Goal: Task Accomplishment & Management: Manage account settings

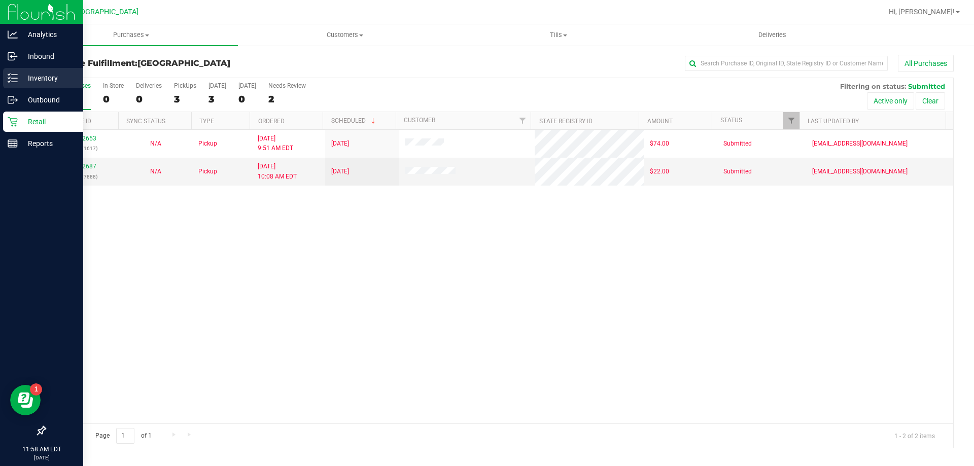
click at [25, 74] on p "Inventory" at bounding box center [48, 78] width 61 height 12
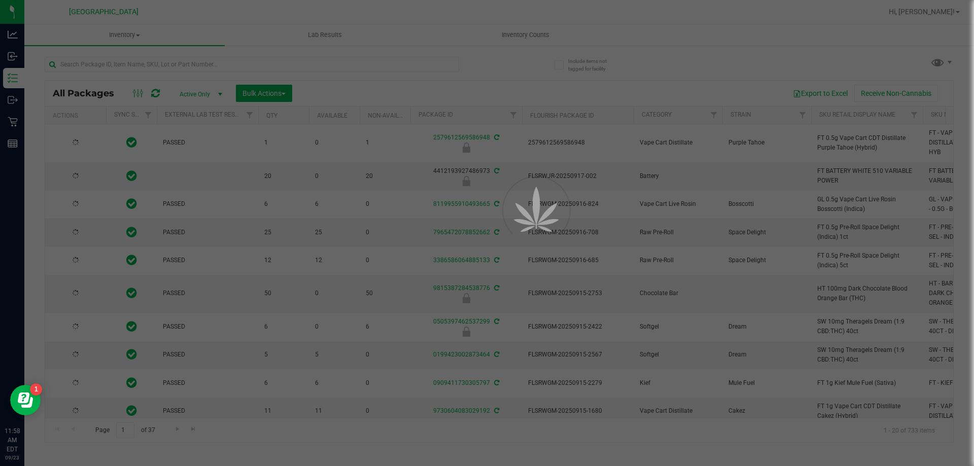
type input "[DATE]"
click at [261, 68] on div at bounding box center [487, 233] width 974 height 466
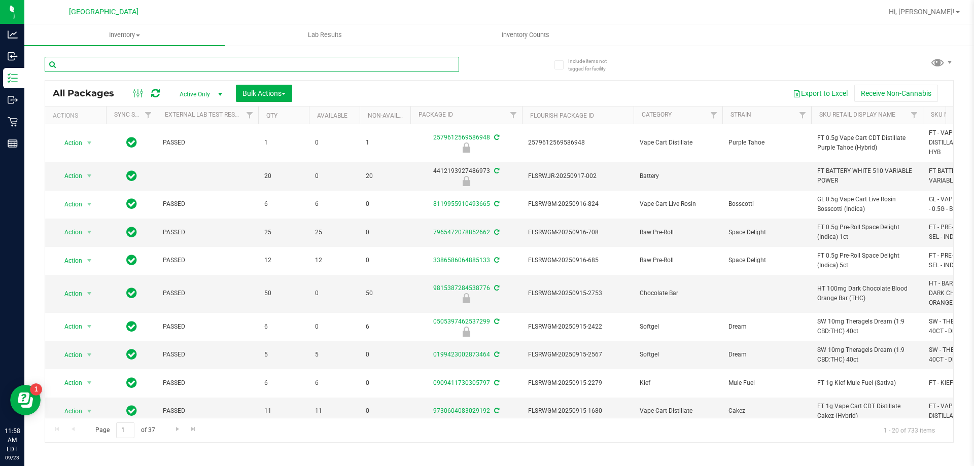
click at [262, 68] on input "text" at bounding box center [252, 64] width 415 height 15
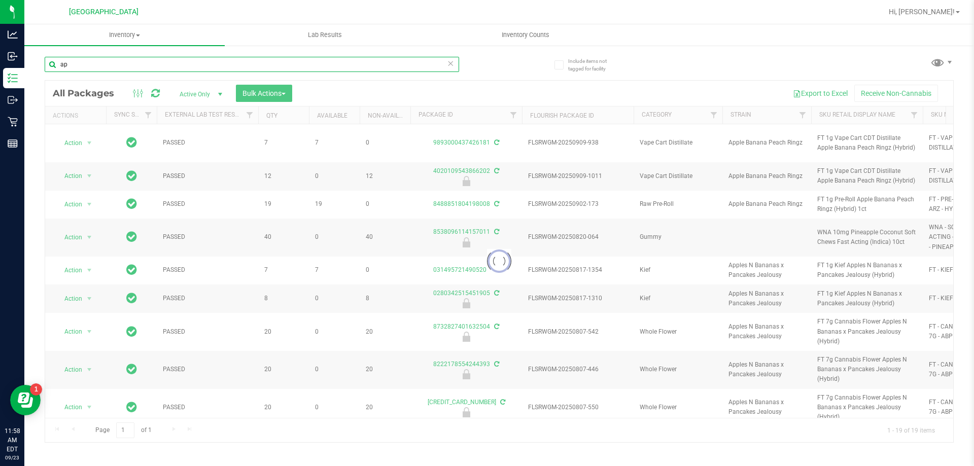
type input "a"
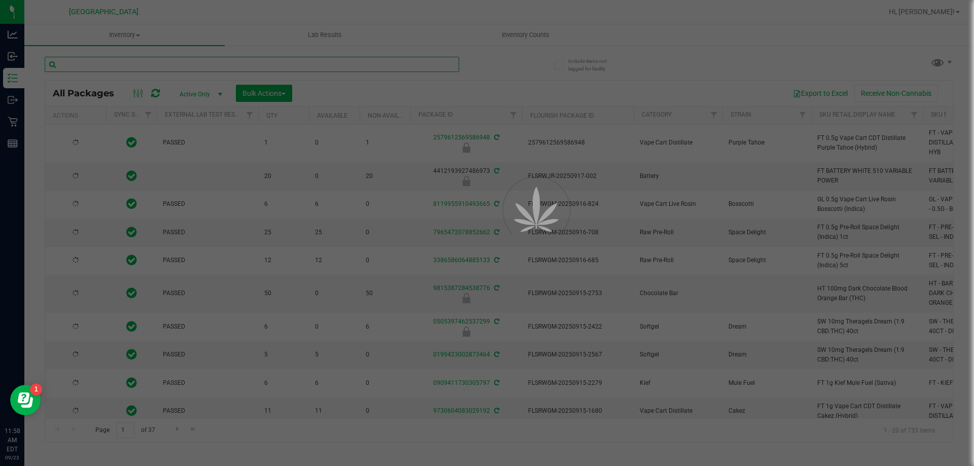
type input "7"
type input "[DATE]"
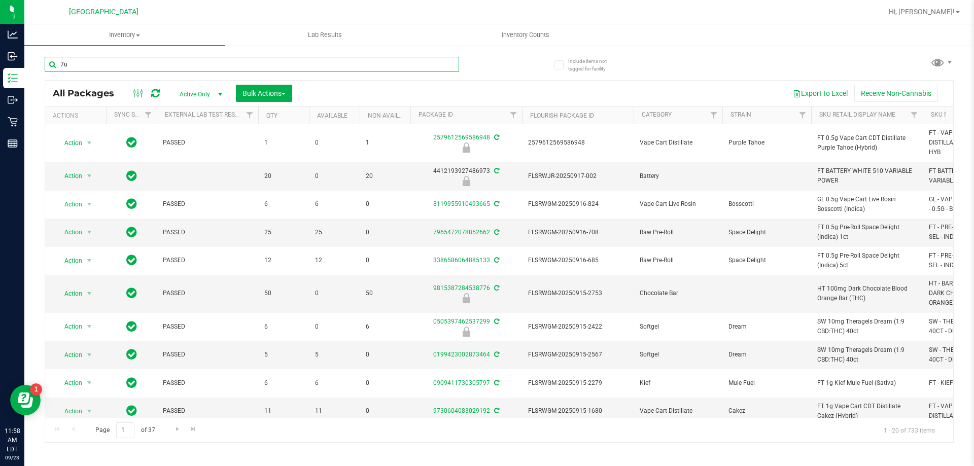
type input "7"
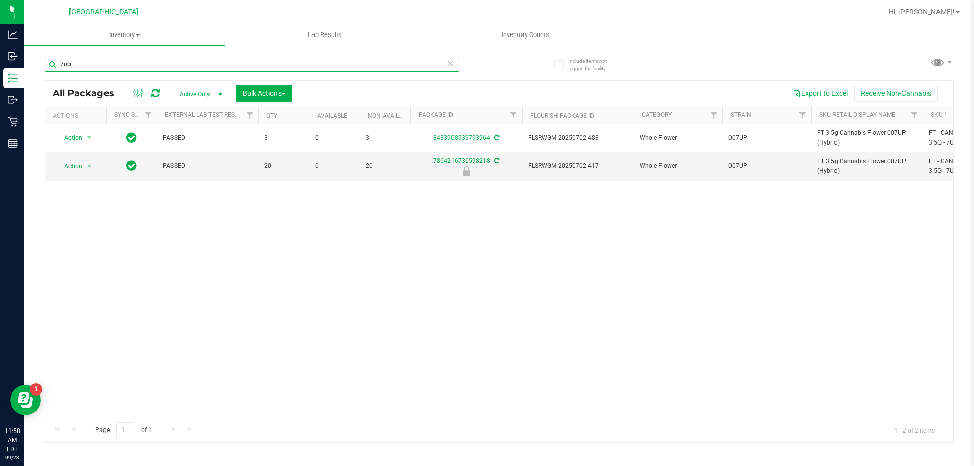
click at [427, 72] on input "7up" at bounding box center [252, 64] width 415 height 15
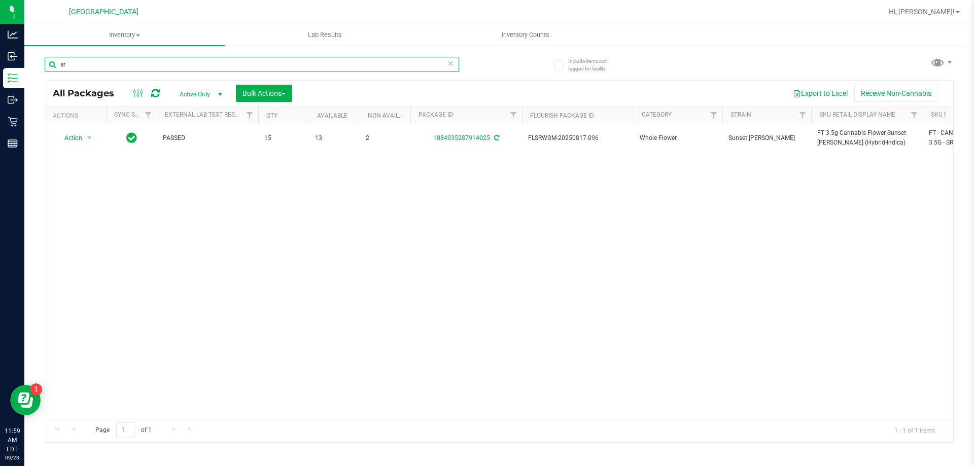
type input "s"
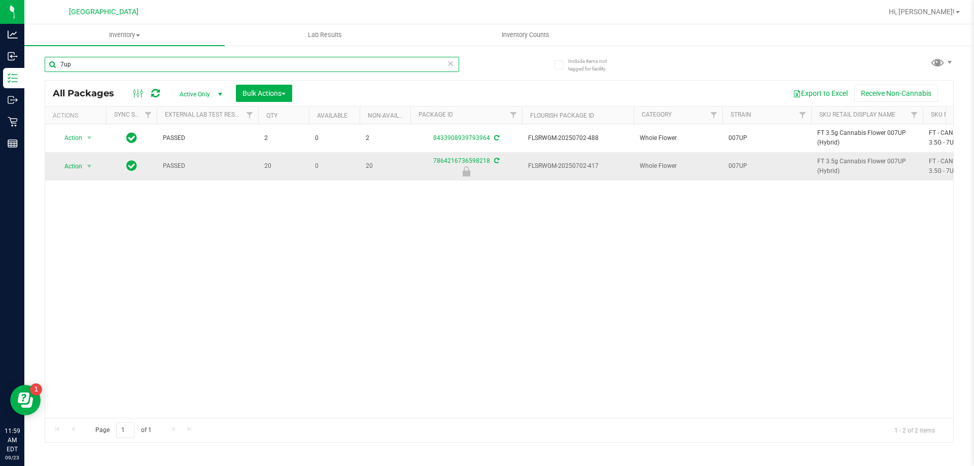
type input "7up"
click at [103, 157] on td "Action Action Edit attributes Global inventory Locate package Package audit log…" at bounding box center [75, 166] width 61 height 28
click at [98, 171] on div "Action Action Edit attributes Global inventory Locate package Package audit log…" at bounding box center [75, 166] width 49 height 14
click at [92, 171] on span "select" at bounding box center [89, 166] width 13 height 14
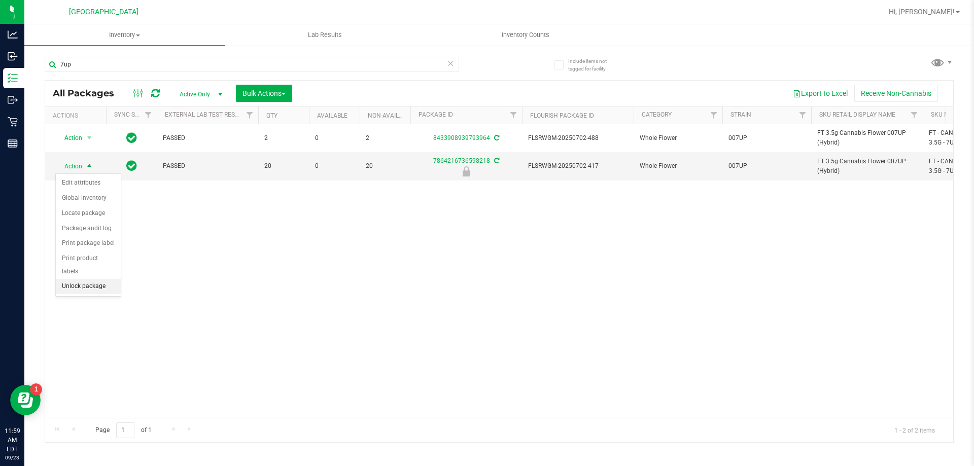
click at [89, 280] on li "Unlock package" at bounding box center [88, 286] width 65 height 15
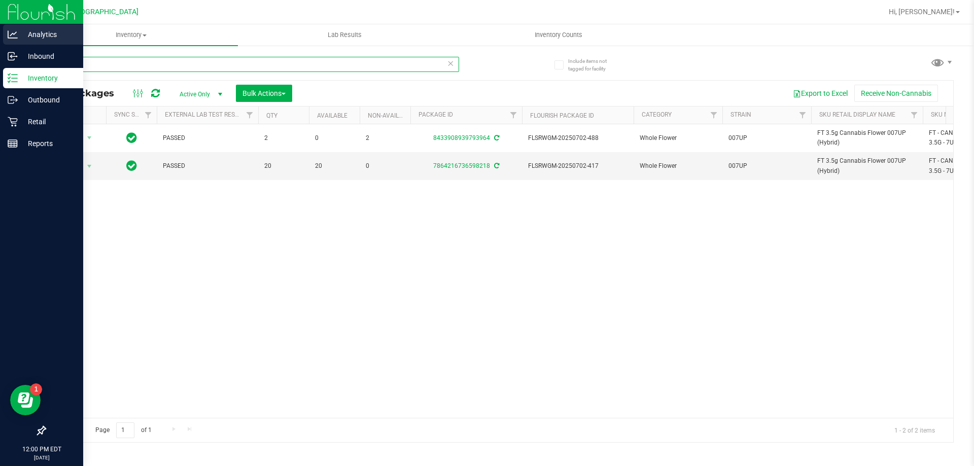
drag, startPoint x: 145, startPoint y: 66, endPoint x: 0, endPoint y: 43, distance: 147.0
click at [0, 43] on div "Analytics Inbound Inventory Outbound Retail Reports 12:00 PM EDT [DATE] 09/23 P…" at bounding box center [487, 233] width 974 height 466
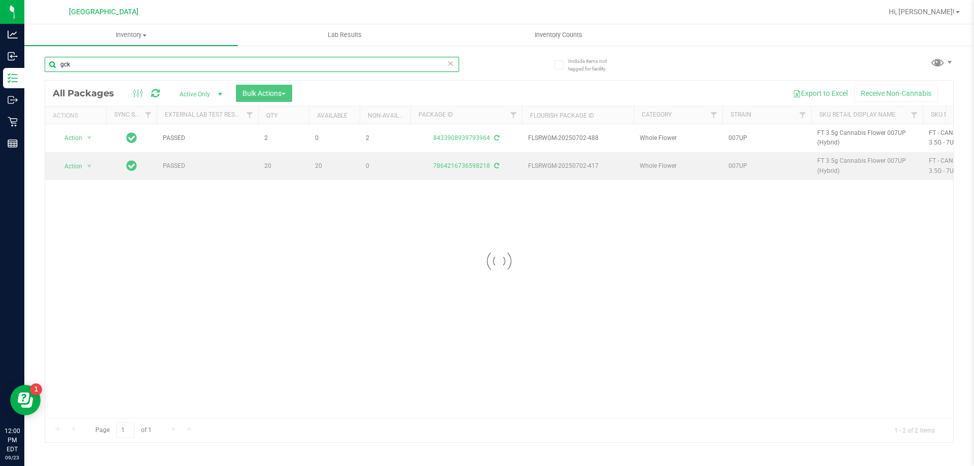
type input "gck"
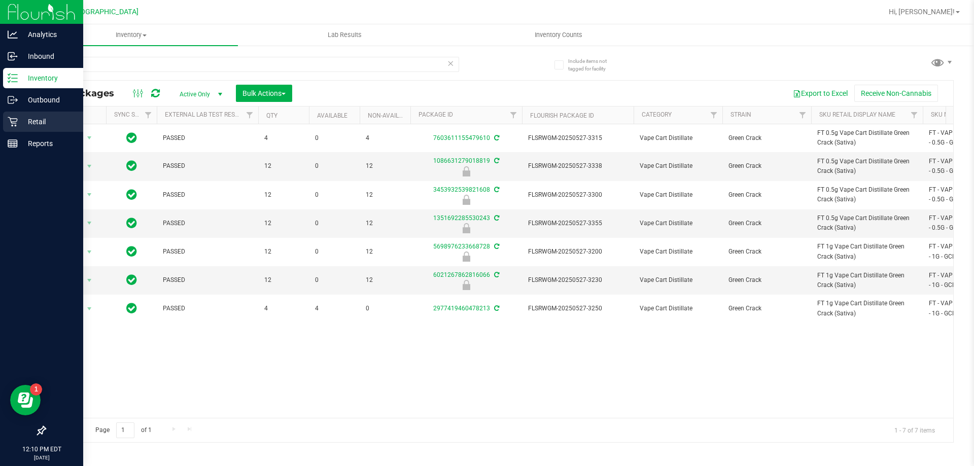
click at [43, 121] on p "Retail" at bounding box center [48, 122] width 61 height 12
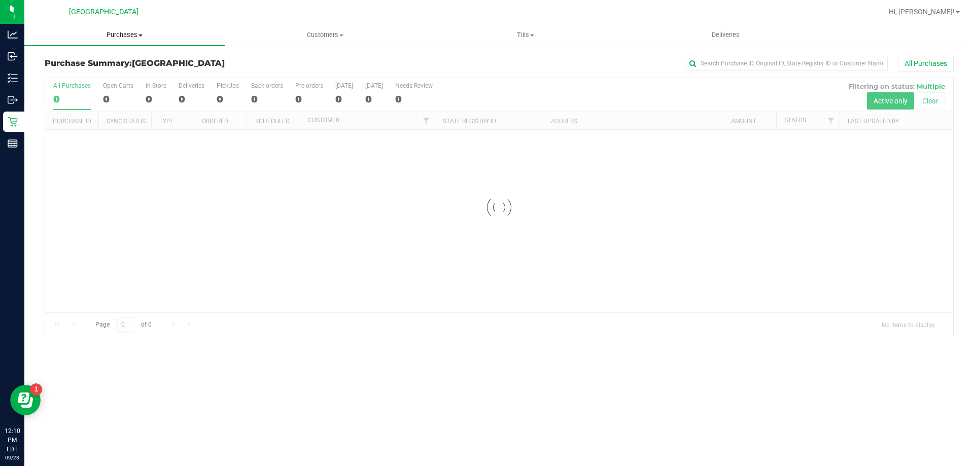
click at [129, 37] on span "Purchases" at bounding box center [124, 34] width 200 height 9
click at [75, 72] on span "Fulfillment" at bounding box center [55, 73] width 63 height 9
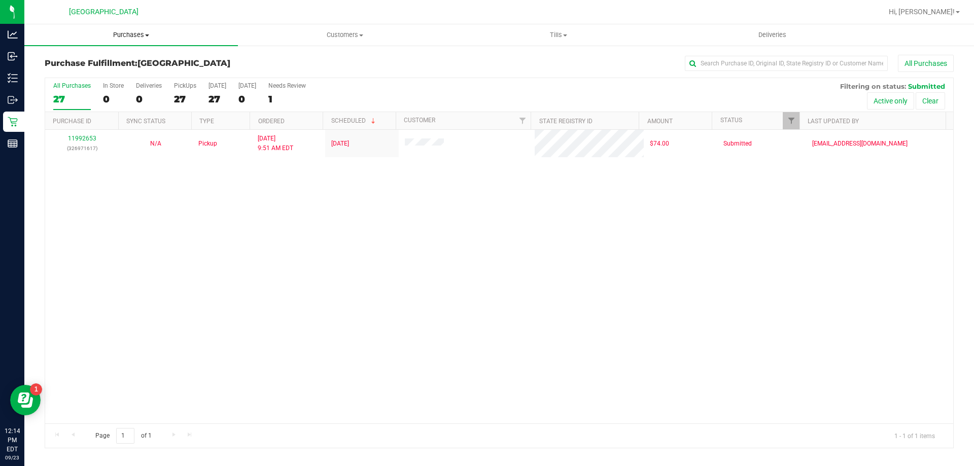
click at [127, 33] on span "Purchases" at bounding box center [131, 34] width 214 height 9
click at [56, 70] on span "Fulfillment" at bounding box center [55, 73] width 63 height 9
click at [128, 37] on span "Purchases" at bounding box center [131, 34] width 214 height 9
click at [75, 72] on span "Fulfillment" at bounding box center [55, 73] width 63 height 9
click at [332, 34] on span "Customers" at bounding box center [344, 34] width 213 height 9
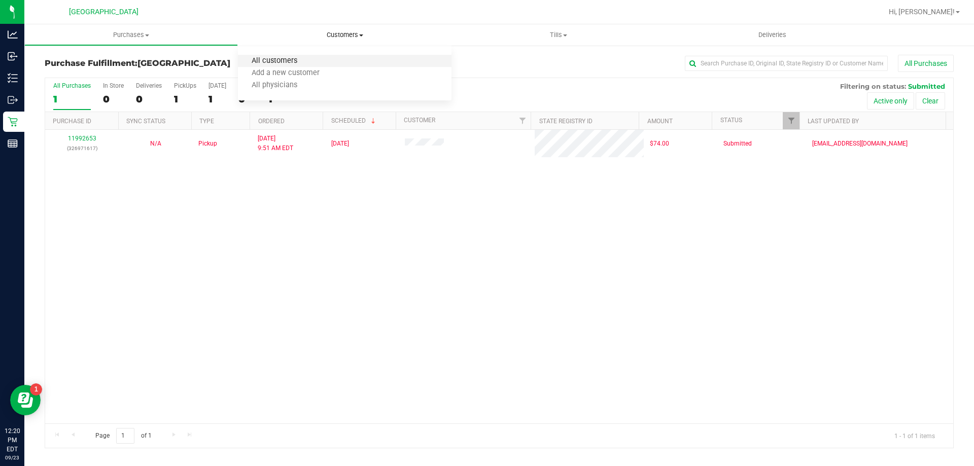
click at [306, 60] on span "All customers" at bounding box center [274, 61] width 73 height 9
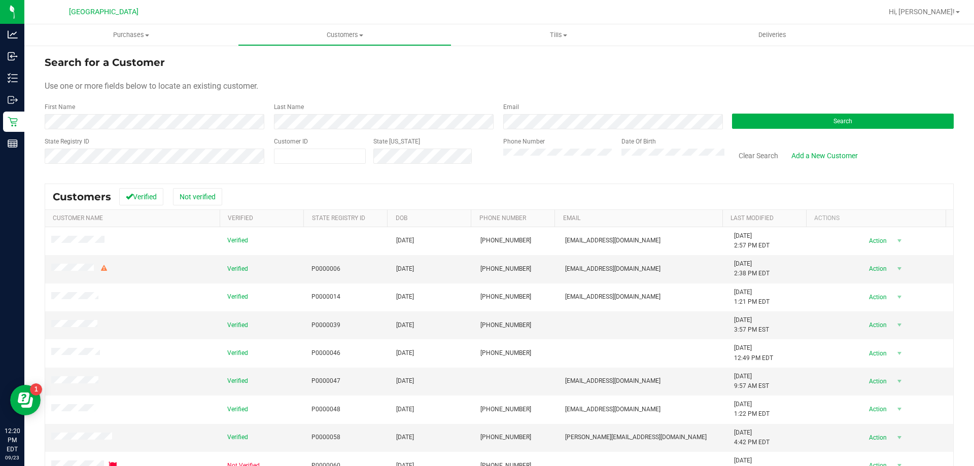
click at [386, 114] on div "Last Name" at bounding box center [380, 115] width 229 height 27
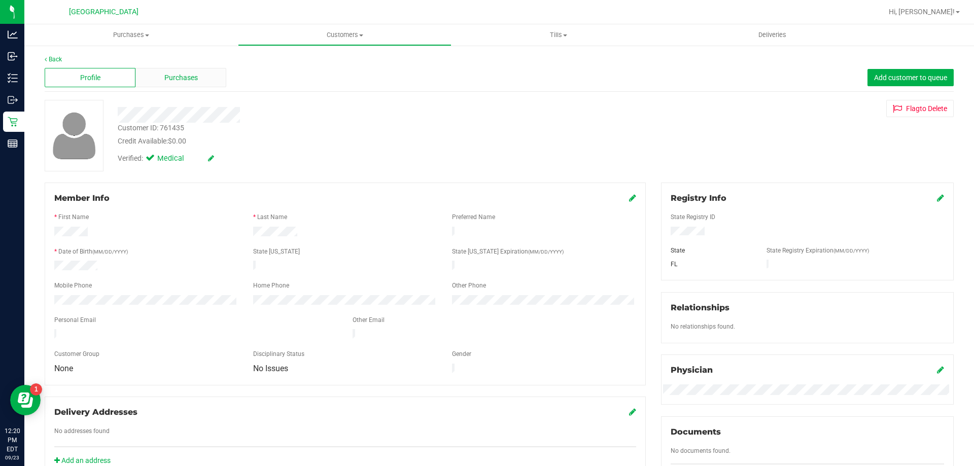
click at [197, 79] on div "Purchases" at bounding box center [180, 77] width 91 height 19
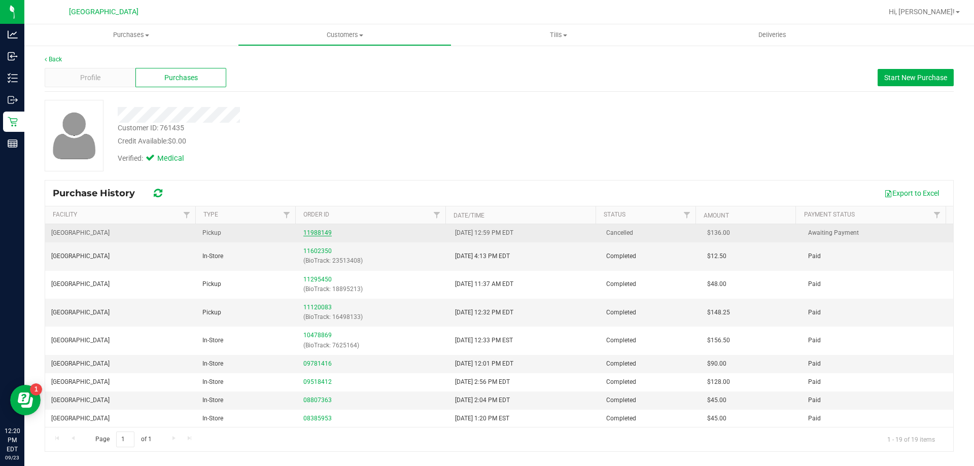
click at [310, 231] on link "11988149" at bounding box center [317, 232] width 28 height 7
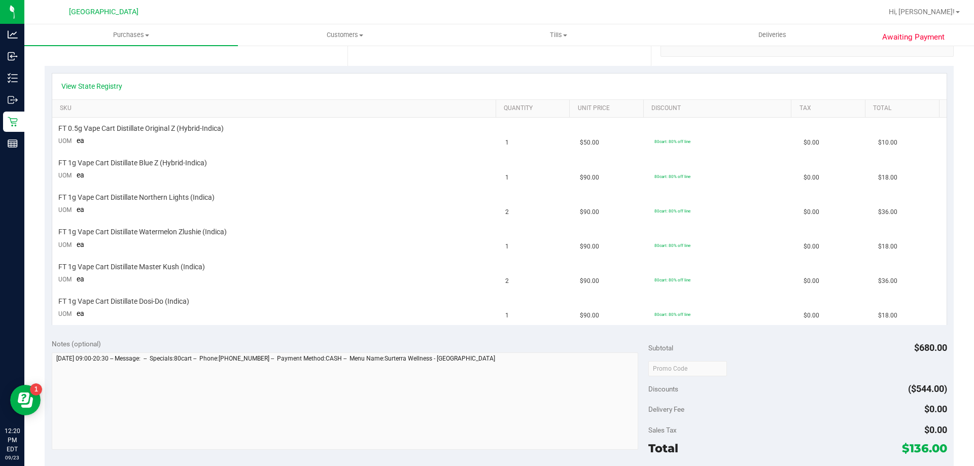
scroll to position [355, 0]
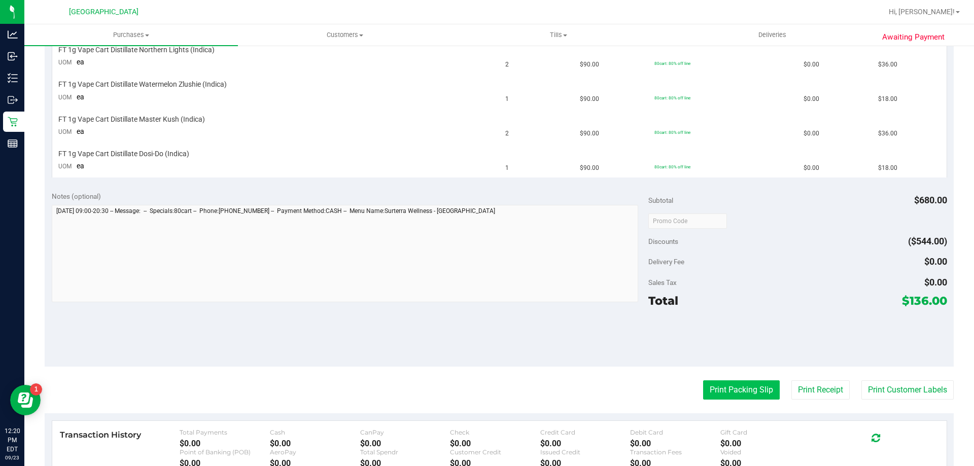
click at [727, 387] on button "Print Packing Slip" at bounding box center [741, 390] width 77 height 19
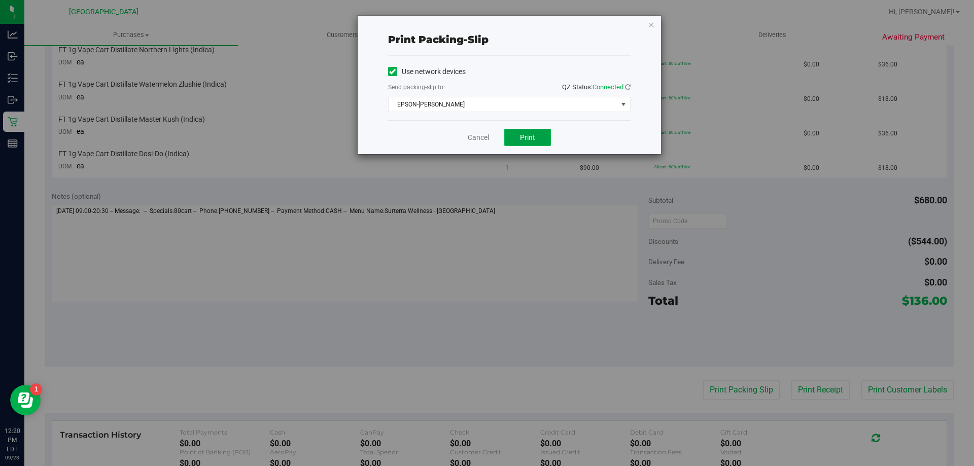
click at [541, 140] on button "Print" at bounding box center [527, 137] width 47 height 17
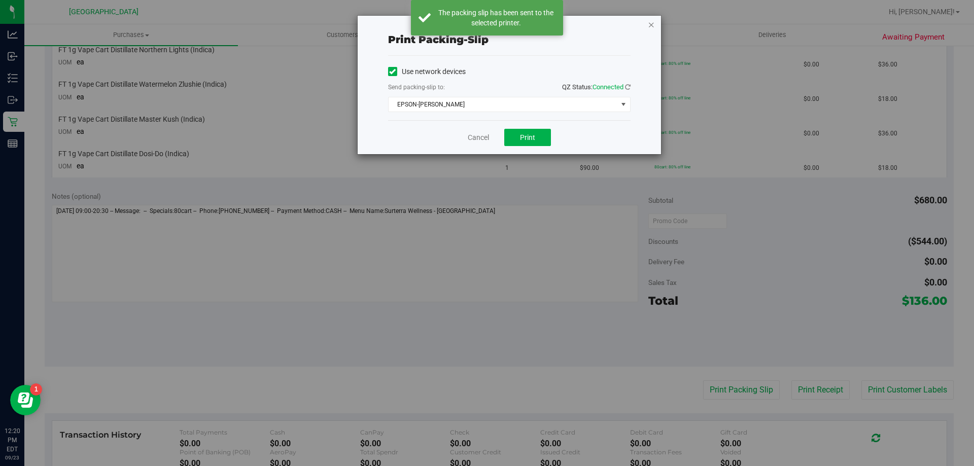
click at [650, 25] on icon "button" at bounding box center [651, 24] width 7 height 12
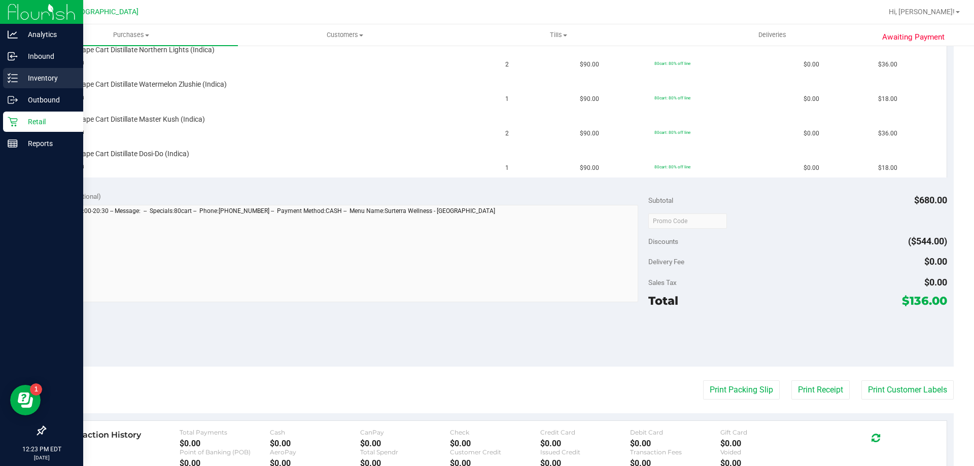
click at [31, 80] on p "Inventory" at bounding box center [48, 78] width 61 height 12
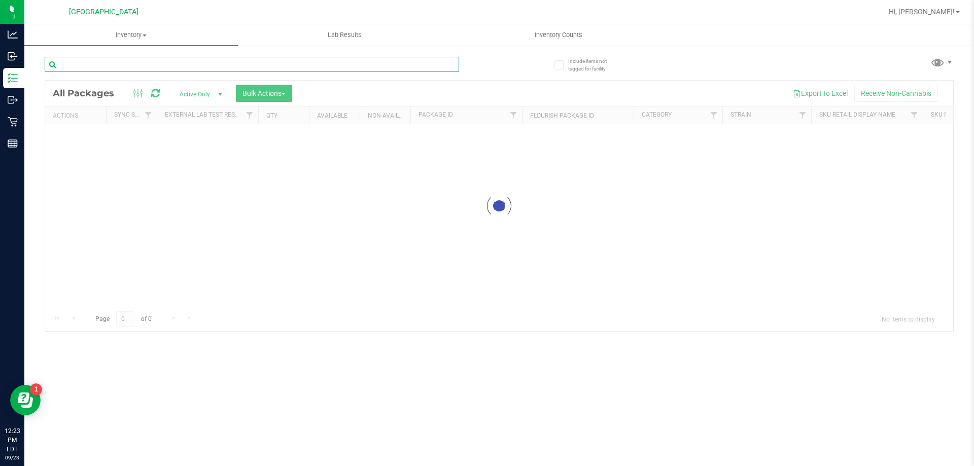
click at [125, 67] on div "Inventory All packages All inventory Waste log Create inventory Lab Results Inv…" at bounding box center [499, 245] width 950 height 442
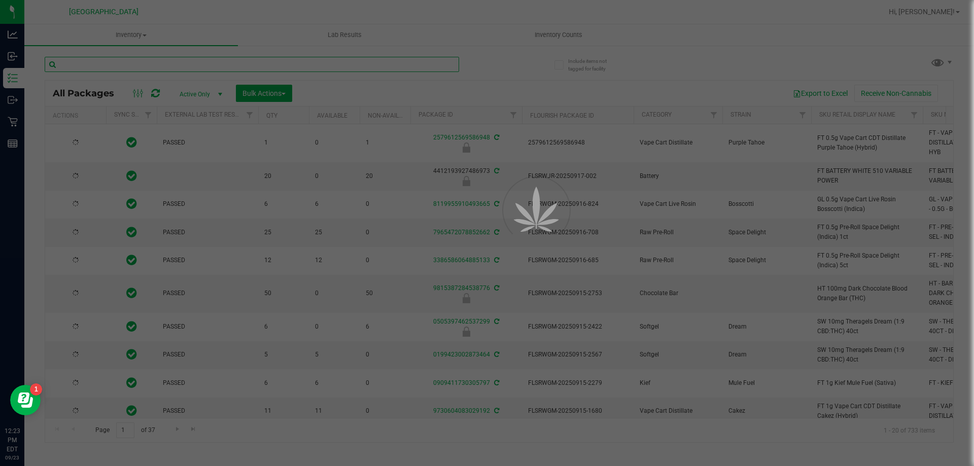
type input "b"
type input "[DATE]"
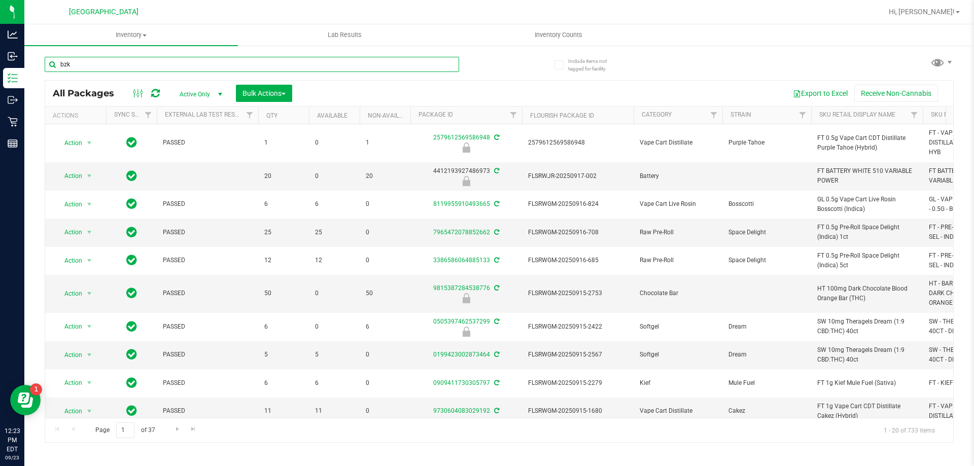
type input "bzk"
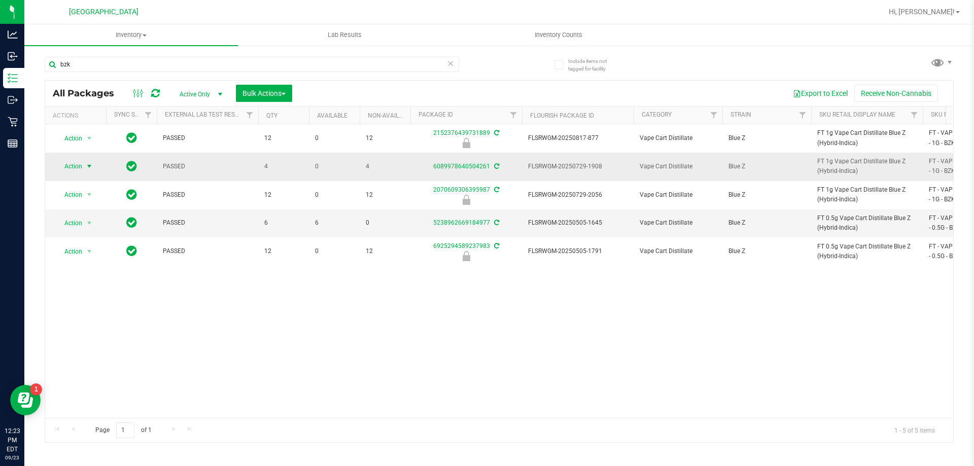
click at [87, 168] on span "select" at bounding box center [89, 166] width 8 height 8
click at [87, 184] on li "Adjust qty" at bounding box center [95, 183] width 79 height 15
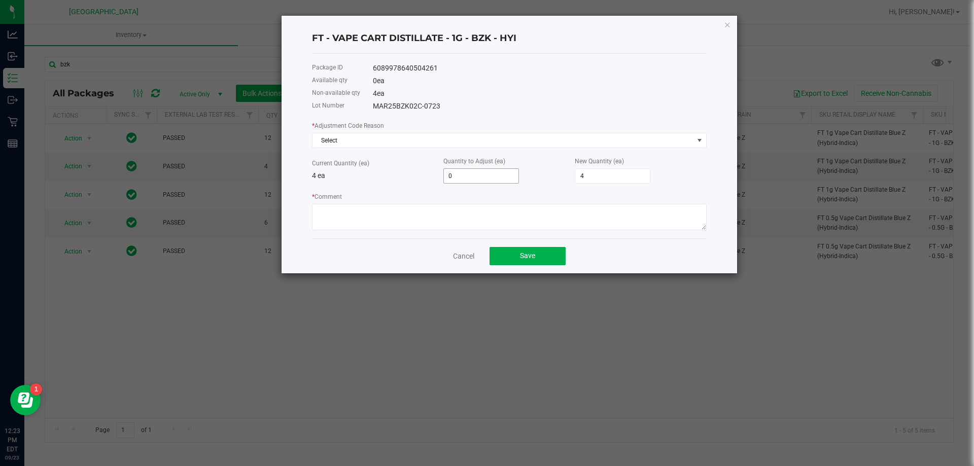
click at [468, 176] on input "0" at bounding box center [481, 176] width 75 height 14
type input "1"
type input "5"
type input "1"
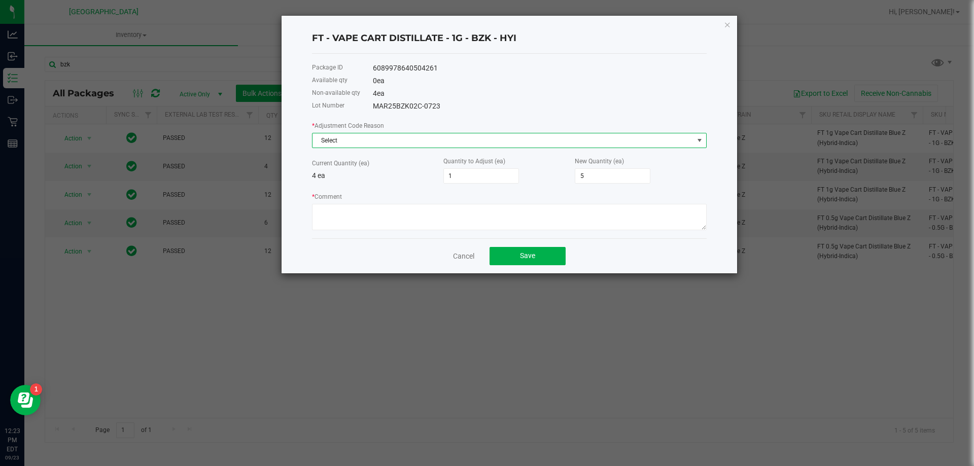
click at [442, 138] on span "Select" at bounding box center [503, 140] width 381 height 14
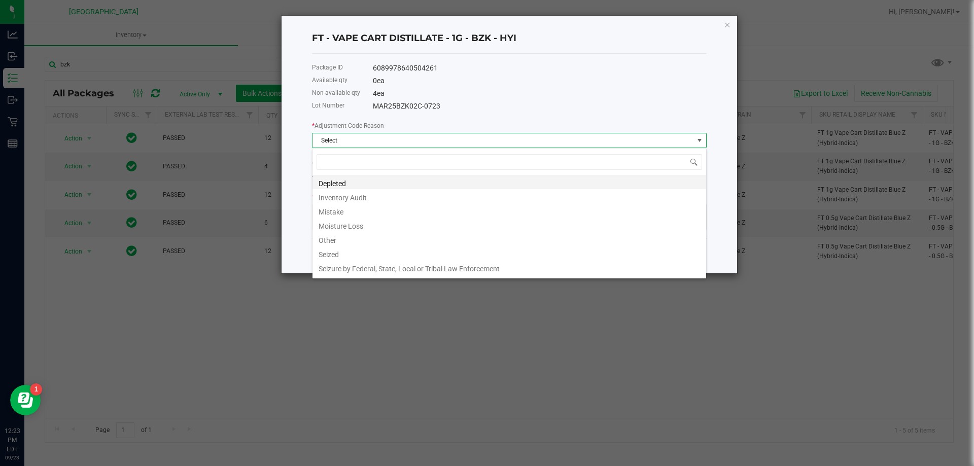
scroll to position [15, 395]
click at [352, 200] on li "Inventory Audit" at bounding box center [510, 196] width 394 height 14
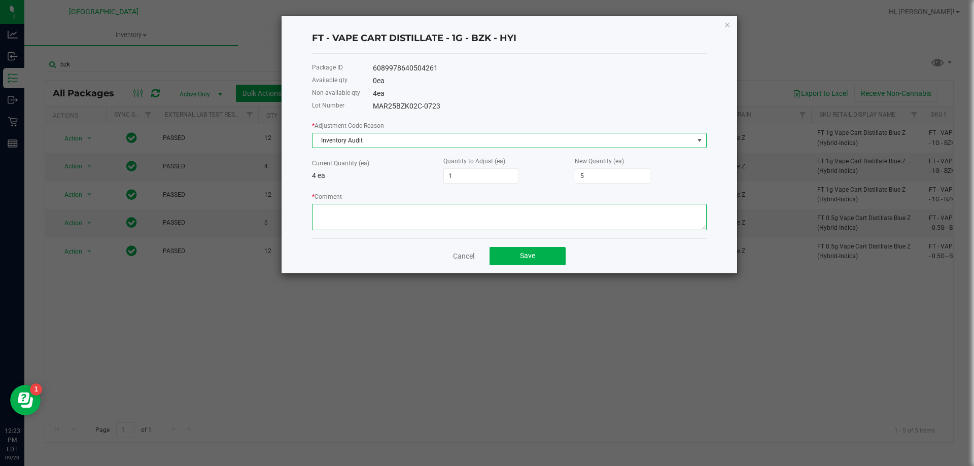
click at [361, 208] on textarea "* Comment" at bounding box center [509, 217] width 395 height 26
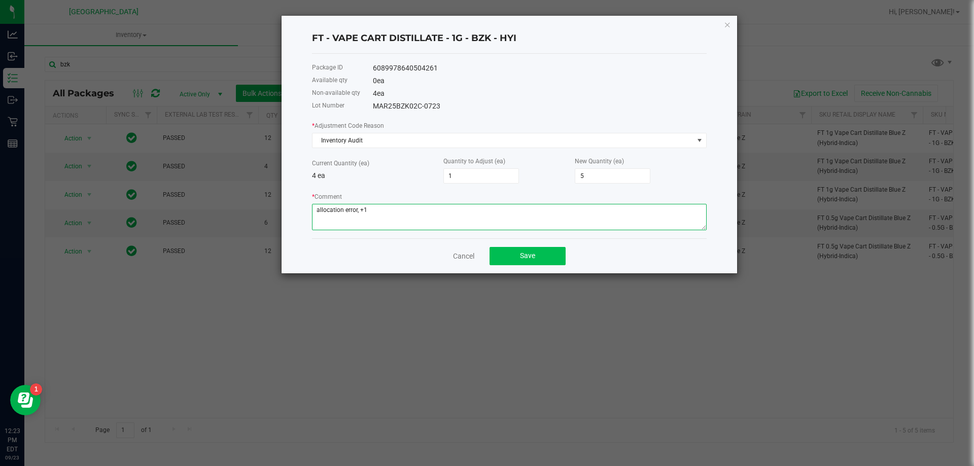
type textarea "allocation error, +1"
click at [537, 258] on button "Save" at bounding box center [528, 256] width 76 height 18
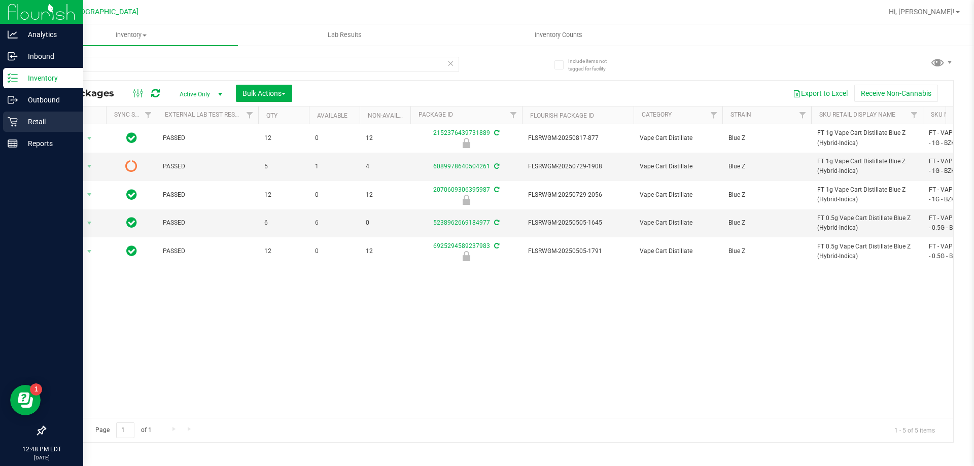
click at [40, 123] on p "Retail" at bounding box center [48, 122] width 61 height 12
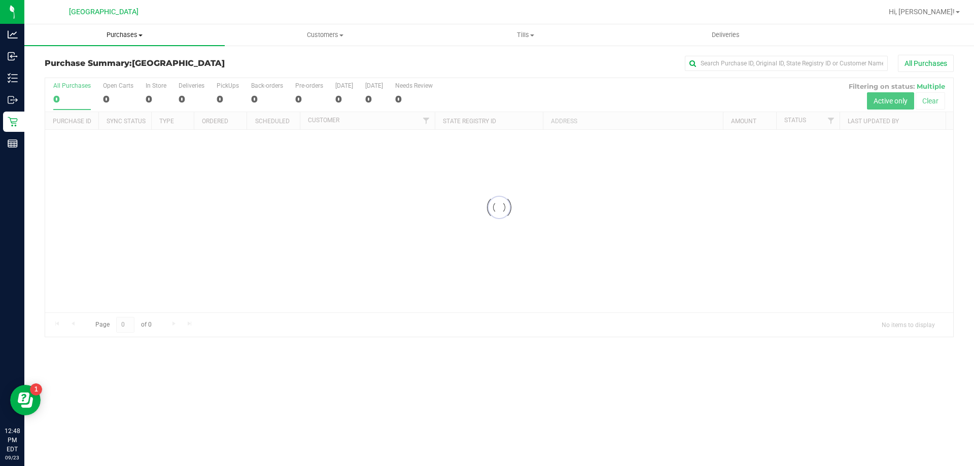
click at [115, 32] on span "Purchases" at bounding box center [124, 34] width 200 height 9
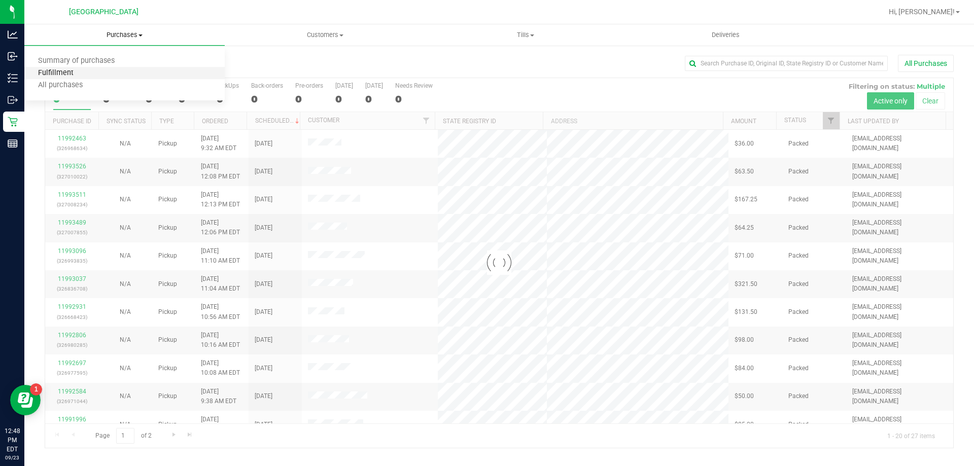
click at [68, 75] on span "Fulfillment" at bounding box center [55, 73] width 63 height 9
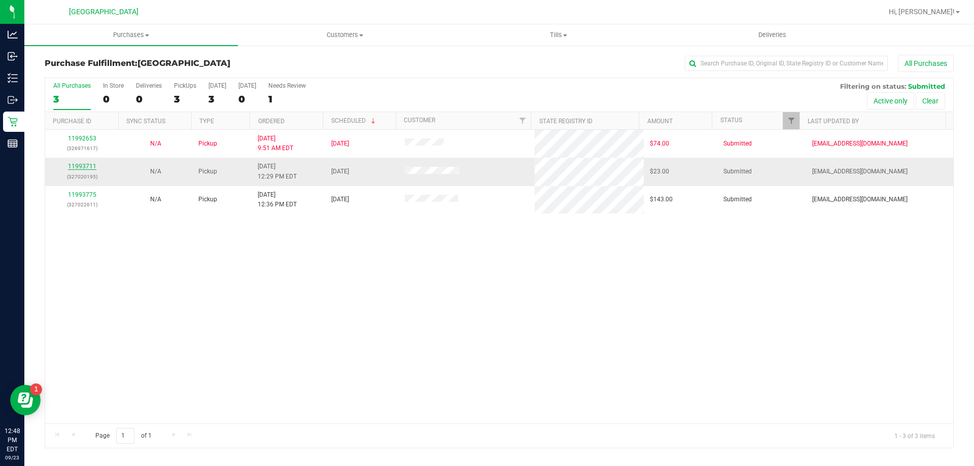
click at [77, 168] on link "11993711" at bounding box center [82, 166] width 28 height 7
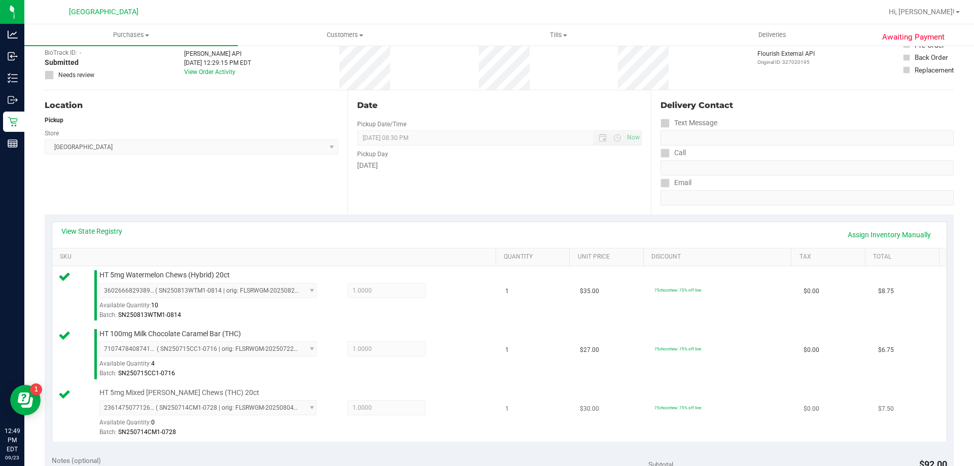
scroll to position [203, 0]
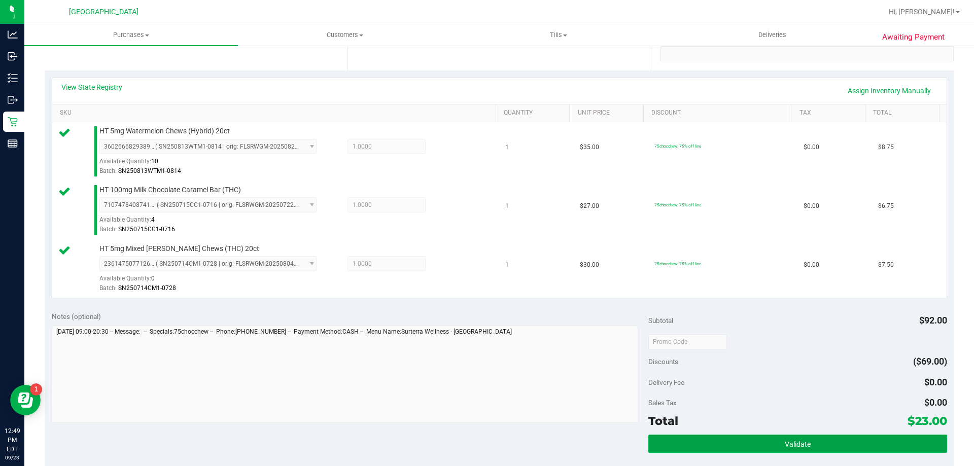
click at [712, 438] on button "Validate" at bounding box center [797, 444] width 298 height 18
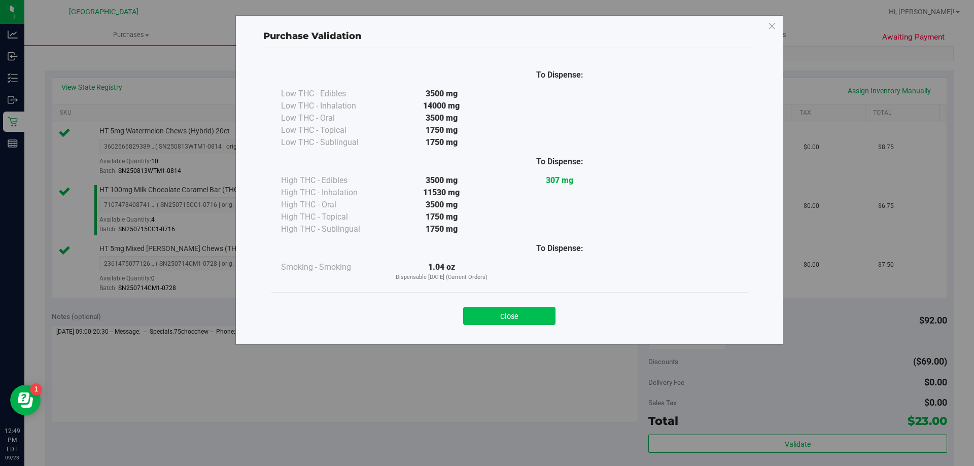
click at [503, 317] on button "Close" at bounding box center [509, 316] width 92 height 18
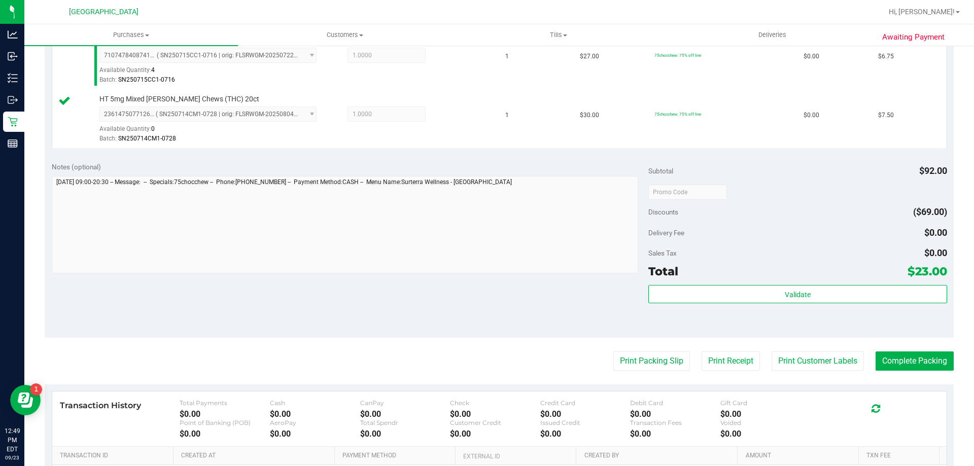
scroll to position [355, 0]
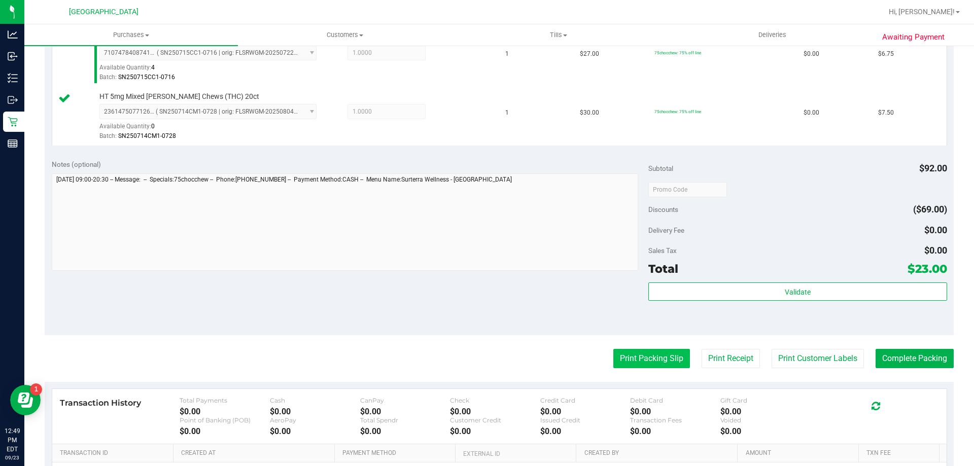
click at [633, 360] on button "Print Packing Slip" at bounding box center [651, 358] width 77 height 19
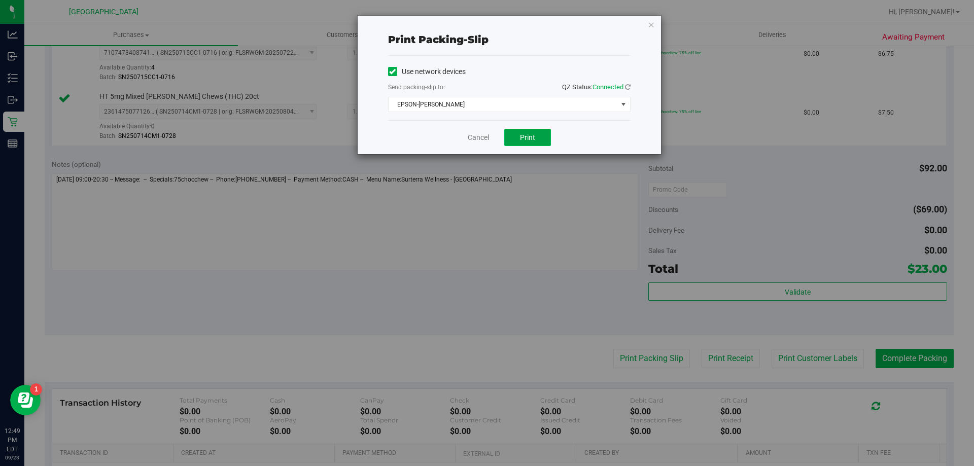
click at [538, 141] on button "Print" at bounding box center [527, 137] width 47 height 17
click at [650, 24] on icon "button" at bounding box center [651, 24] width 7 height 12
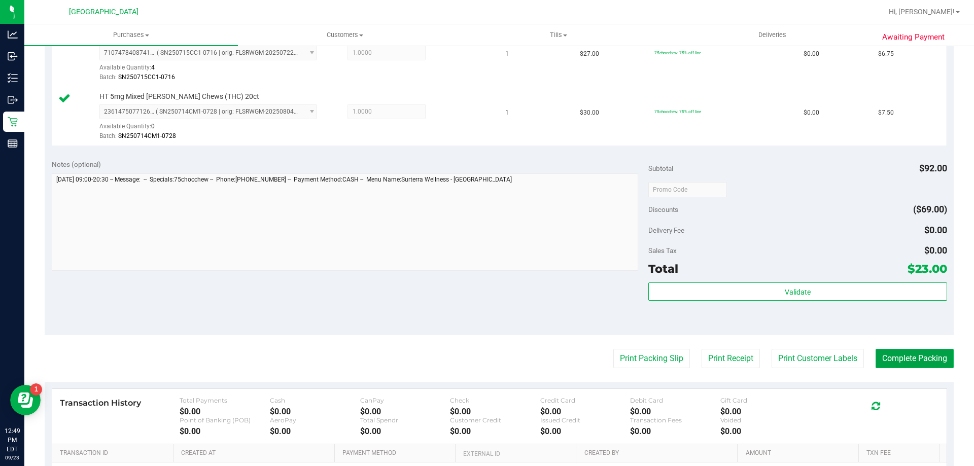
click at [888, 361] on button "Complete Packing" at bounding box center [915, 358] width 78 height 19
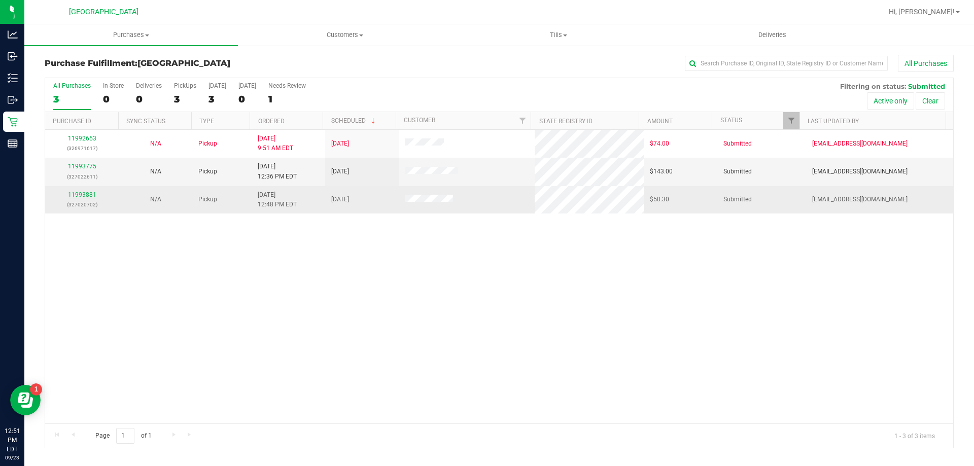
click at [77, 193] on link "11993881" at bounding box center [82, 194] width 28 height 7
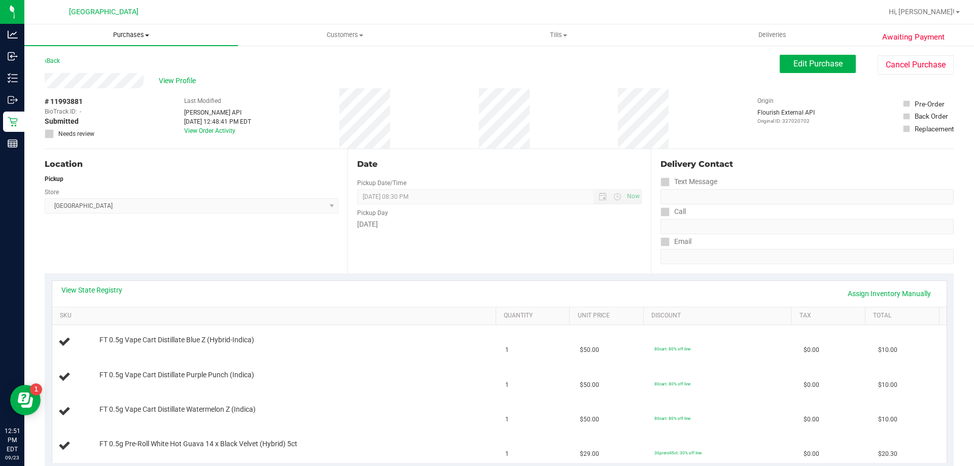
click at [123, 30] on span "Purchases" at bounding box center [131, 34] width 214 height 9
click at [88, 72] on li "Fulfillment" at bounding box center [131, 73] width 214 height 12
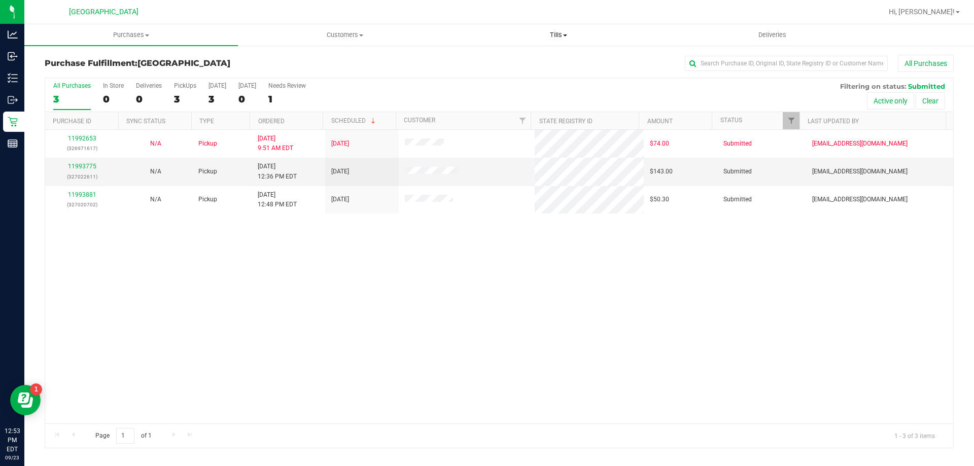
click at [560, 34] on span "Tills" at bounding box center [558, 34] width 213 height 9
click at [500, 57] on span "Manage tills" at bounding box center [486, 61] width 68 height 9
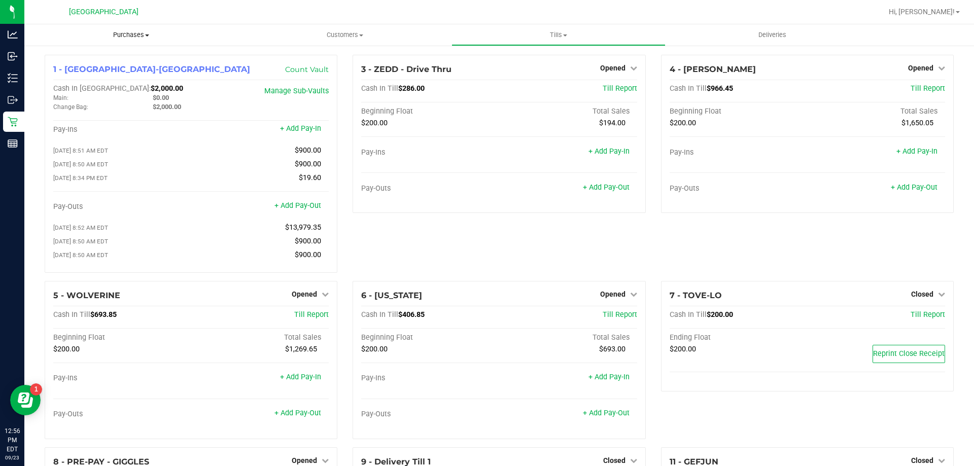
click at [128, 33] on span "Purchases" at bounding box center [131, 34] width 214 height 9
click at [87, 77] on li "Fulfillment" at bounding box center [131, 73] width 214 height 12
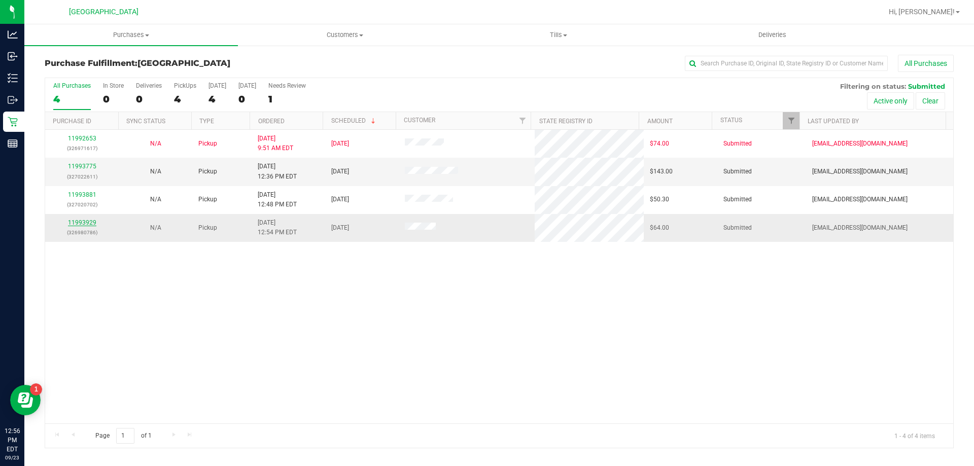
click at [74, 222] on link "11993929" at bounding box center [82, 222] width 28 height 7
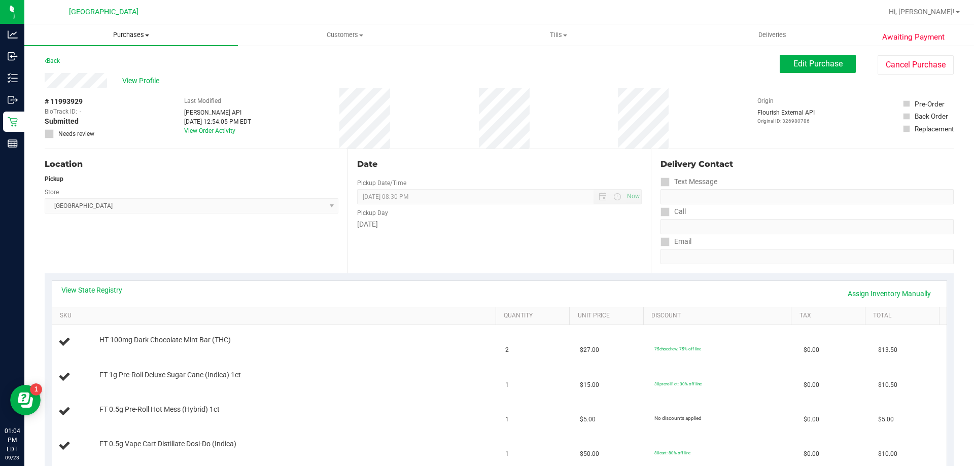
click at [135, 31] on span "Purchases" at bounding box center [131, 34] width 214 height 9
click at [91, 71] on li "Fulfillment" at bounding box center [131, 73] width 214 height 12
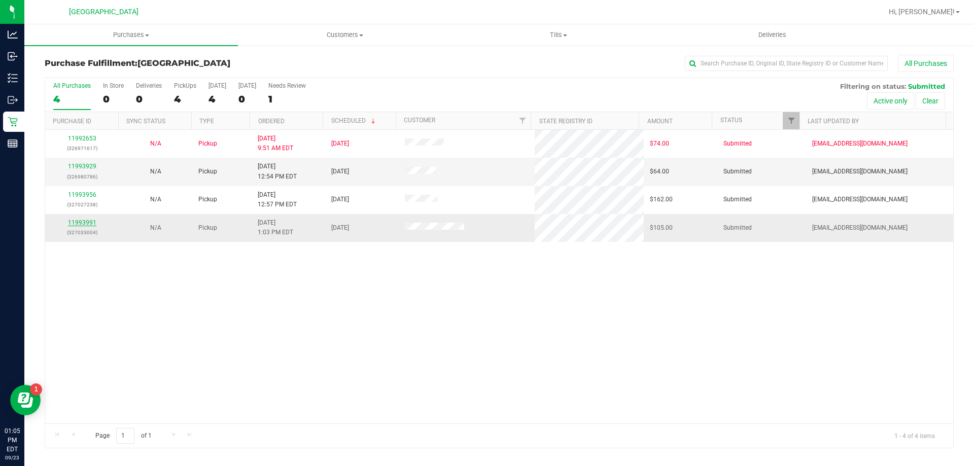
click at [86, 223] on link "11993991" at bounding box center [82, 222] width 28 height 7
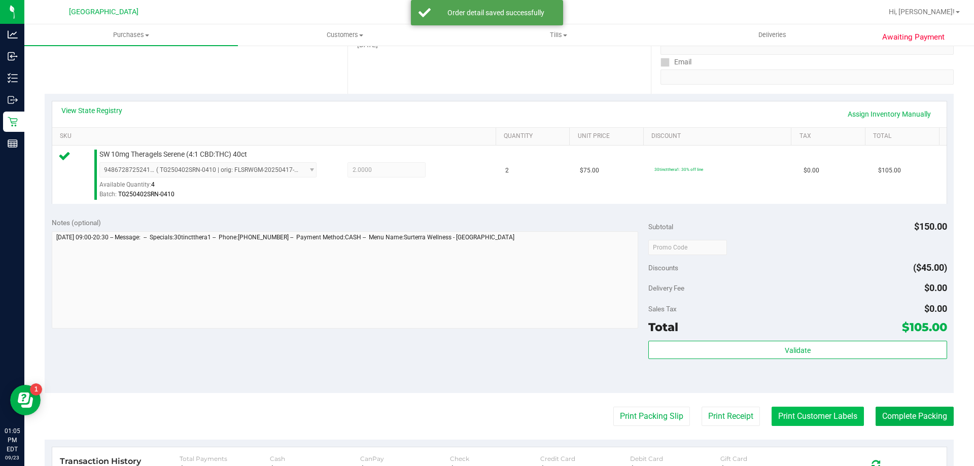
scroll to position [203, 0]
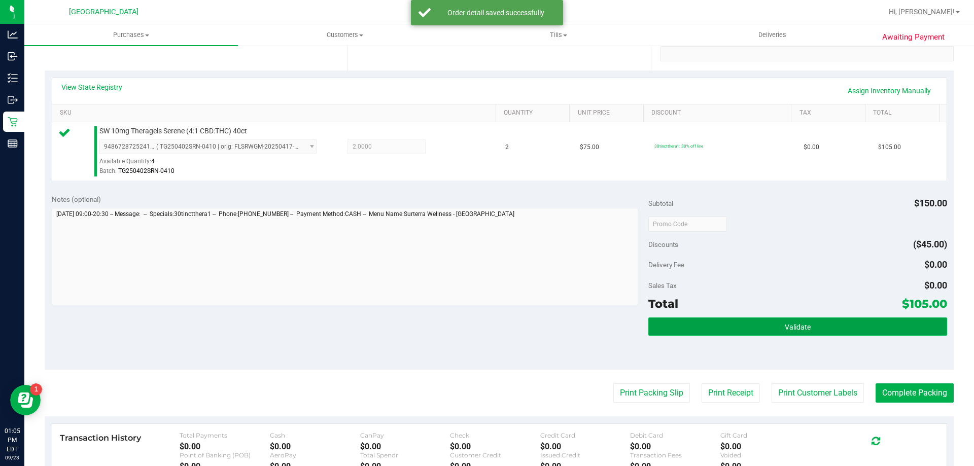
click at [802, 327] on span "Validate" at bounding box center [798, 327] width 26 height 8
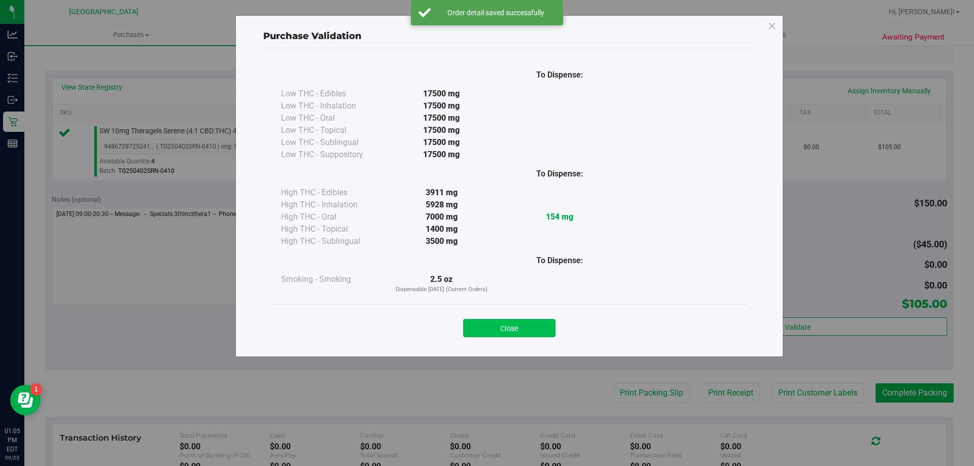
click at [535, 327] on button "Close" at bounding box center [509, 328] width 92 height 18
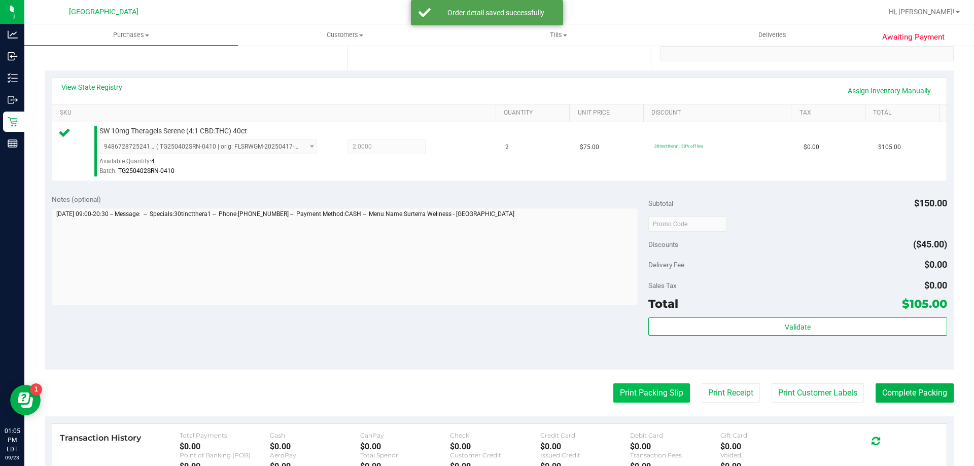
click at [639, 388] on button "Print Packing Slip" at bounding box center [651, 393] width 77 height 19
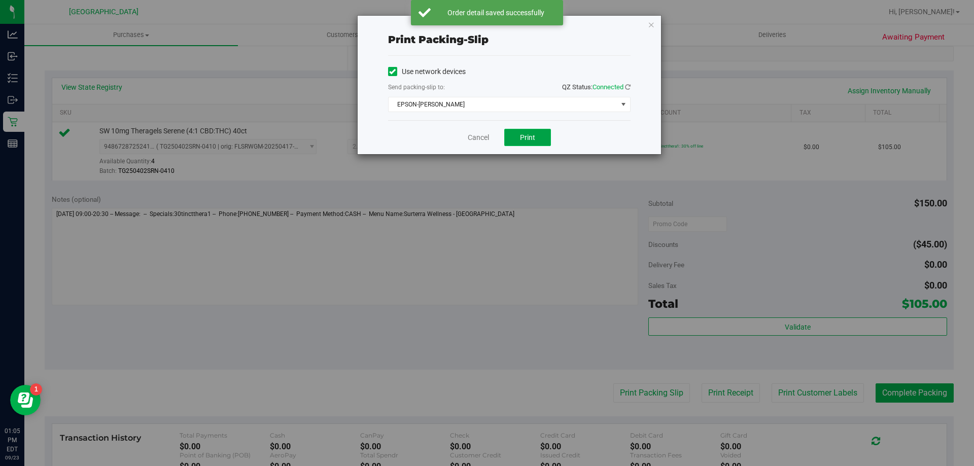
click at [540, 135] on button "Print" at bounding box center [527, 137] width 47 height 17
click at [650, 25] on icon "button" at bounding box center [651, 24] width 7 height 12
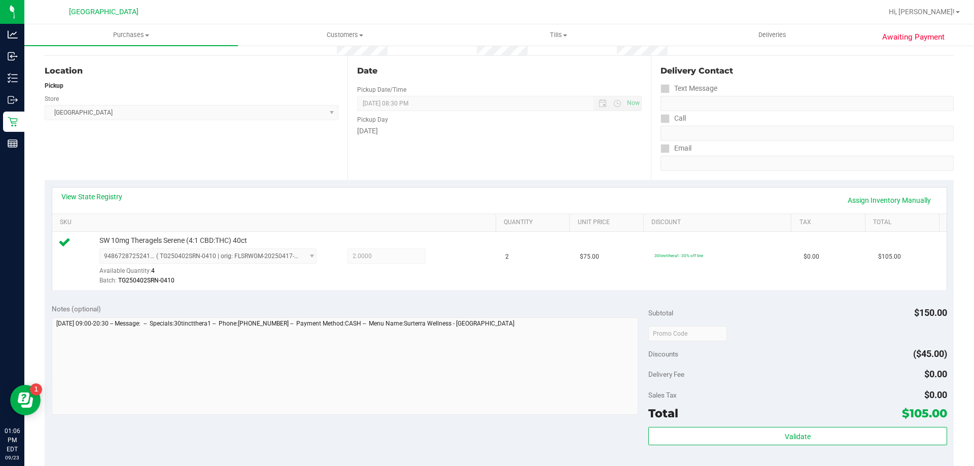
scroll to position [254, 0]
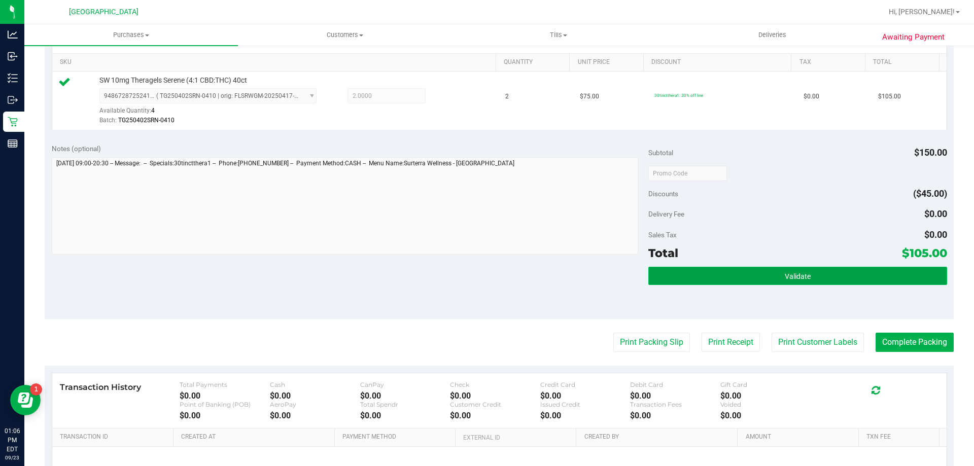
click at [751, 282] on button "Validate" at bounding box center [797, 276] width 298 height 18
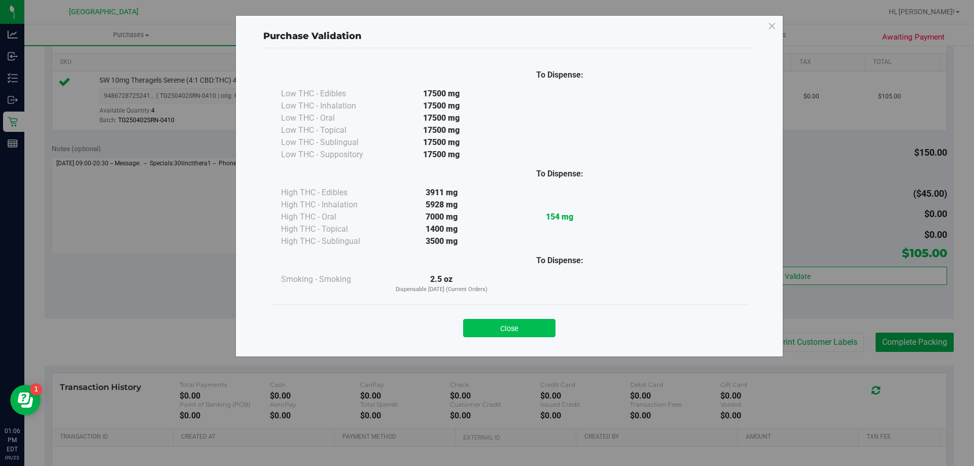
click at [537, 326] on button "Close" at bounding box center [509, 328] width 92 height 18
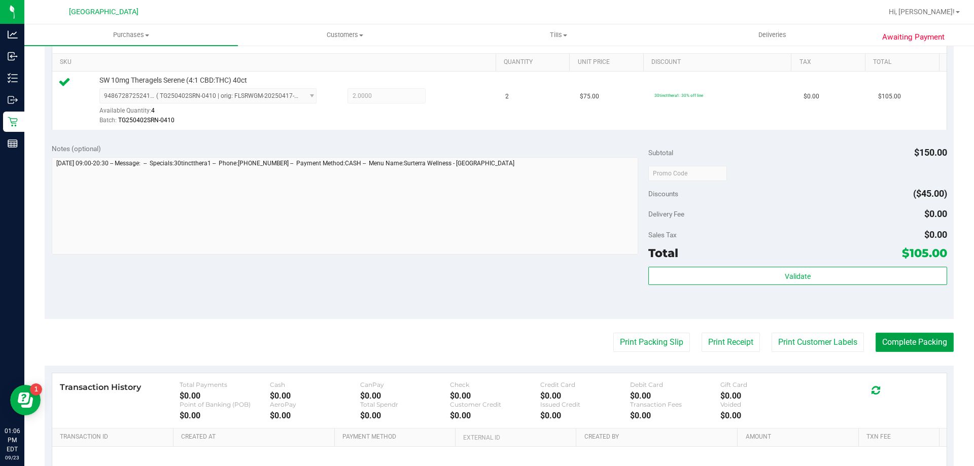
click at [895, 339] on button "Complete Packing" at bounding box center [915, 342] width 78 height 19
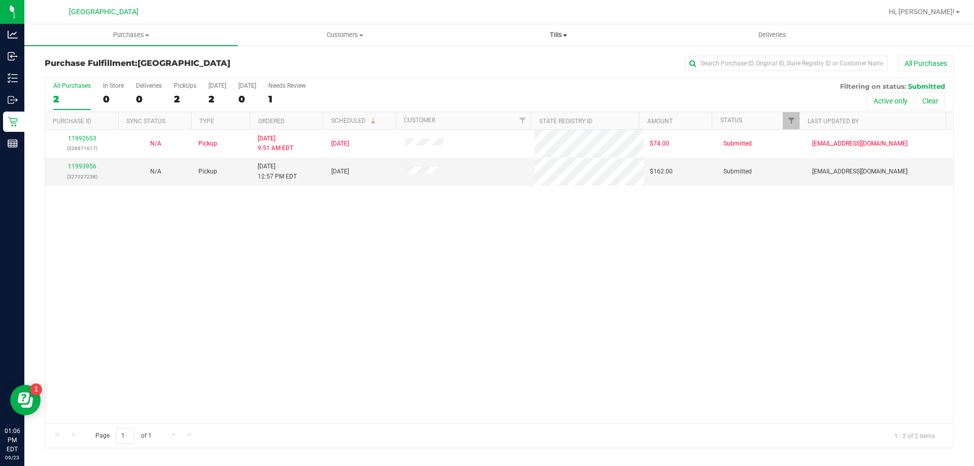
click at [564, 33] on span "Tills" at bounding box center [558, 34] width 213 height 9
click at [503, 63] on span "Manage tills" at bounding box center [486, 61] width 68 height 9
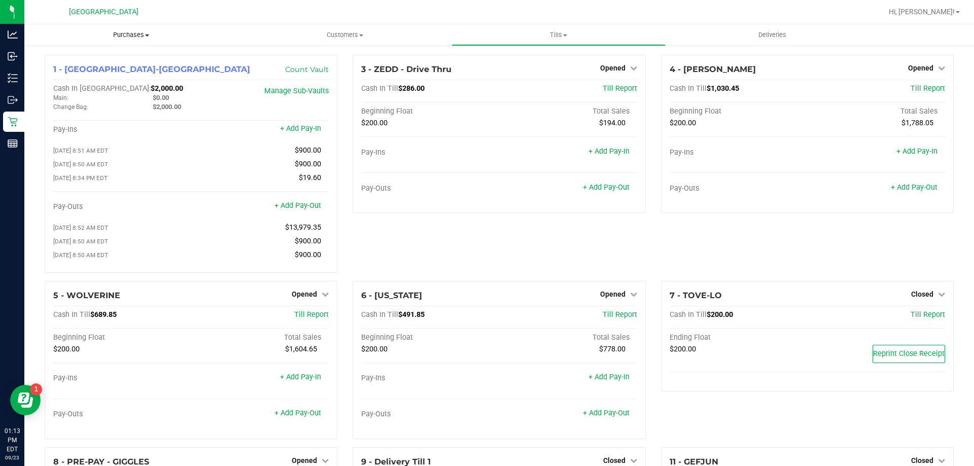
click at [129, 37] on span "Purchases" at bounding box center [131, 34] width 214 height 9
click at [70, 73] on span "Fulfillment" at bounding box center [55, 73] width 63 height 9
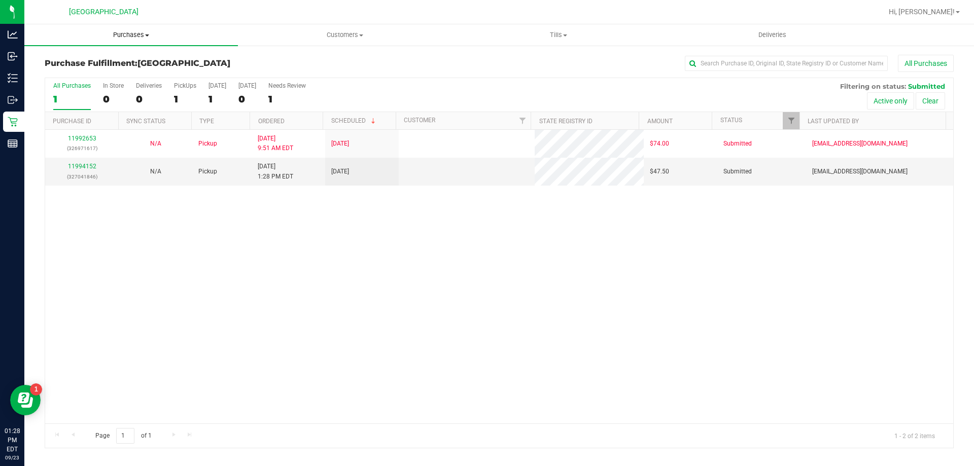
click at [124, 31] on span "Purchases" at bounding box center [131, 34] width 214 height 9
click at [54, 74] on span "Fulfillment" at bounding box center [55, 73] width 63 height 9
click at [130, 34] on span "Purchases" at bounding box center [131, 34] width 214 height 9
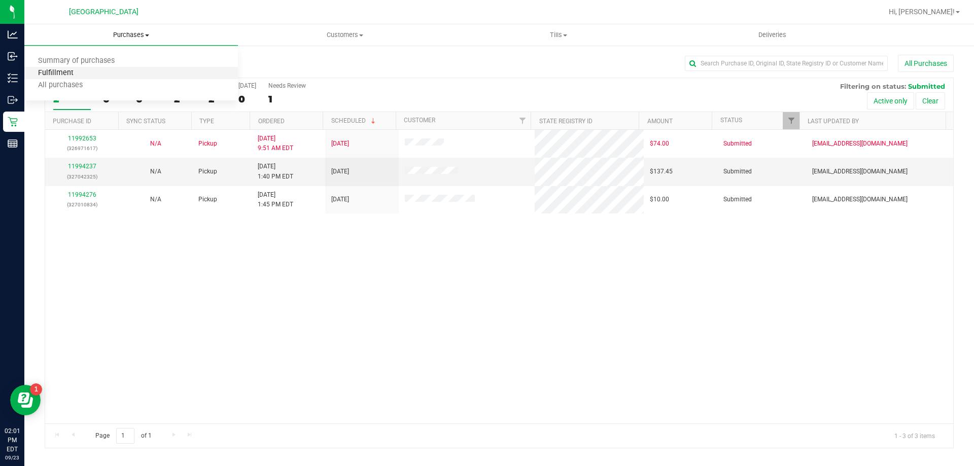
click at [82, 70] on span "Fulfillment" at bounding box center [55, 73] width 63 height 9
click at [557, 36] on span "Tills" at bounding box center [558, 34] width 213 height 9
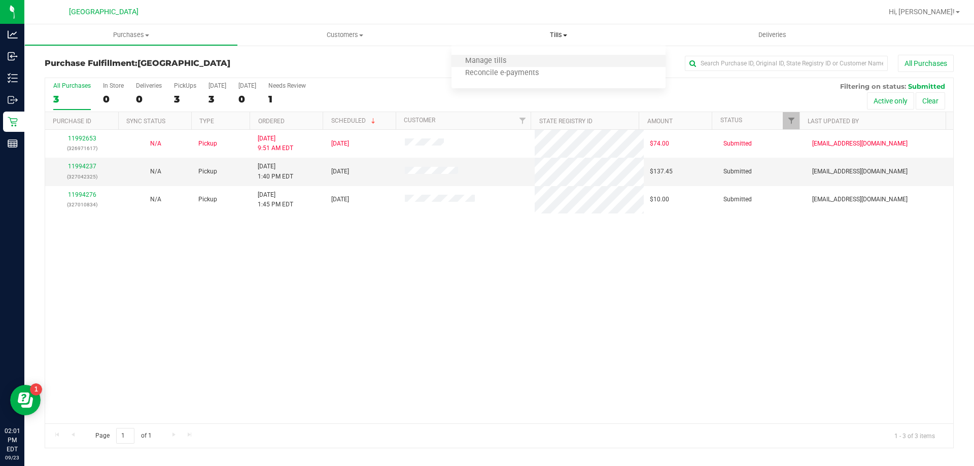
click at [536, 60] on li "Manage tills" at bounding box center [559, 61] width 214 height 12
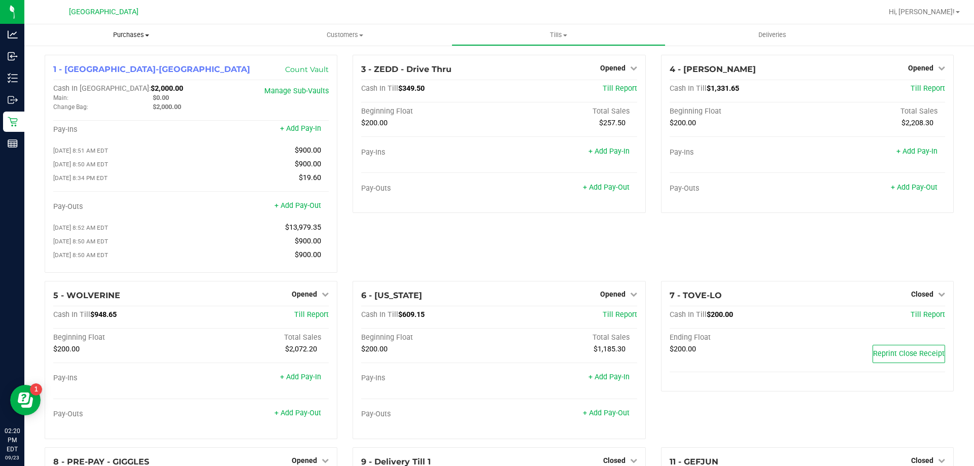
click at [134, 37] on span "Purchases" at bounding box center [131, 34] width 214 height 9
click at [95, 64] on span "Summary of purchases" at bounding box center [76, 61] width 104 height 9
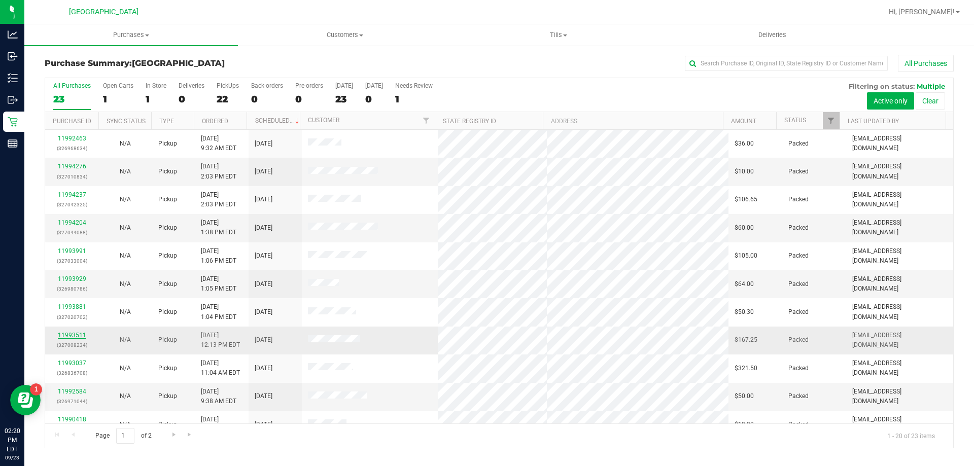
click at [68, 334] on link "11993511" at bounding box center [72, 335] width 28 height 7
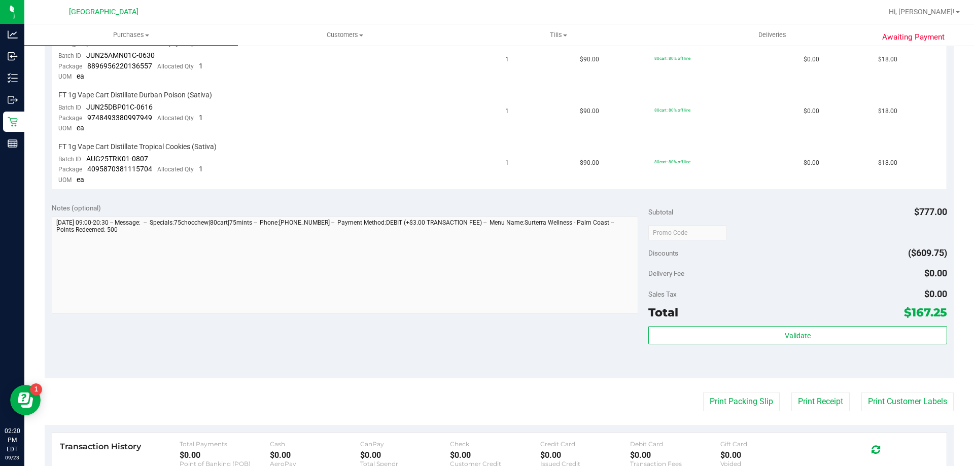
scroll to position [862, 0]
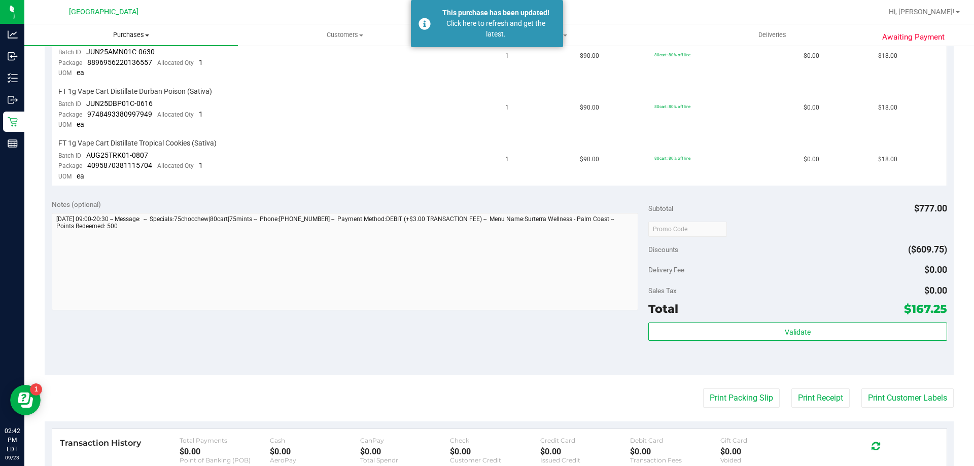
click at [124, 36] on span "Purchases" at bounding box center [131, 34] width 214 height 9
click at [69, 72] on span "Fulfillment" at bounding box center [55, 73] width 63 height 9
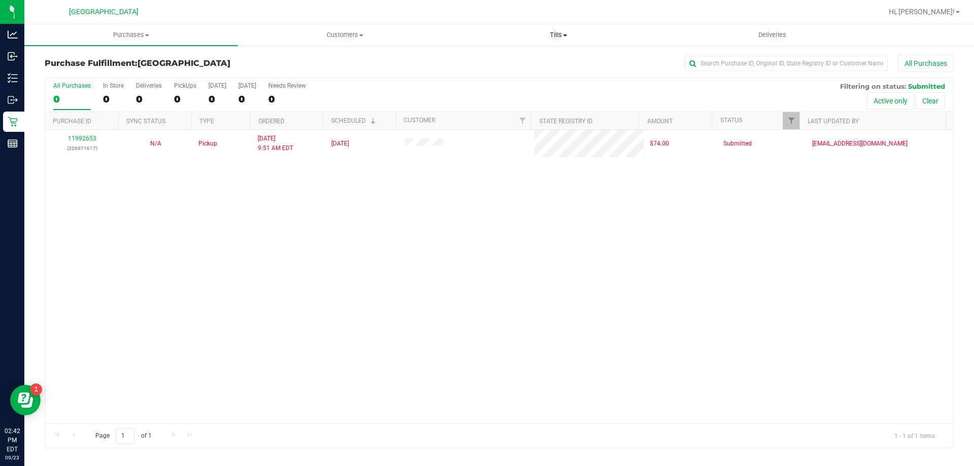
click at [560, 39] on span "Tills" at bounding box center [558, 34] width 213 height 9
click at [508, 61] on span "Manage tills" at bounding box center [486, 61] width 68 height 9
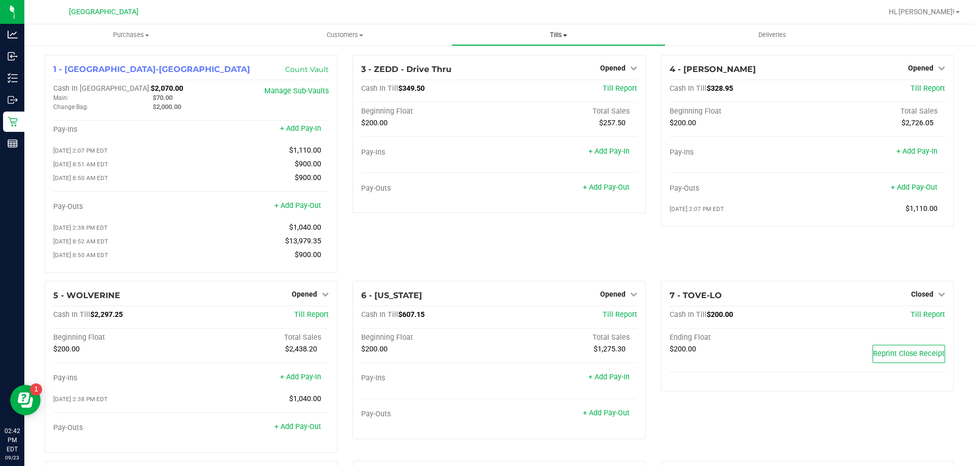
click at [556, 34] on span "Tills" at bounding box center [558, 34] width 213 height 9
click at [507, 59] on span "Manage tills" at bounding box center [486, 61] width 68 height 9
click at [128, 37] on span "Purchases" at bounding box center [131, 34] width 214 height 9
click at [96, 72] on li "Fulfillment" at bounding box center [131, 73] width 214 height 12
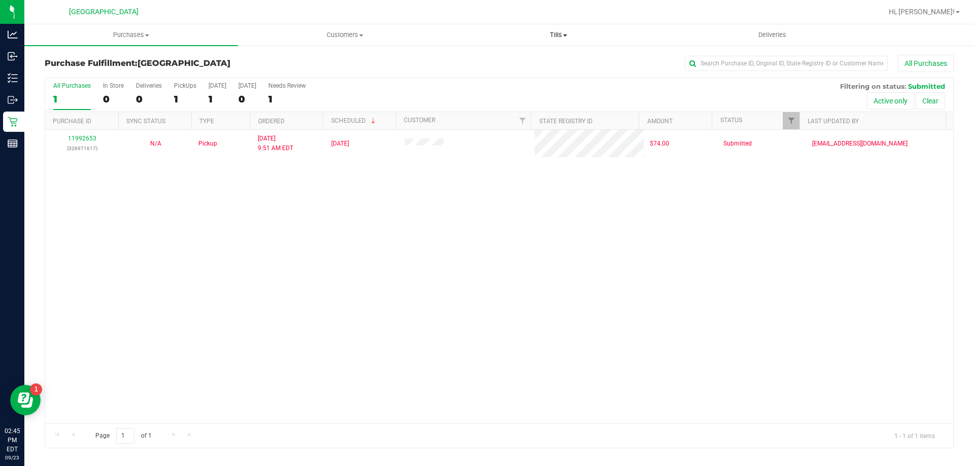
click at [563, 34] on span "Tills" at bounding box center [558, 34] width 213 height 9
click at [497, 60] on span "Manage tills" at bounding box center [486, 61] width 68 height 9
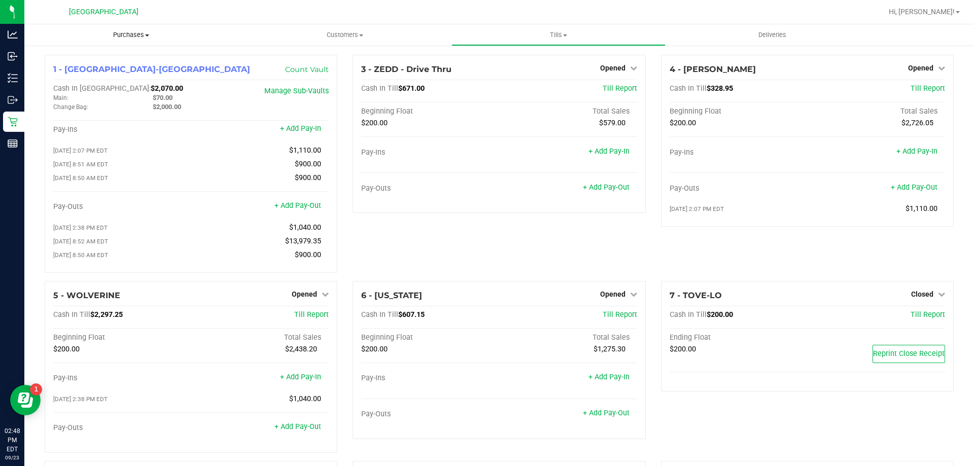
click at [126, 34] on span "Purchases" at bounding box center [131, 34] width 214 height 9
click at [70, 71] on span "Fulfillment" at bounding box center [55, 73] width 63 height 9
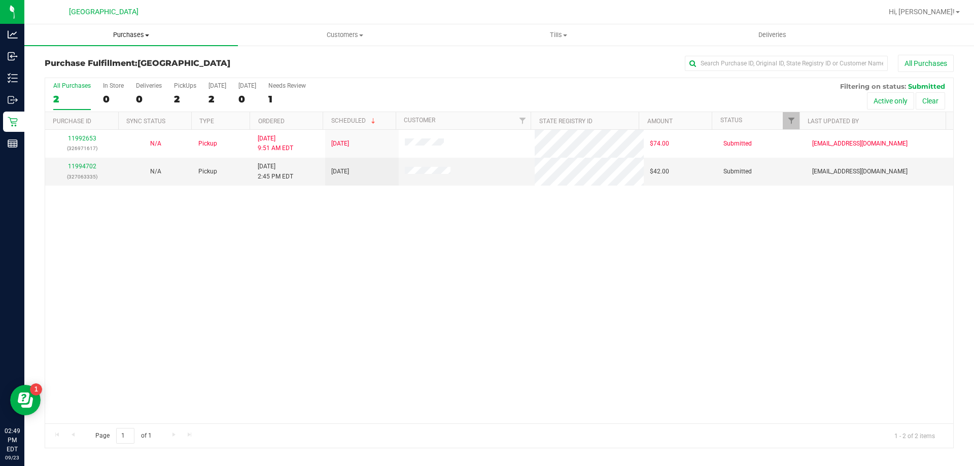
click at [136, 37] on span "Purchases" at bounding box center [131, 34] width 214 height 9
click at [76, 73] on span "Fulfillment" at bounding box center [55, 73] width 63 height 9
click at [558, 28] on uib-tab-heading "Tills Manage tills Reconcile e-payments" at bounding box center [558, 35] width 213 height 20
click at [515, 58] on span "Manage tills" at bounding box center [486, 61] width 68 height 9
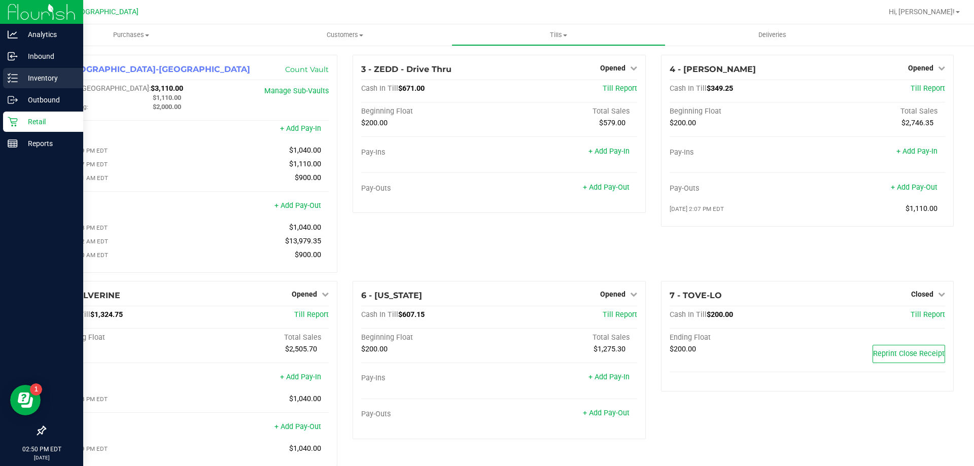
click at [32, 76] on p "Inventory" at bounding box center [48, 78] width 61 height 12
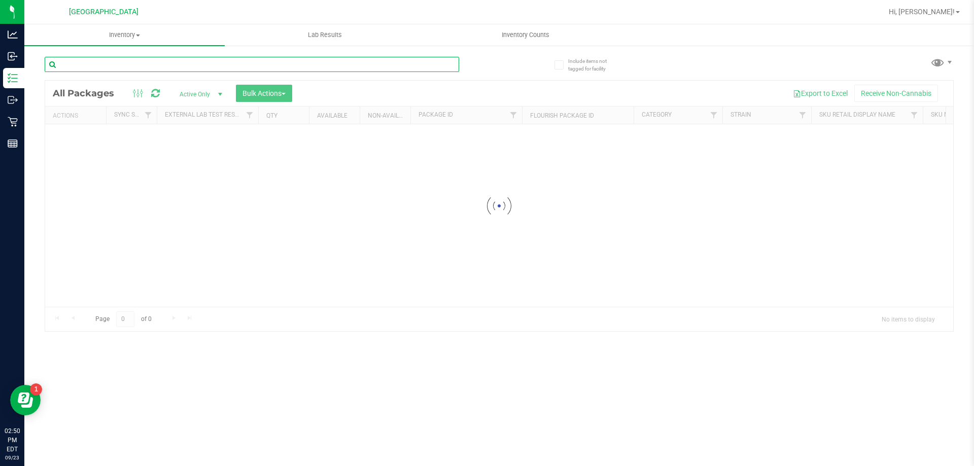
click at [113, 68] on input "text" at bounding box center [252, 64] width 415 height 15
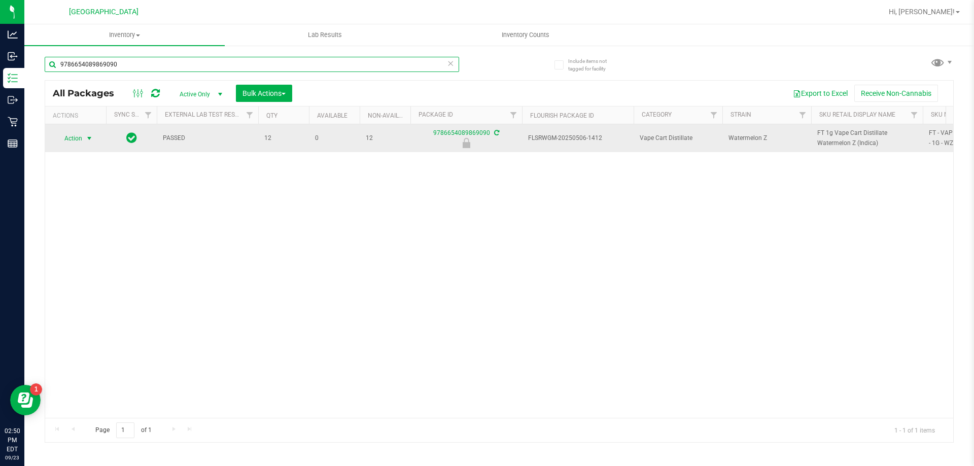
type input "9786654089869090"
click at [82, 137] on span "Action" at bounding box center [68, 138] width 27 height 14
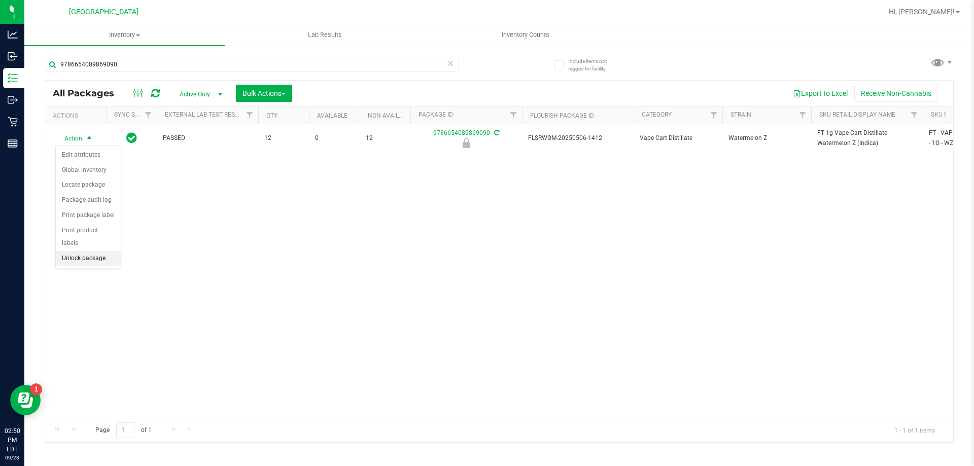
click at [93, 251] on li "Unlock package" at bounding box center [88, 258] width 65 height 15
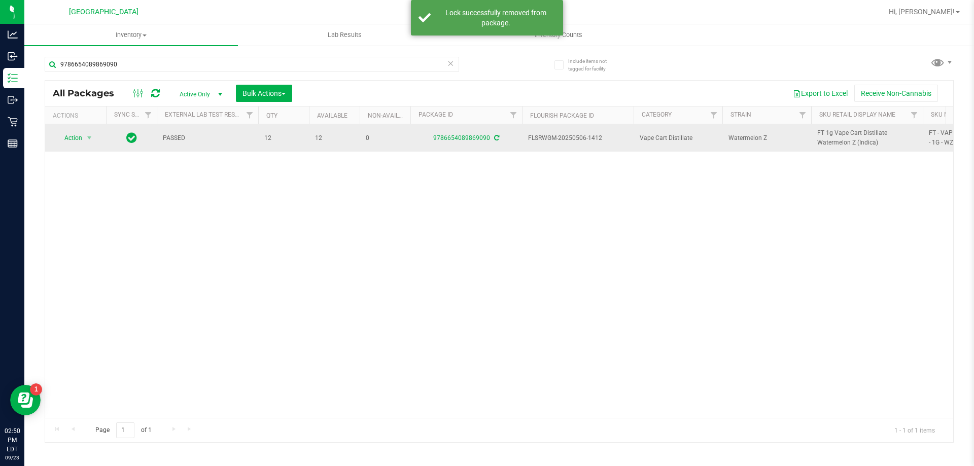
click at [829, 133] on span "FT 1g Vape Cart Distillate Watermelon Z (Indica)" at bounding box center [866, 137] width 99 height 19
copy tr "FT 1g Vape Cart Distillate Watermelon Z (Indica)"
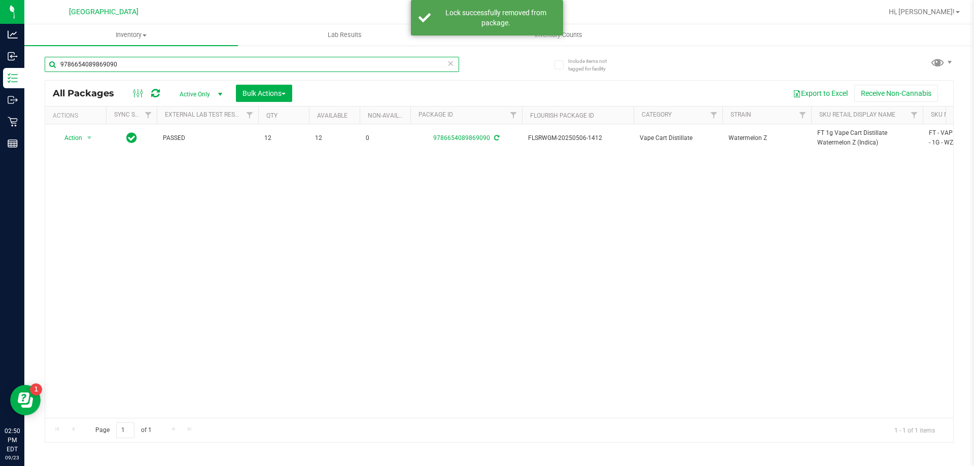
click at [196, 65] on input "9786654089869090" at bounding box center [252, 64] width 415 height 15
paste input "FT 1g Vape Cart Distillate Watermelon Z (Indica)"
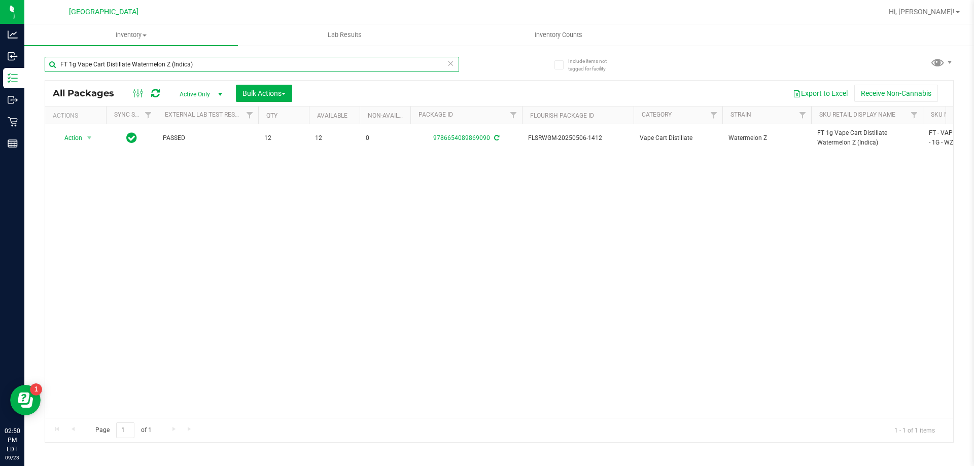
type input "FT 1g Vape Cart Distillate Watermelon Z (Indica)"
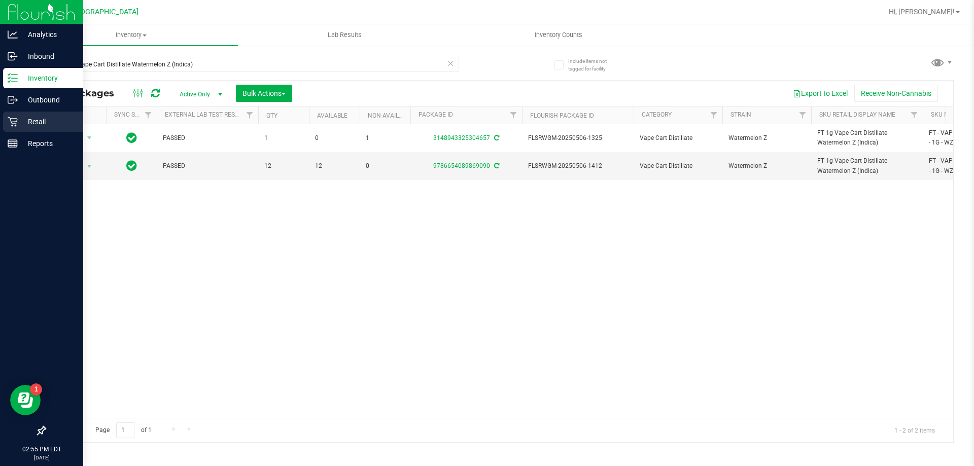
click at [45, 121] on p "Retail" at bounding box center [48, 122] width 61 height 12
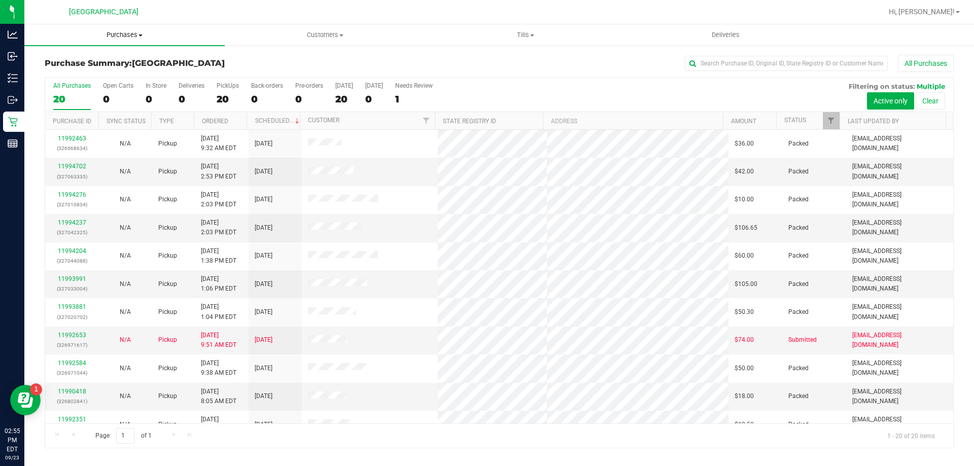
click at [117, 34] on span "Purchases" at bounding box center [124, 34] width 200 height 9
click at [63, 75] on span "Fulfillment" at bounding box center [55, 73] width 63 height 9
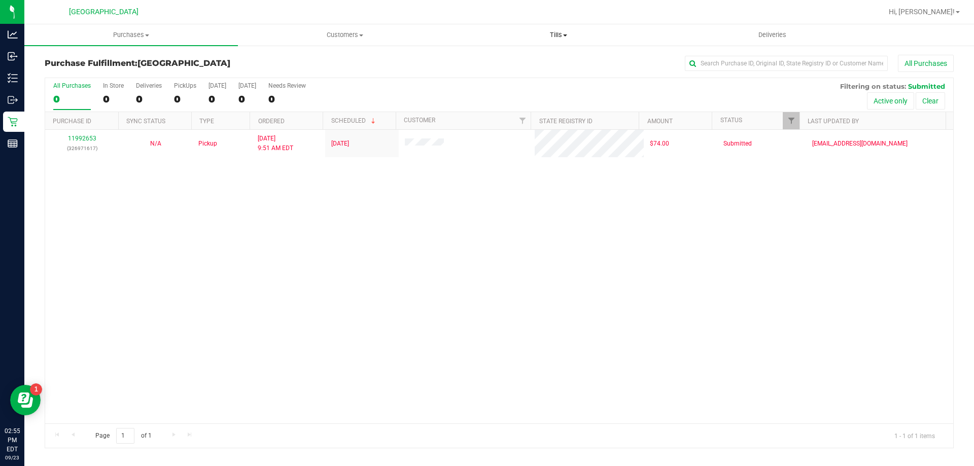
click at [558, 36] on span "Tills" at bounding box center [558, 34] width 213 height 9
click at [492, 57] on span "Manage tills" at bounding box center [486, 61] width 68 height 9
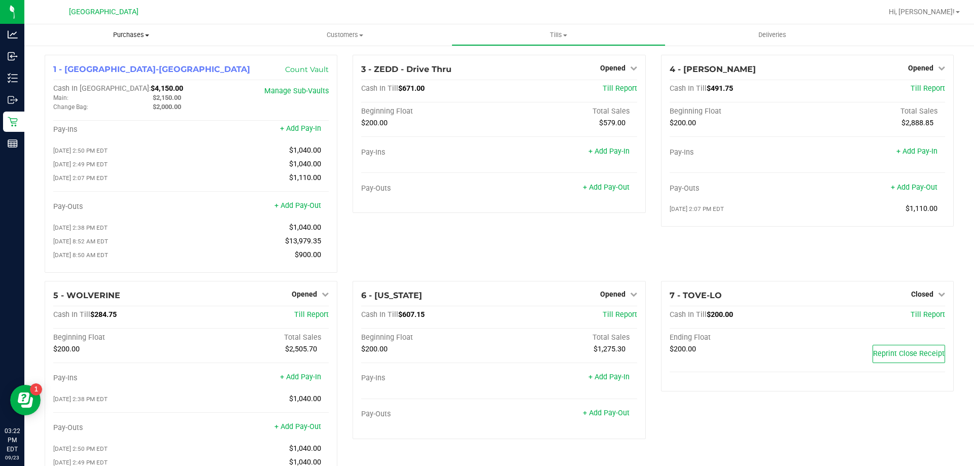
click at [122, 33] on span "Purchases" at bounding box center [131, 34] width 214 height 9
click at [56, 70] on span "Fulfillment" at bounding box center [55, 73] width 63 height 9
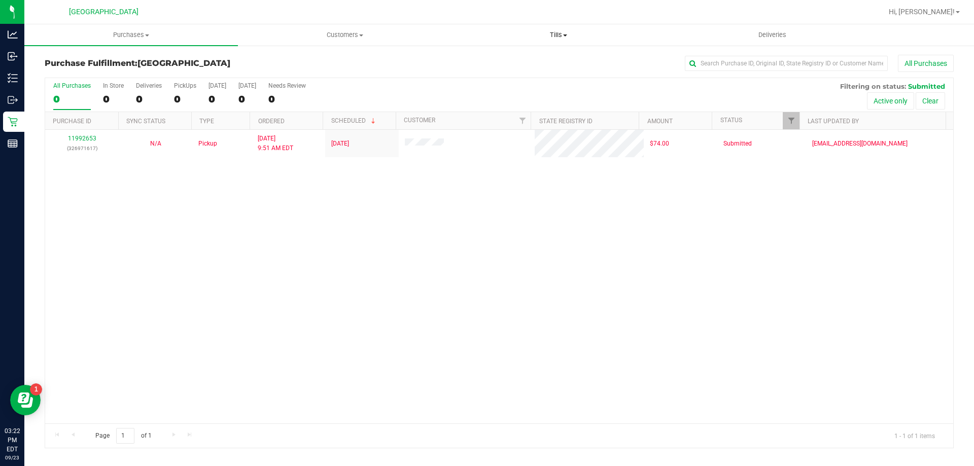
click at [550, 39] on span "Tills" at bounding box center [558, 34] width 213 height 9
click at [502, 58] on span "Manage tills" at bounding box center [486, 61] width 68 height 9
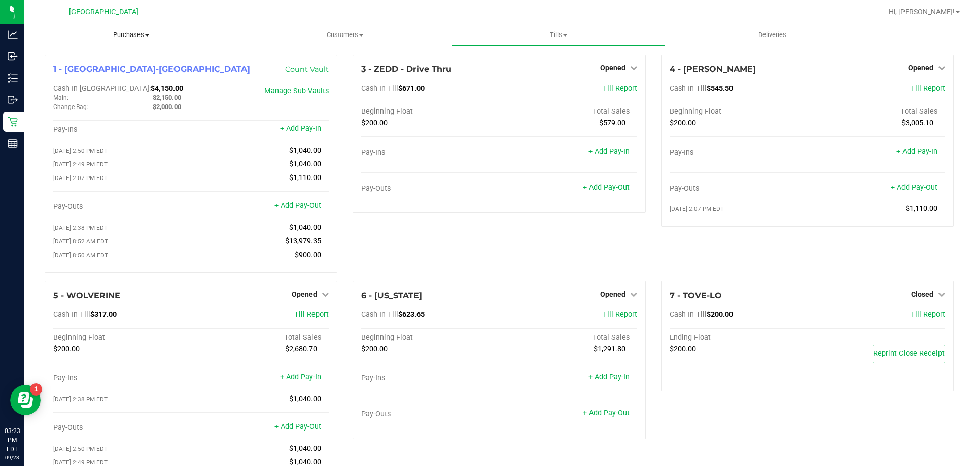
click at [120, 31] on span "Purchases" at bounding box center [131, 34] width 214 height 9
click at [59, 74] on span "Fulfillment" at bounding box center [55, 73] width 63 height 9
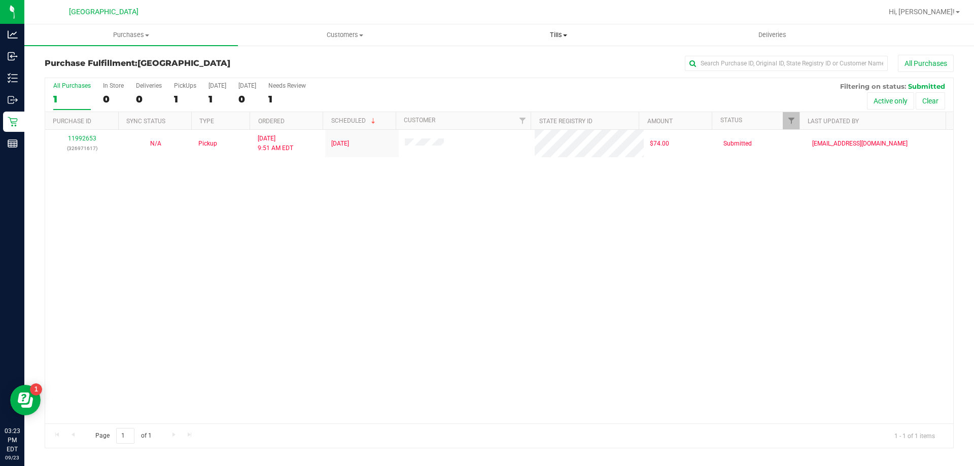
click at [555, 36] on span "Tills" at bounding box center [558, 34] width 213 height 9
click at [497, 61] on span "Manage tills" at bounding box center [486, 61] width 68 height 9
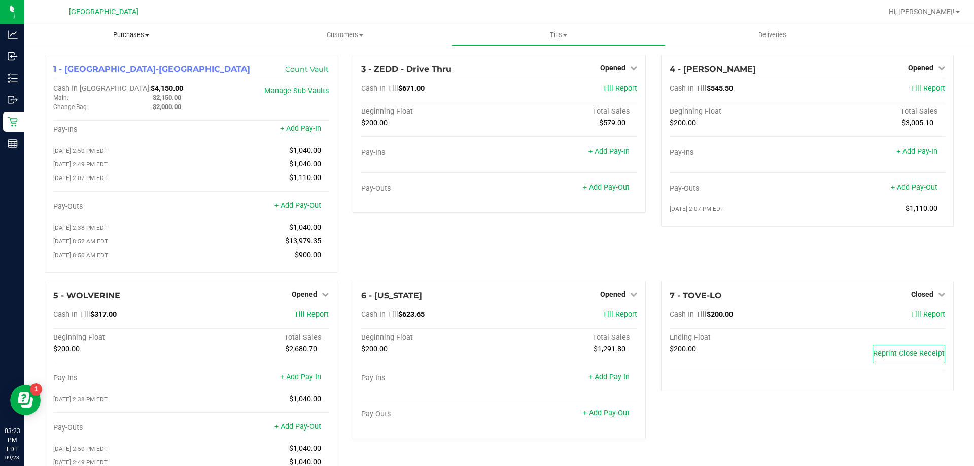
click at [132, 35] on span "Purchases" at bounding box center [131, 34] width 214 height 9
click at [62, 71] on span "Fulfillment" at bounding box center [55, 73] width 63 height 9
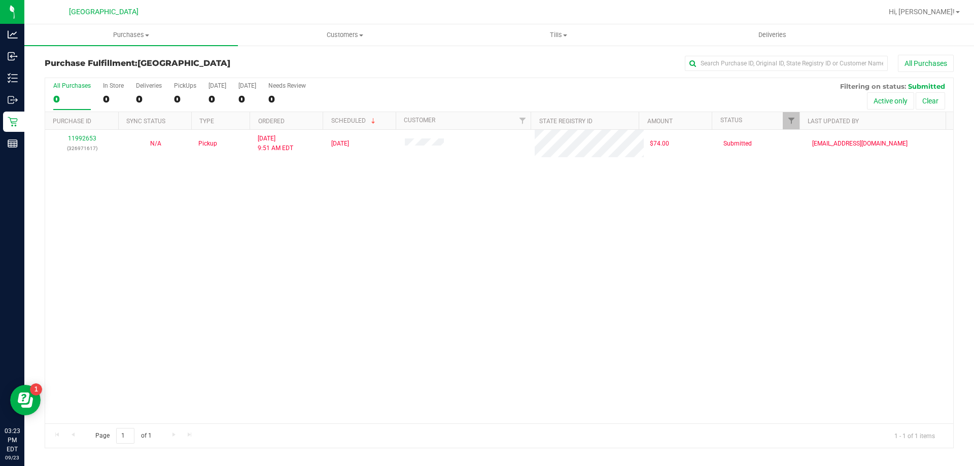
click at [500, 255] on div "11992653 (326971617) N/A Pickup [DATE] 9:51 AM EDT 9/23/2025 $74.00 Submitted […" at bounding box center [499, 277] width 908 height 294
click at [131, 38] on span "Purchases" at bounding box center [131, 34] width 214 height 9
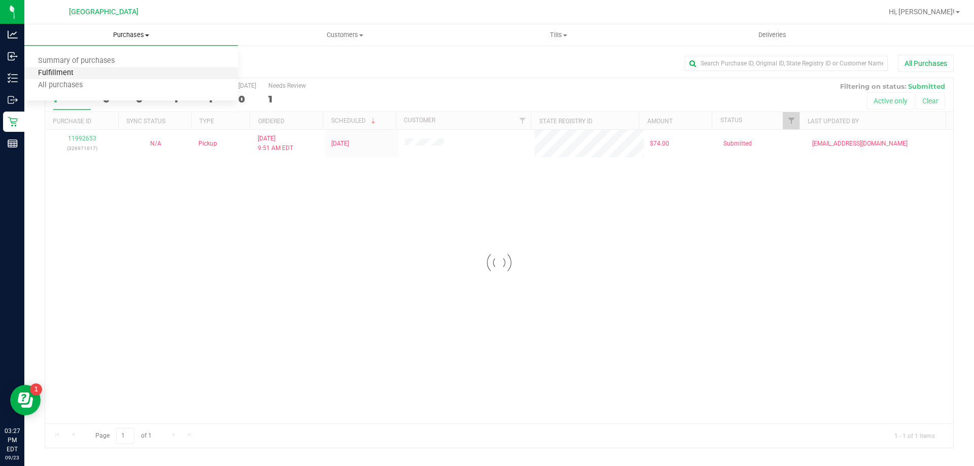
click at [72, 74] on span "Fulfillment" at bounding box center [55, 73] width 63 height 9
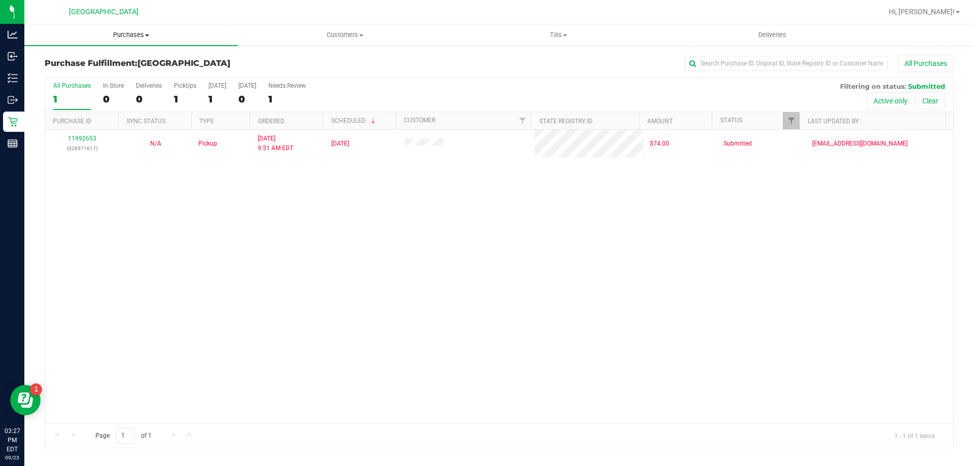
click at [129, 33] on span "Purchases" at bounding box center [131, 34] width 214 height 9
click at [65, 72] on span "Fulfillment" at bounding box center [55, 73] width 63 height 9
click at [332, 34] on span "Customers" at bounding box center [344, 34] width 213 height 9
click at [302, 60] on span "All customers" at bounding box center [274, 61] width 73 height 9
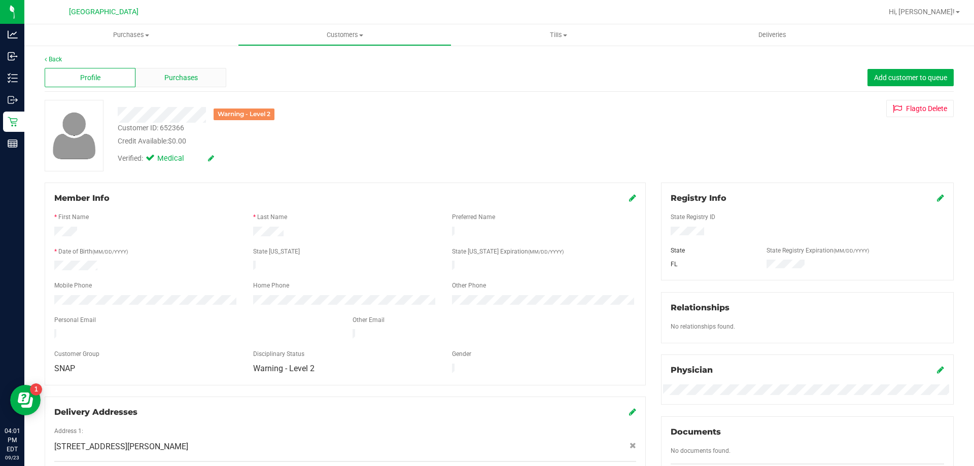
click at [191, 75] on span "Purchases" at bounding box center [180, 78] width 33 height 11
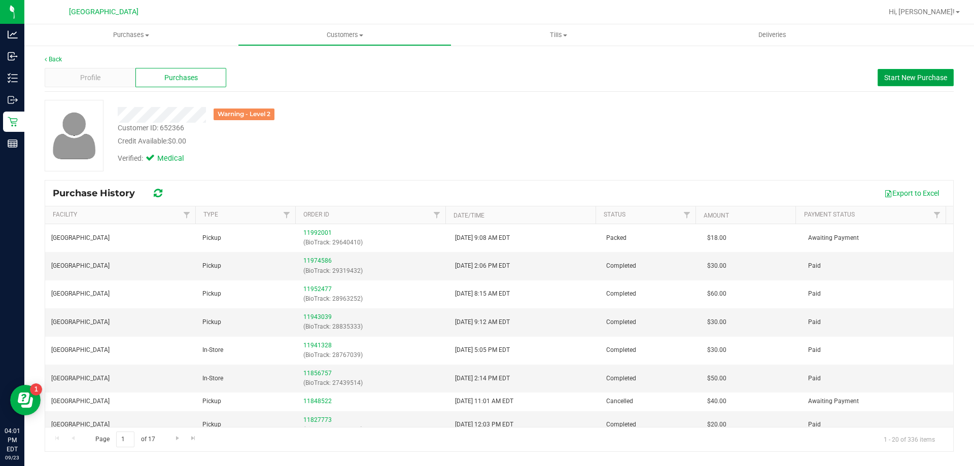
click at [907, 74] on span "Start New Purchase" at bounding box center [915, 78] width 63 height 8
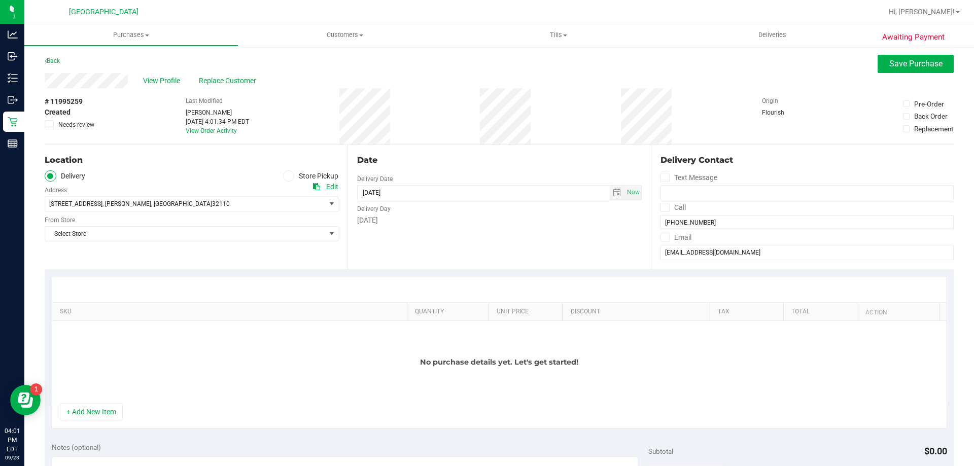
click at [294, 180] on label "Store Pickup" at bounding box center [311, 176] width 56 height 12
click at [0, 0] on input "Store Pickup" at bounding box center [0, 0] width 0 height 0
click at [272, 209] on span "Select Store" at bounding box center [185, 204] width 280 height 14
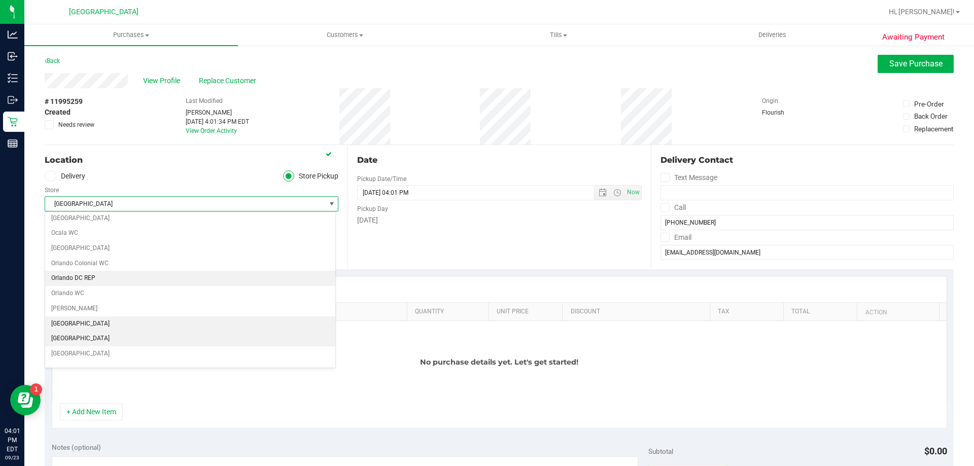
scroll to position [457, 0]
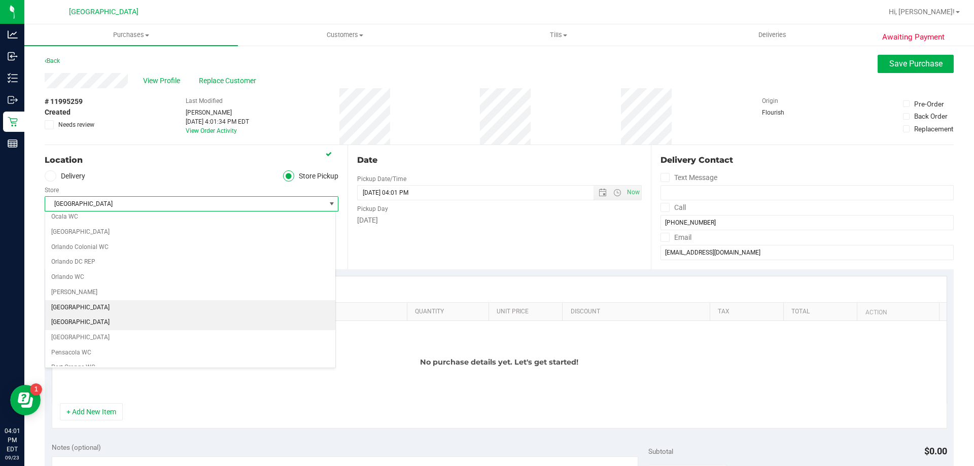
click at [103, 320] on li "[GEOGRAPHIC_DATA]" at bounding box center [190, 322] width 290 height 15
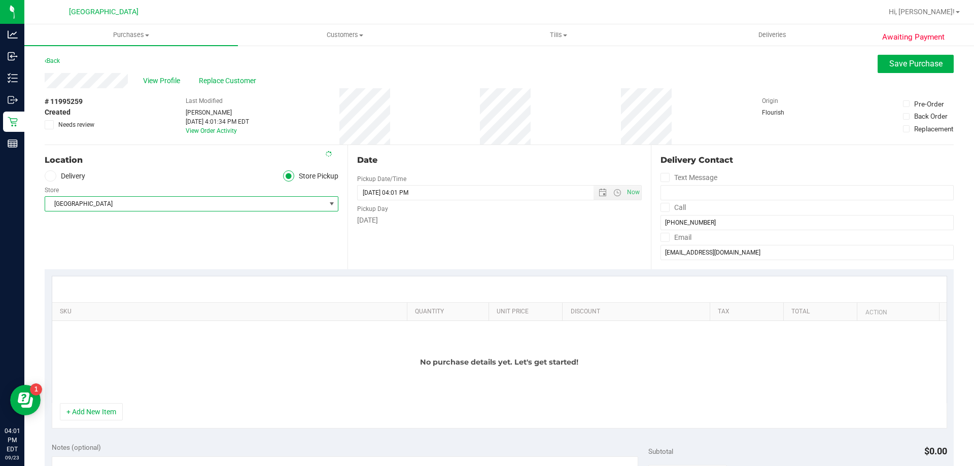
click at [233, 355] on div "No purchase details yet. Let's get started!" at bounding box center [499, 362] width 894 height 82
click at [94, 413] on button "+ Add New Item" at bounding box center [91, 411] width 63 height 17
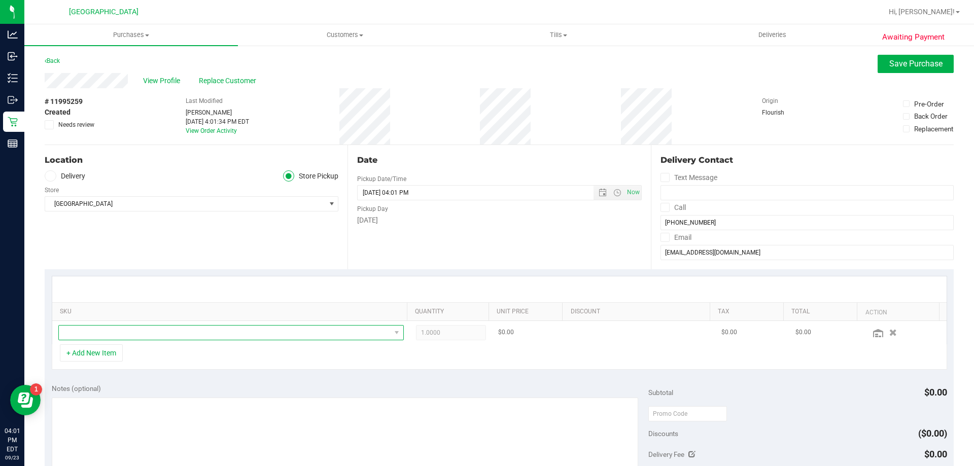
click at [103, 337] on span "NO DATA FOUND" at bounding box center [225, 333] width 332 height 14
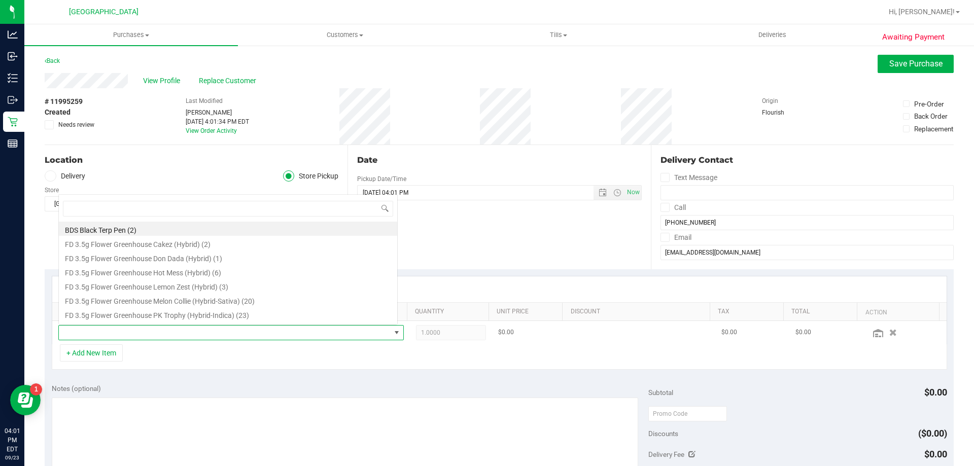
scroll to position [15, 336]
type input "pkt"
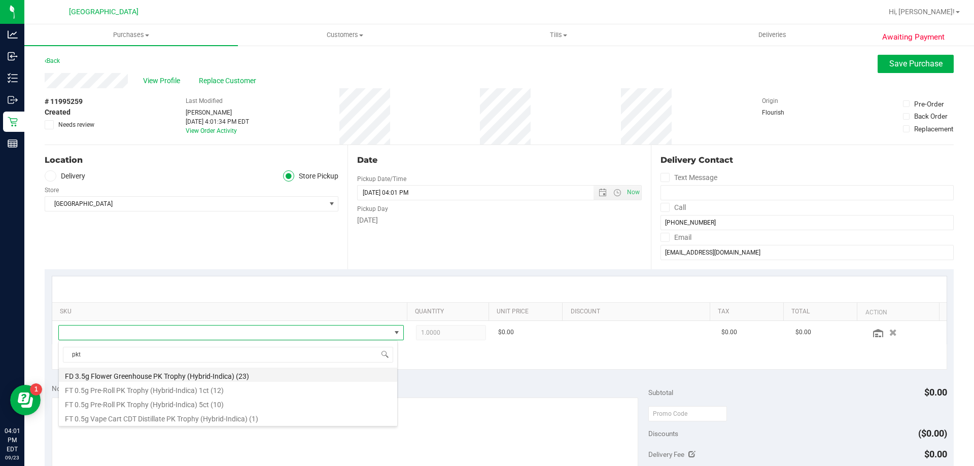
click at [179, 374] on li "FD 3.5g Flower Greenhouse PK Trophy (Hybrid-Indica) (23)" at bounding box center [228, 375] width 338 height 14
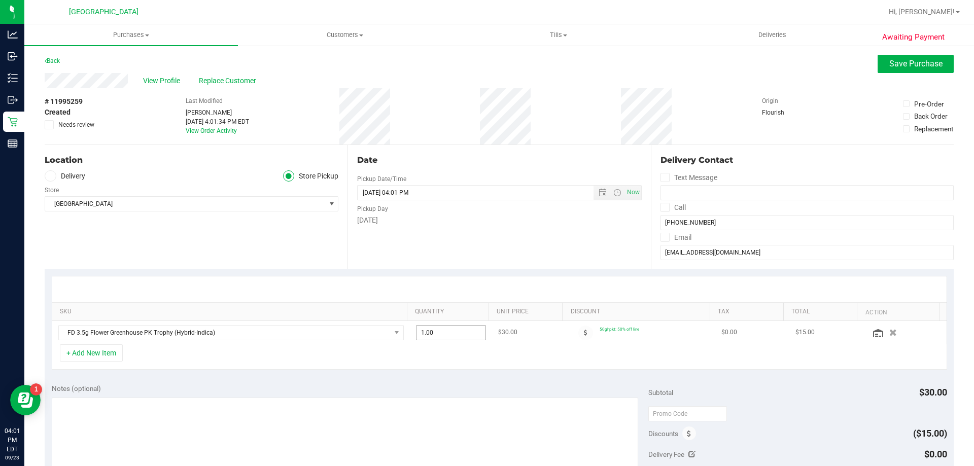
click at [449, 336] on span "1.00 1" at bounding box center [451, 332] width 71 height 15
click at [450, 336] on input "1" at bounding box center [452, 333] width 70 height 14
type input "2"
type input "2.00"
click at [445, 365] on div "+ Add New Item" at bounding box center [499, 356] width 895 height 25
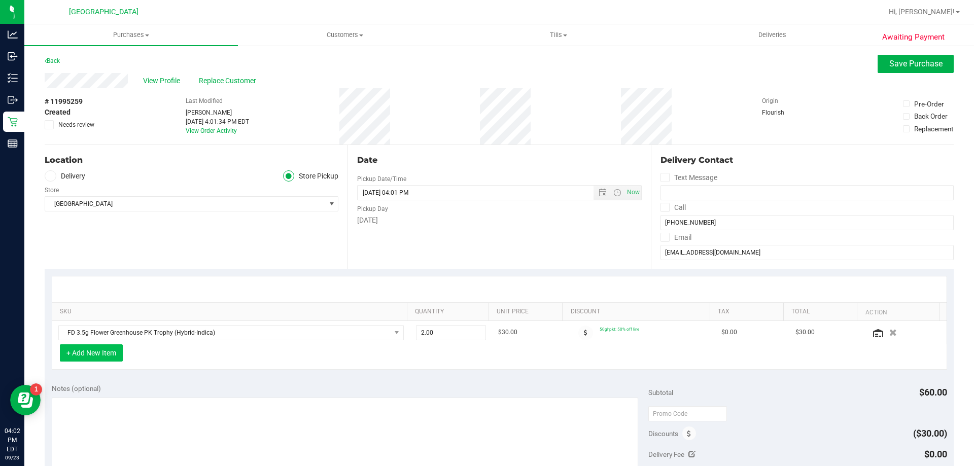
click at [93, 354] on button "+ Add New Item" at bounding box center [91, 352] width 63 height 17
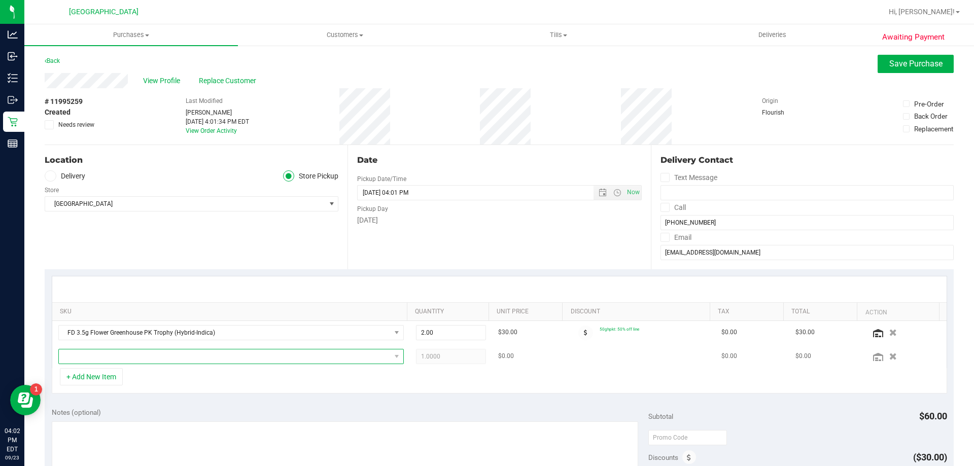
click at [111, 356] on span "NO DATA FOUND" at bounding box center [225, 357] width 332 height 14
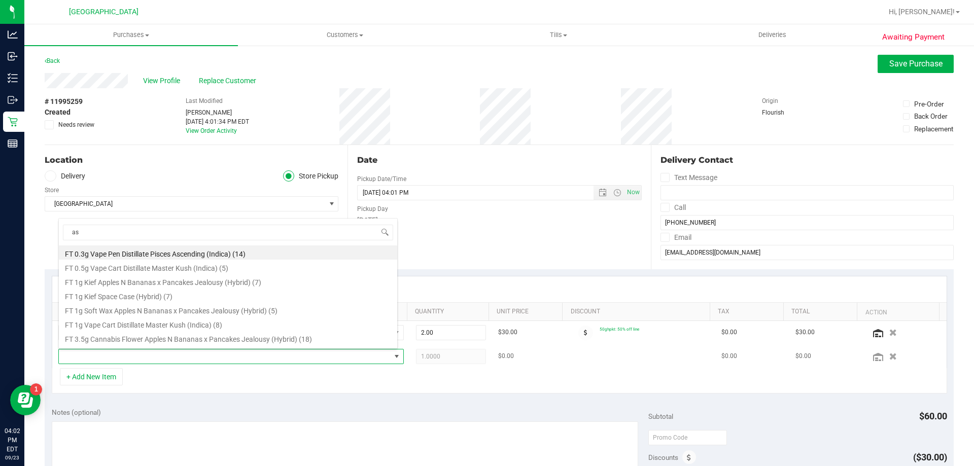
type input "a"
type input "sbc"
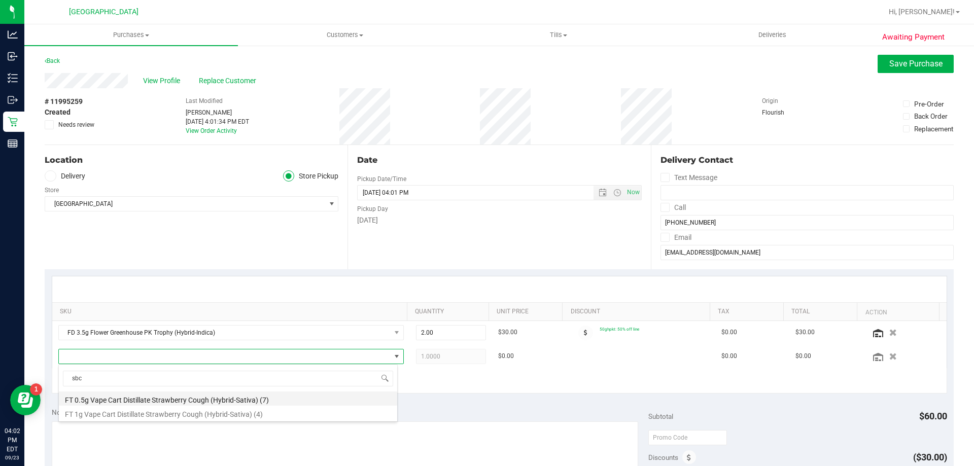
click at [142, 399] on li "FT 0.5g Vape Cart Distillate Strawberry Cough (Hybrid-Sativa) (7)" at bounding box center [228, 399] width 338 height 14
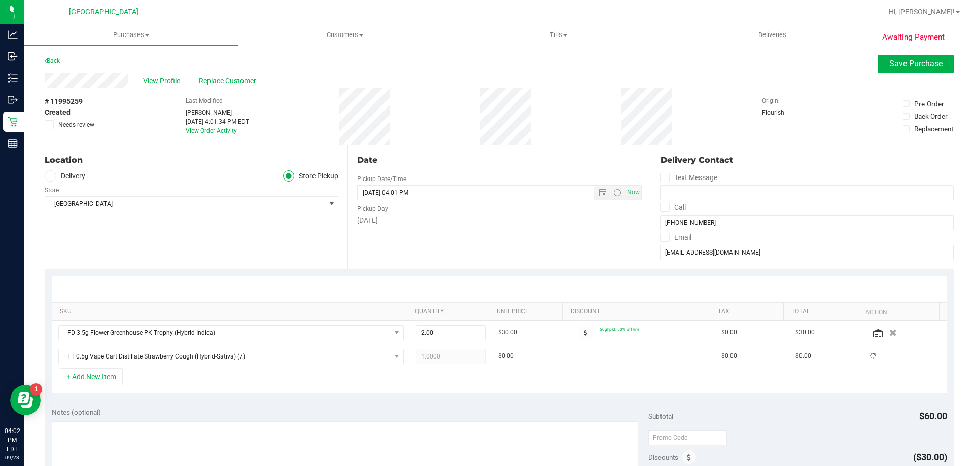
click at [227, 384] on div "+ Add New Item" at bounding box center [499, 380] width 895 height 25
click at [97, 376] on button "+ Add New Item" at bounding box center [91, 376] width 63 height 17
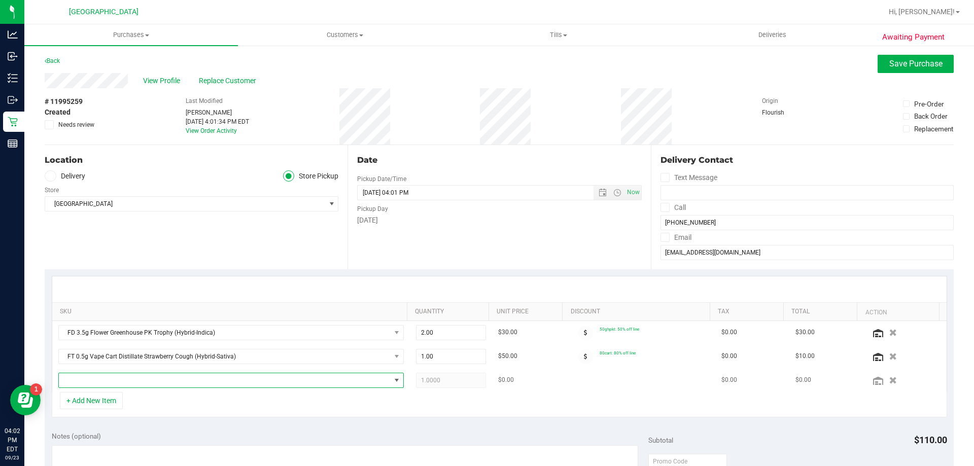
click at [129, 378] on span "NO DATA FOUND" at bounding box center [225, 380] width 332 height 14
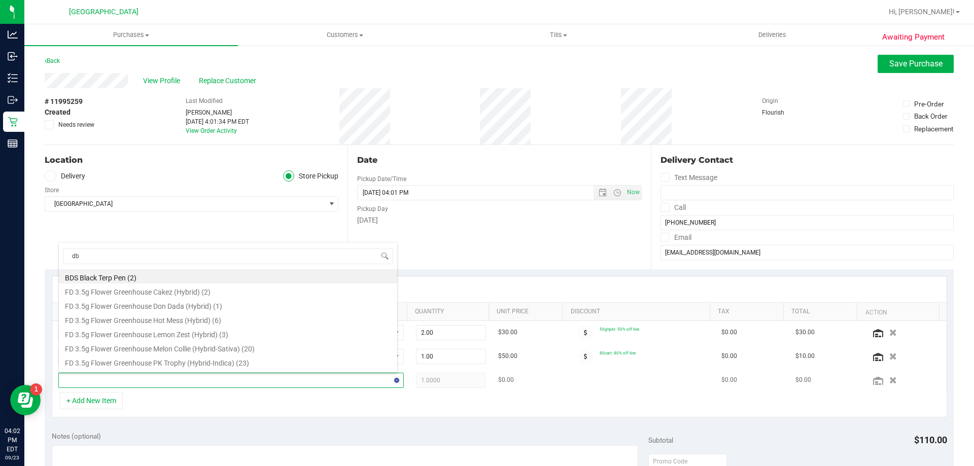
type input "dbr"
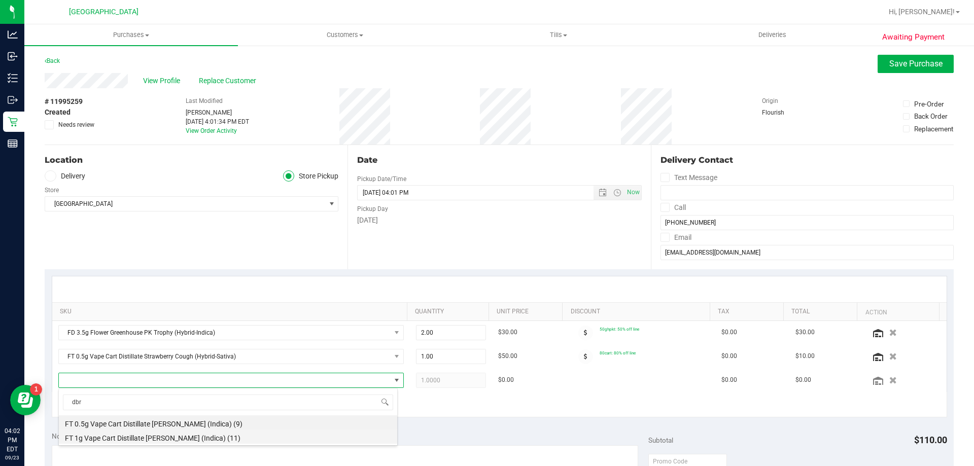
click at [130, 437] on li "FT 1g Vape Cart Distillate [PERSON_NAME] (Indica) (11)" at bounding box center [228, 437] width 338 height 14
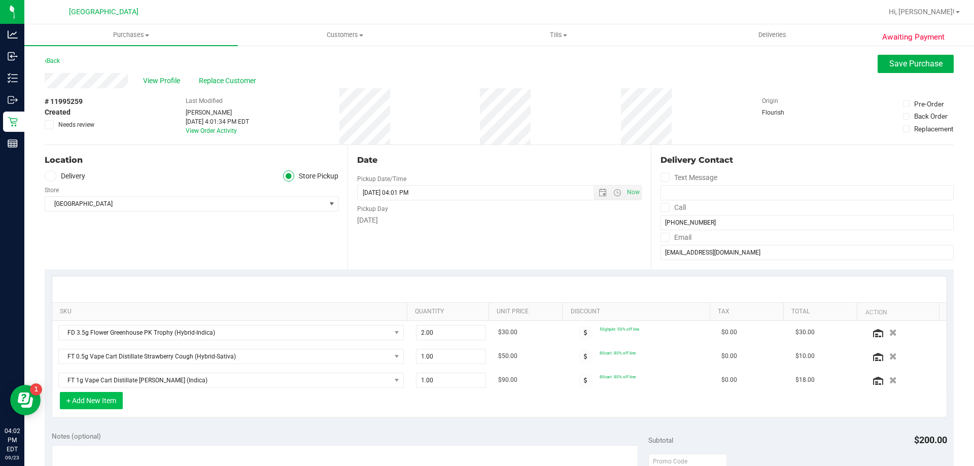
click at [106, 403] on button "+ Add New Item" at bounding box center [91, 400] width 63 height 17
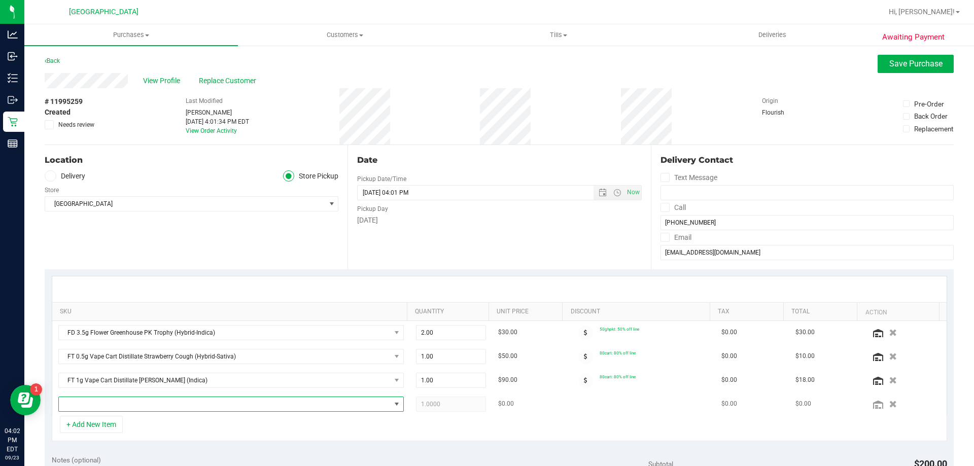
click at [129, 403] on span "NO DATA FOUND" at bounding box center [225, 404] width 332 height 14
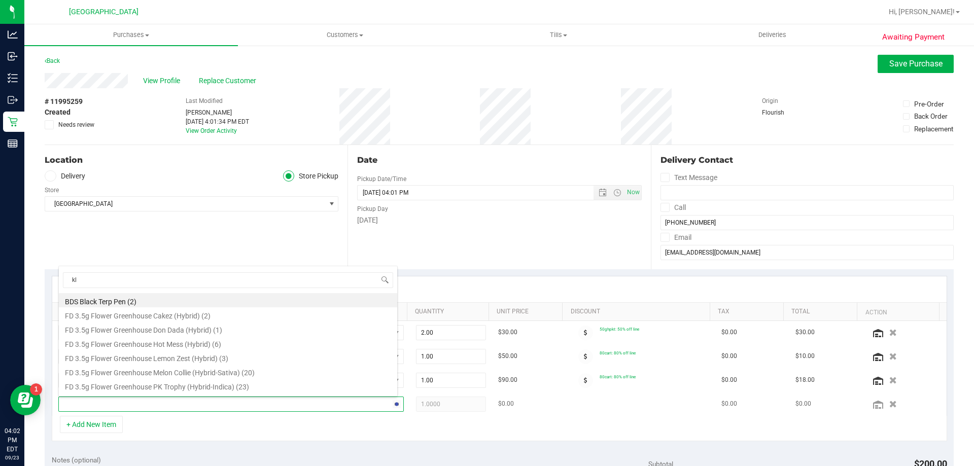
type input "klp"
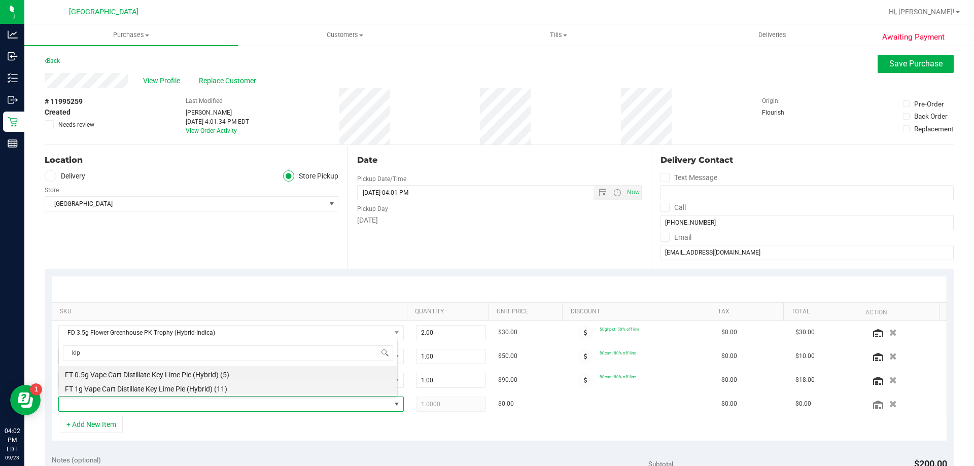
click at [142, 389] on li "FT 1g Vape Cart Distillate Key Lime Pie (Hybrid) (11)" at bounding box center [228, 388] width 338 height 14
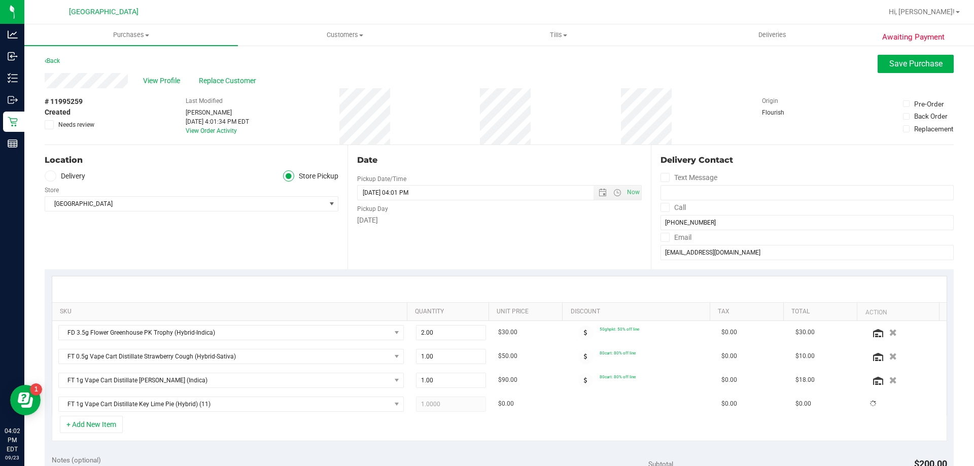
click at [162, 425] on div "+ Add New Item" at bounding box center [499, 428] width 895 height 25
click at [109, 426] on button "+ Add New Item" at bounding box center [91, 424] width 63 height 17
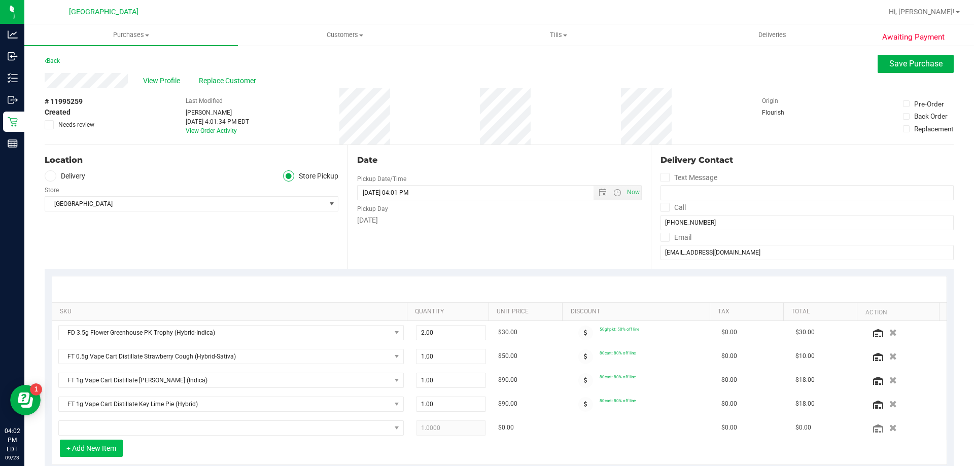
click at [92, 442] on button "+ Add New Item" at bounding box center [91, 448] width 63 height 17
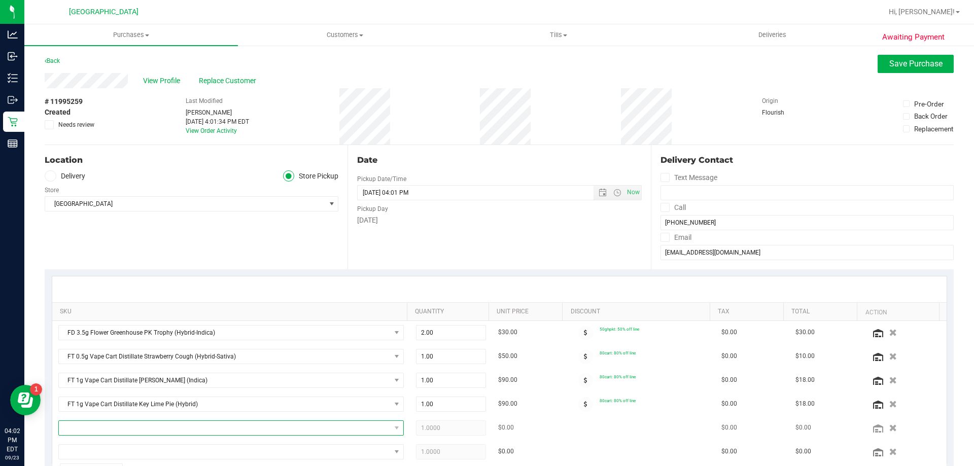
click at [95, 426] on span "NO DATA FOUND" at bounding box center [225, 428] width 332 height 14
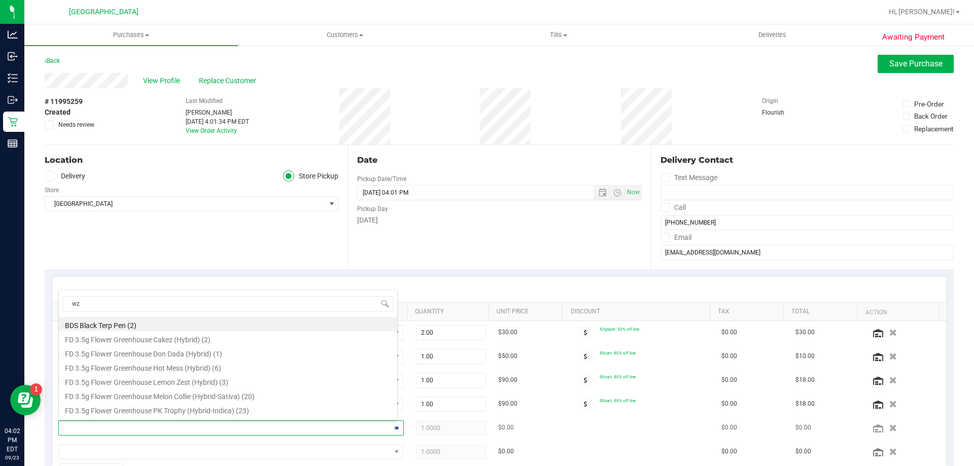
type input "wzk"
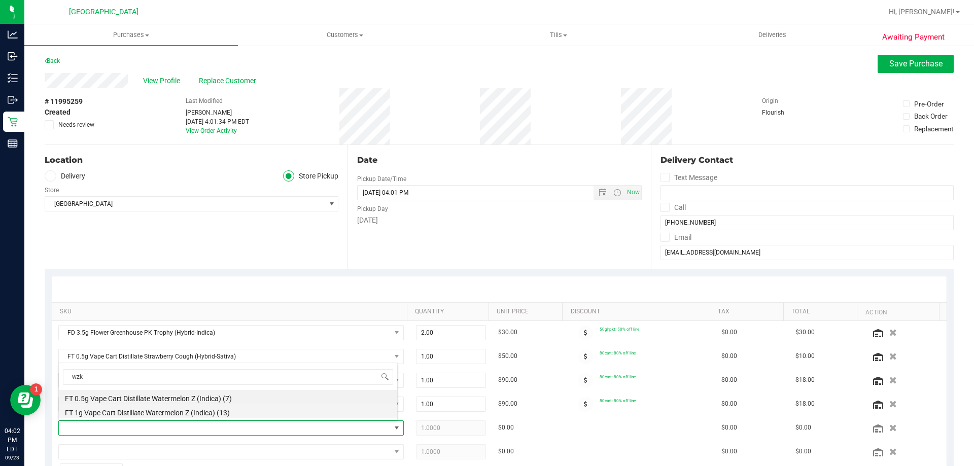
click at [141, 411] on li "FT 1g Vape Cart Distillate Watermelon Z (Indica) (13)" at bounding box center [228, 411] width 338 height 14
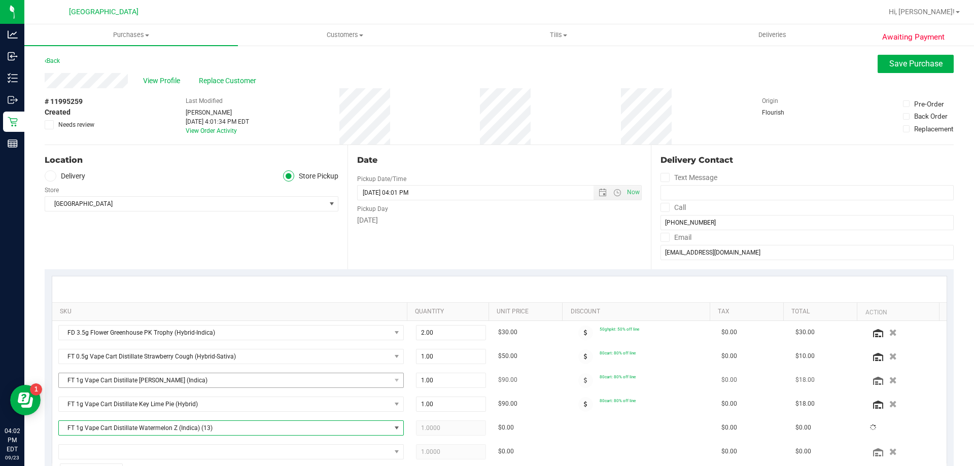
scroll to position [51, 0]
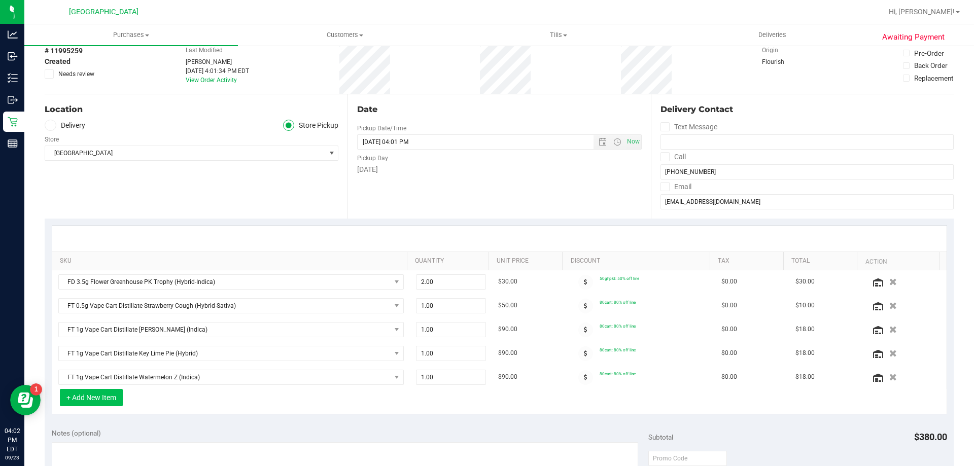
click at [112, 400] on button "+ Add New Item" at bounding box center [91, 397] width 63 height 17
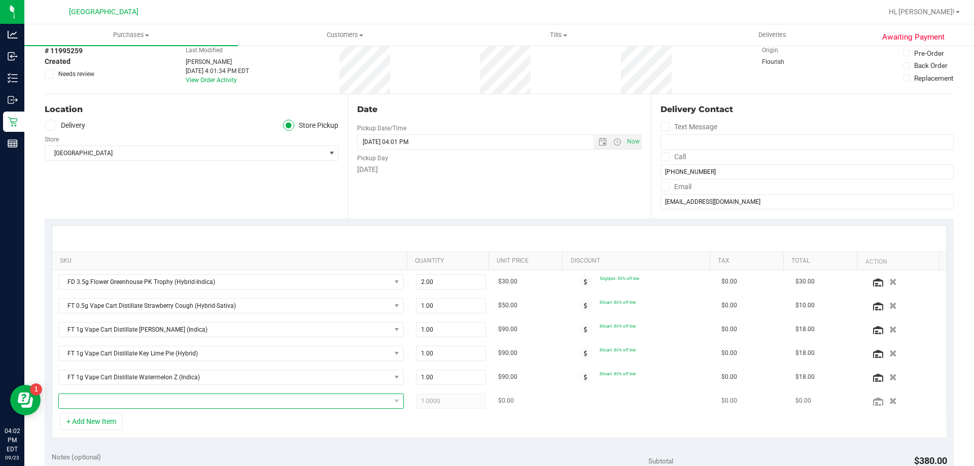
drag, startPoint x: 157, startPoint y: 404, endPoint x: 152, endPoint y: 403, distance: 5.2
click at [157, 404] on span "NO DATA FOUND" at bounding box center [225, 401] width 332 height 14
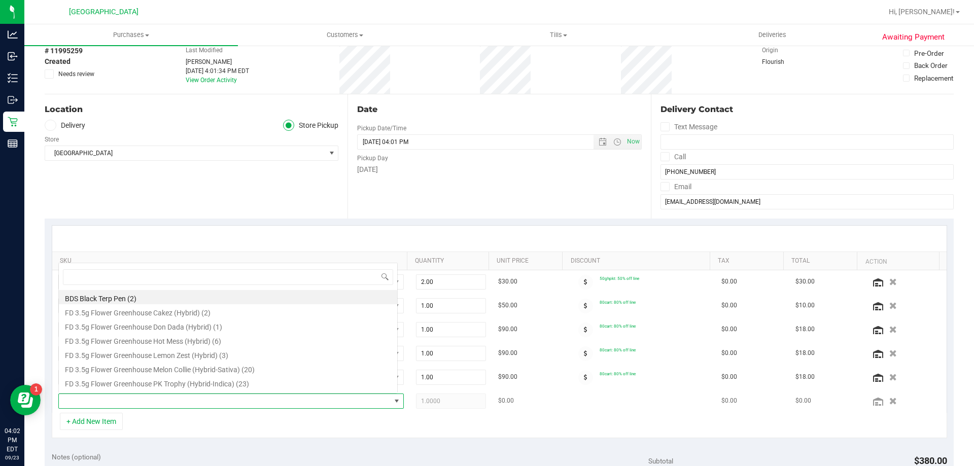
scroll to position [15, 336]
type input "dsd"
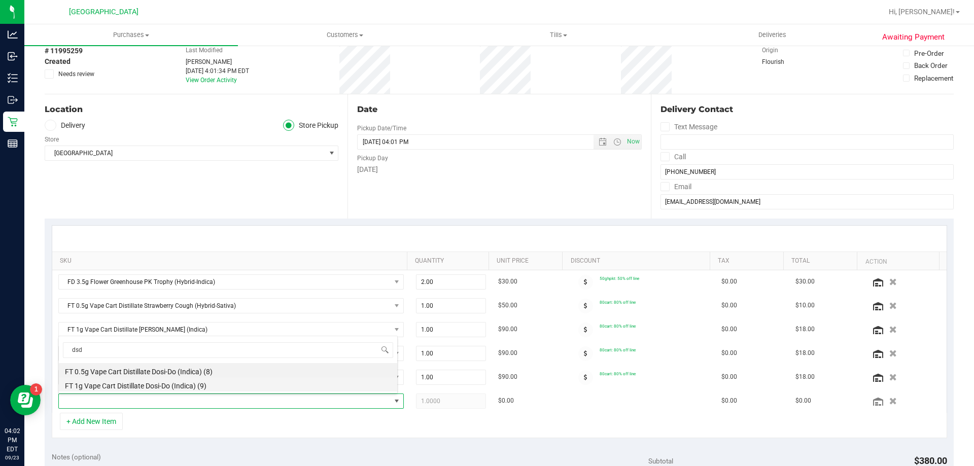
click at [143, 384] on li "FT 1g Vape Cart Distillate Dosi-Do (Indica) (9)" at bounding box center [228, 384] width 338 height 14
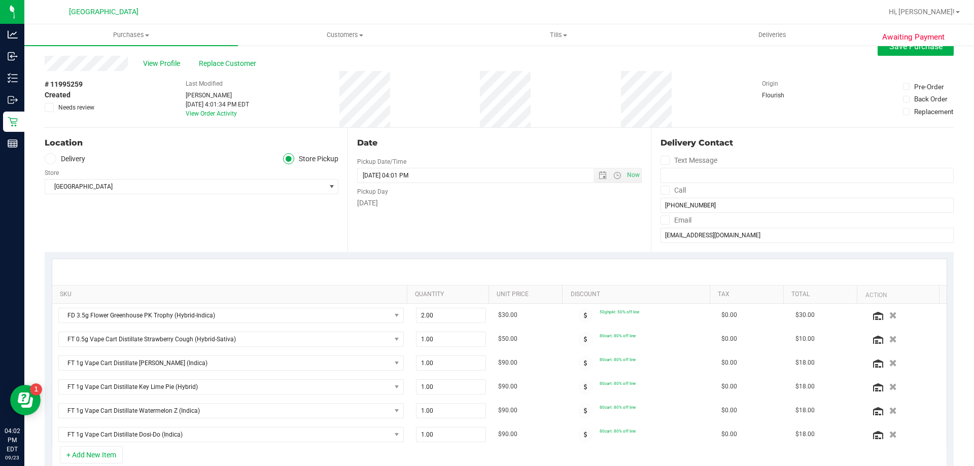
scroll to position [0, 0]
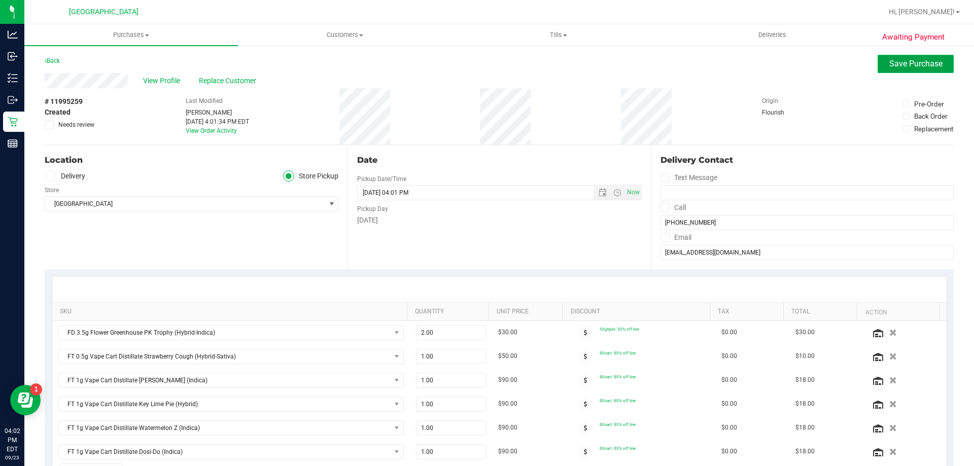
click at [897, 60] on span "Save Purchase" at bounding box center [915, 64] width 53 height 10
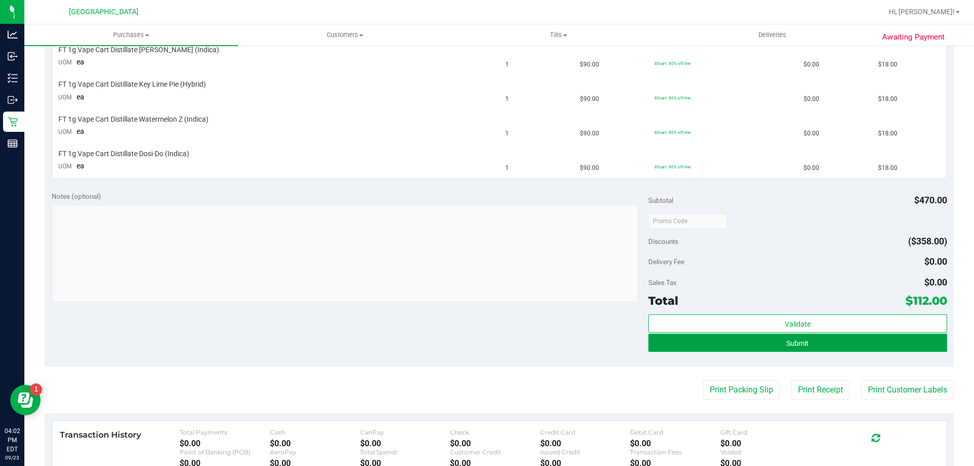
click at [807, 349] on button "Submit" at bounding box center [797, 343] width 298 height 18
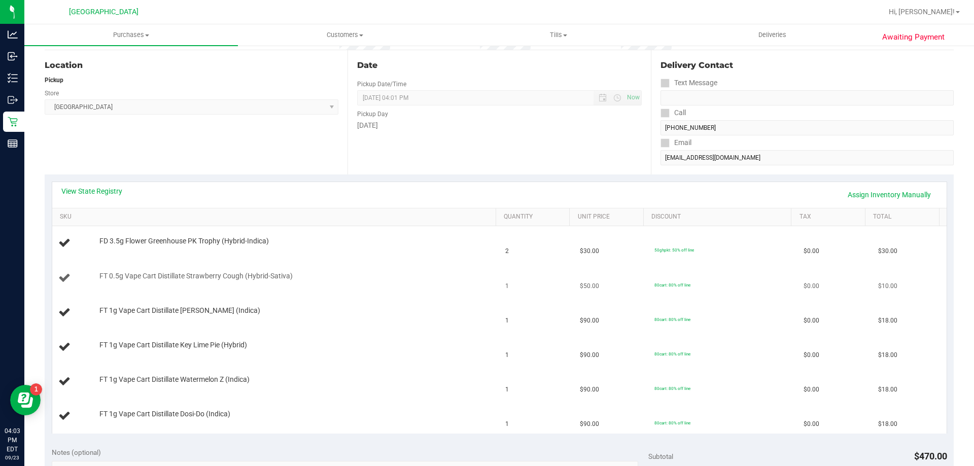
scroll to position [122, 0]
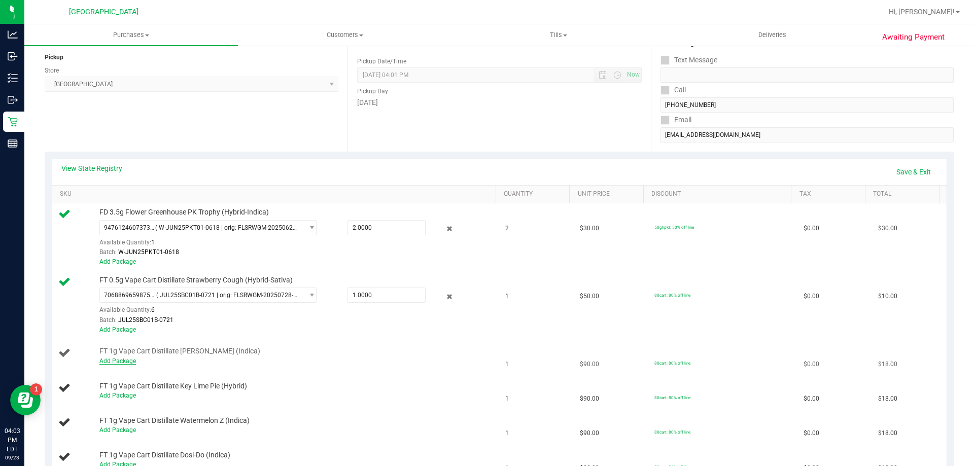
click at [115, 361] on link "Add Package" at bounding box center [117, 361] width 37 height 7
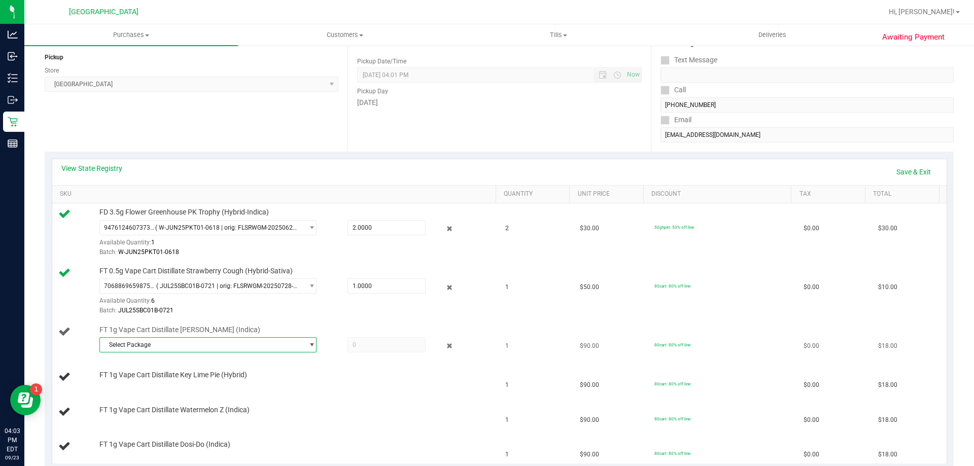
click at [159, 343] on span "Select Package" at bounding box center [201, 345] width 203 height 14
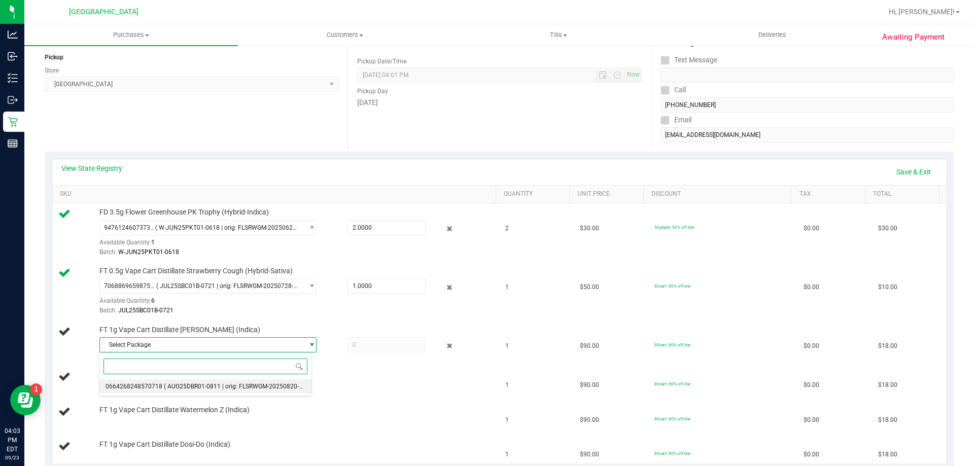
click at [157, 384] on span "0664268248570718" at bounding box center [134, 386] width 57 height 7
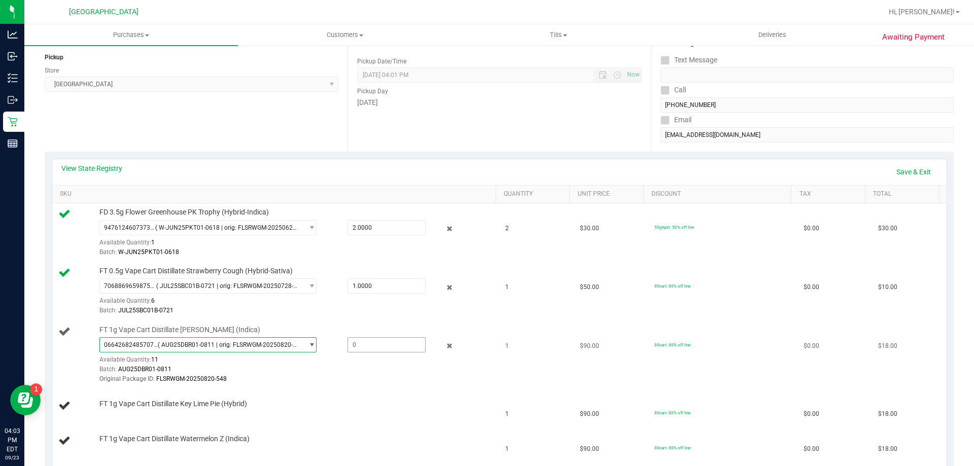
click at [357, 342] on span at bounding box center [387, 344] width 78 height 15
click at [359, 341] on input "text" at bounding box center [386, 345] width 77 height 14
type input "1"
type input "1.0000"
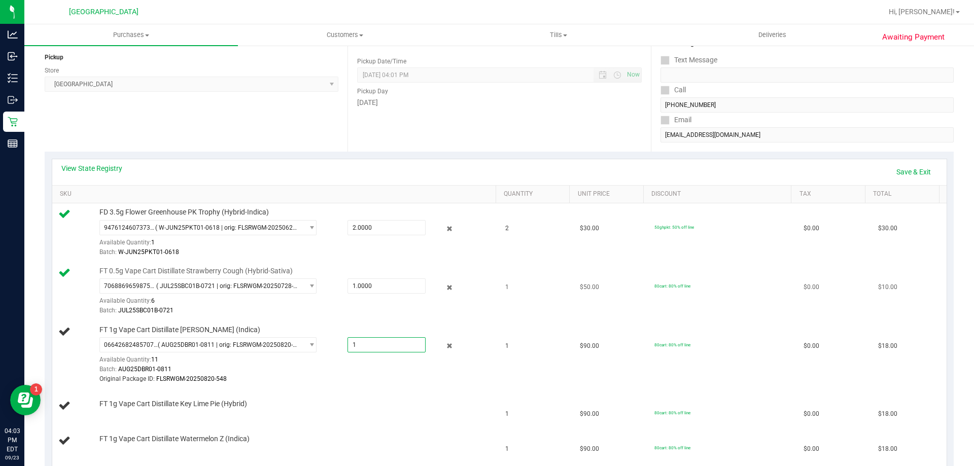
click at [330, 312] on div "Batch: JUL25SBC01B-0721" at bounding box center [295, 311] width 392 height 10
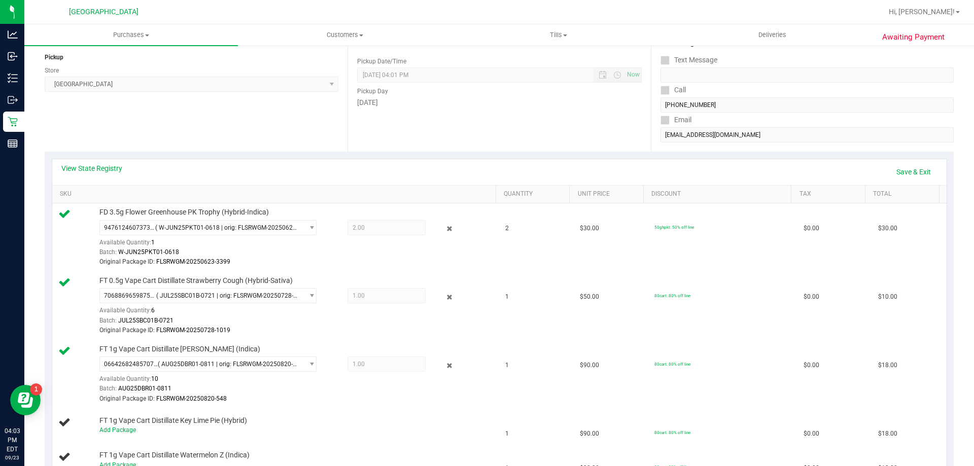
drag, startPoint x: 928, startPoint y: 161, endPoint x: 922, endPoint y: 172, distance: 12.7
click at [923, 171] on div "View State Registry Save & Exit" at bounding box center [499, 172] width 894 height 26
click at [921, 172] on link "Save & Exit" at bounding box center [914, 171] width 48 height 17
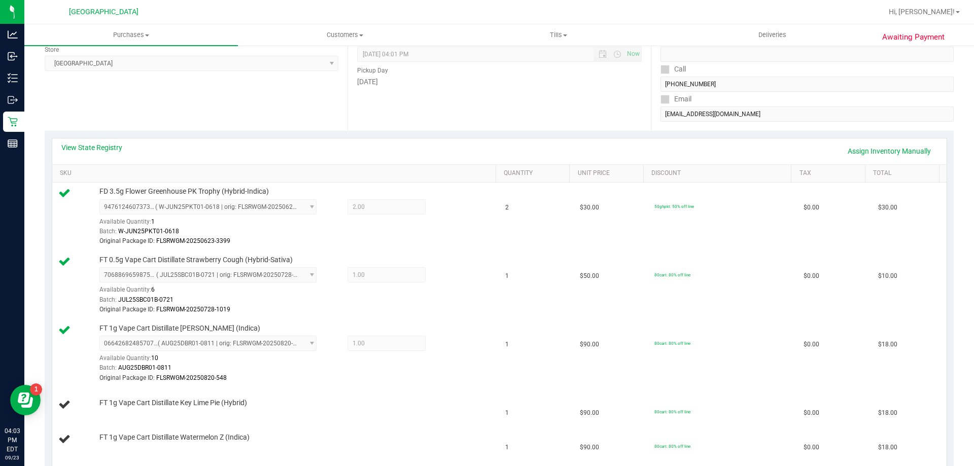
scroll to position [0, 0]
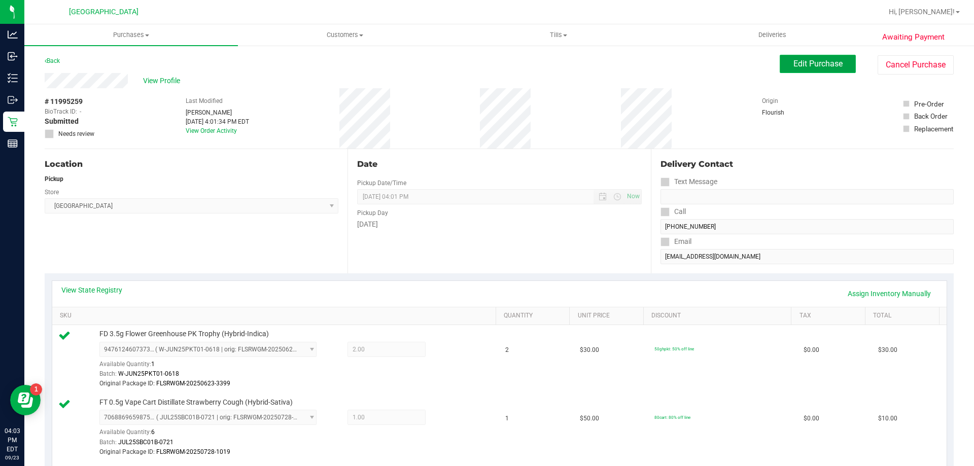
click at [822, 65] on span "Edit Purchase" at bounding box center [817, 64] width 49 height 10
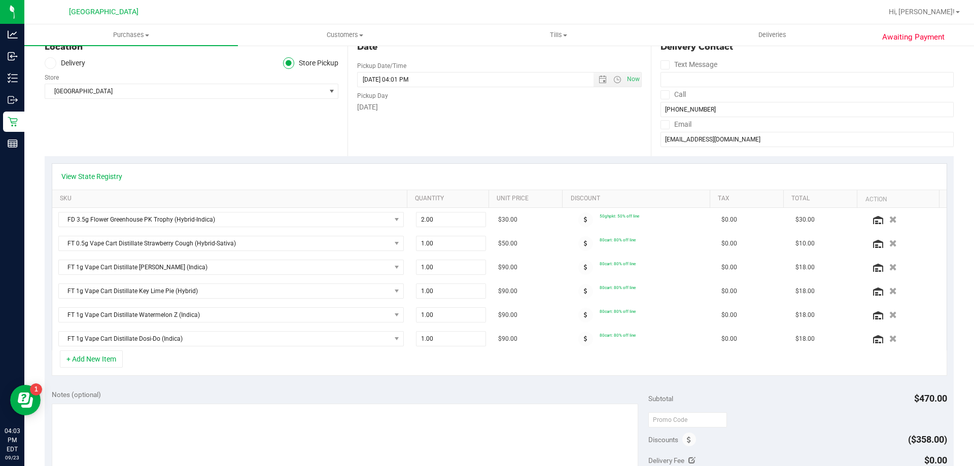
scroll to position [152, 0]
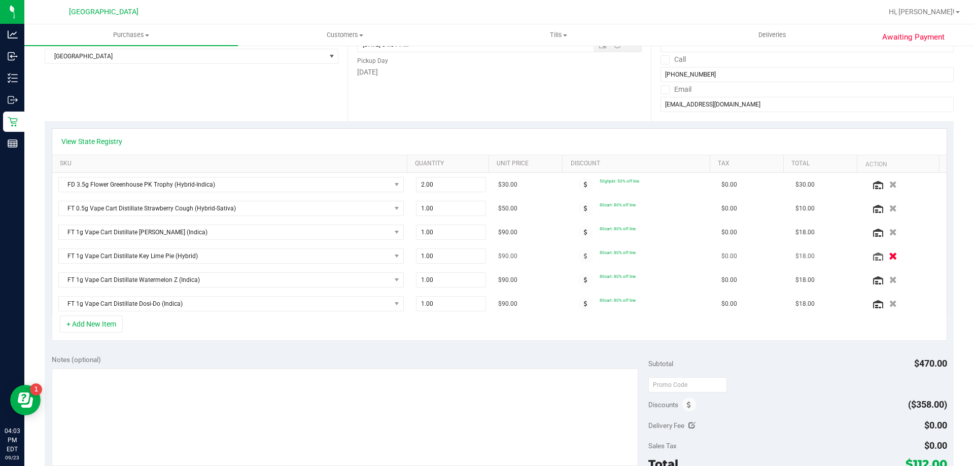
click at [889, 253] on icon "button" at bounding box center [893, 257] width 9 height 8
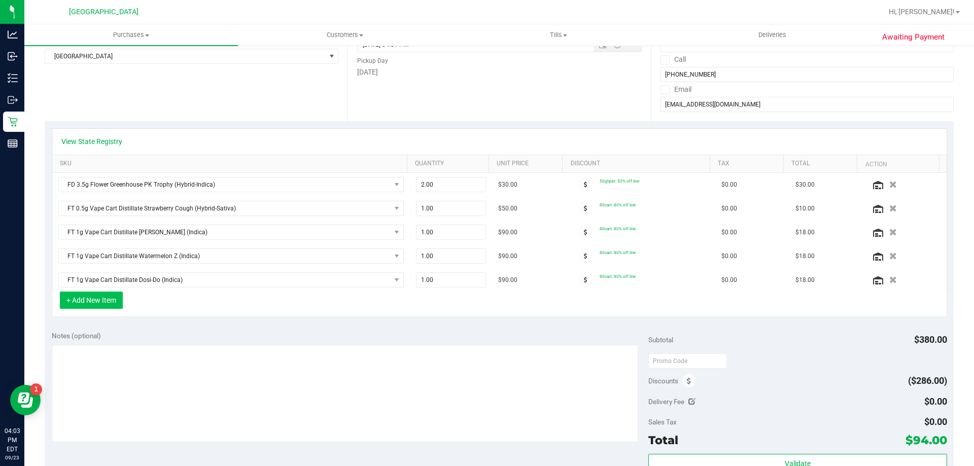
click at [99, 302] on button "+ Add New Item" at bounding box center [91, 300] width 63 height 17
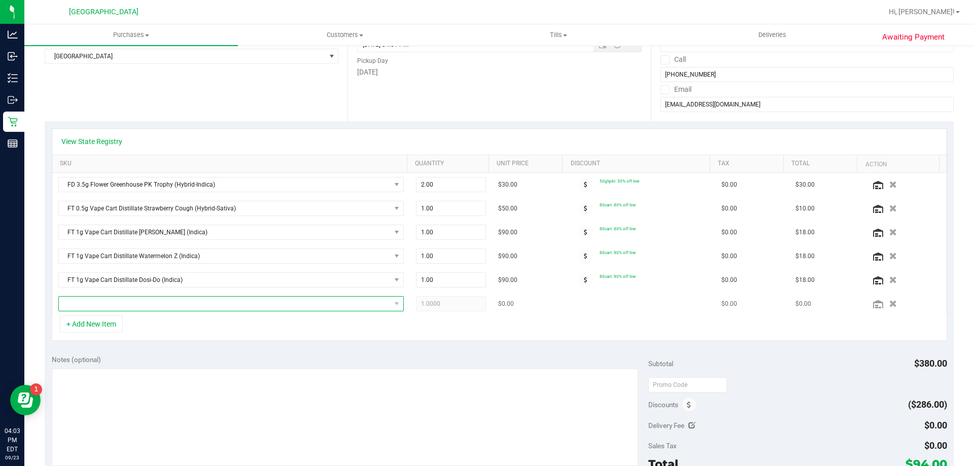
click at [120, 306] on span "NO DATA FOUND" at bounding box center [225, 304] width 332 height 14
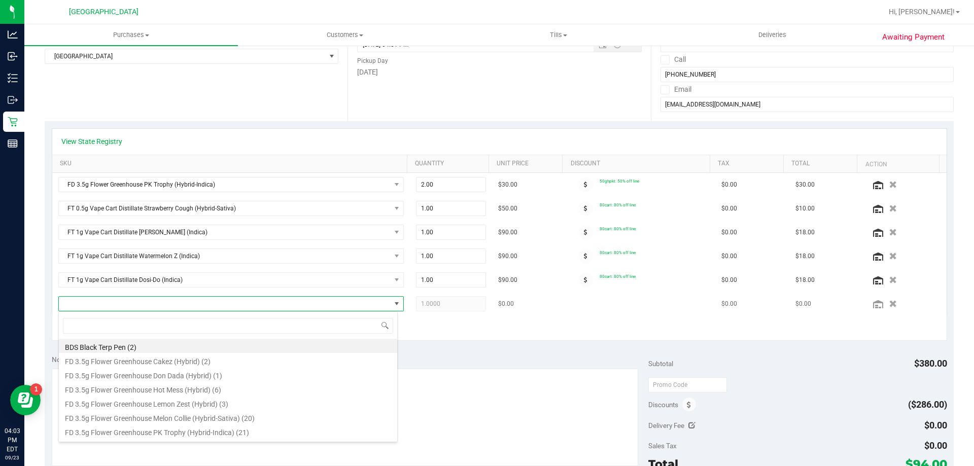
scroll to position [15, 336]
type input "klp"
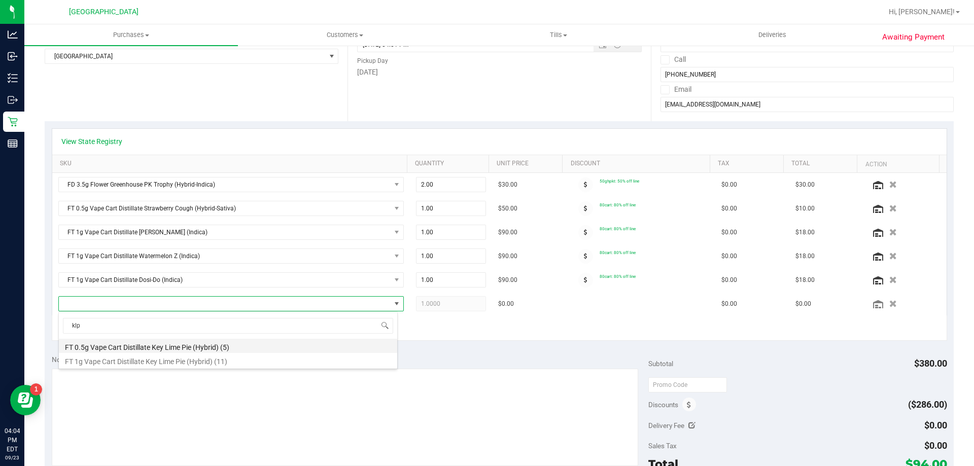
click at [135, 344] on li "FT 0.5g Vape Cart Distillate Key Lime Pie (Hybrid) (5)" at bounding box center [228, 346] width 338 height 14
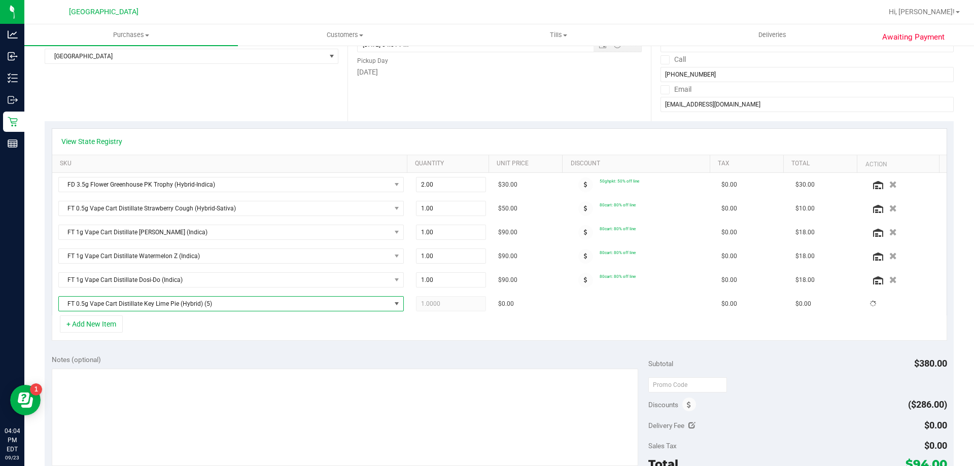
click at [357, 349] on div "Notes (optional) Subtotal $380.00 Discounts ($286.00) Delivery Fee $0.00 Sales …" at bounding box center [499, 439] width 909 height 183
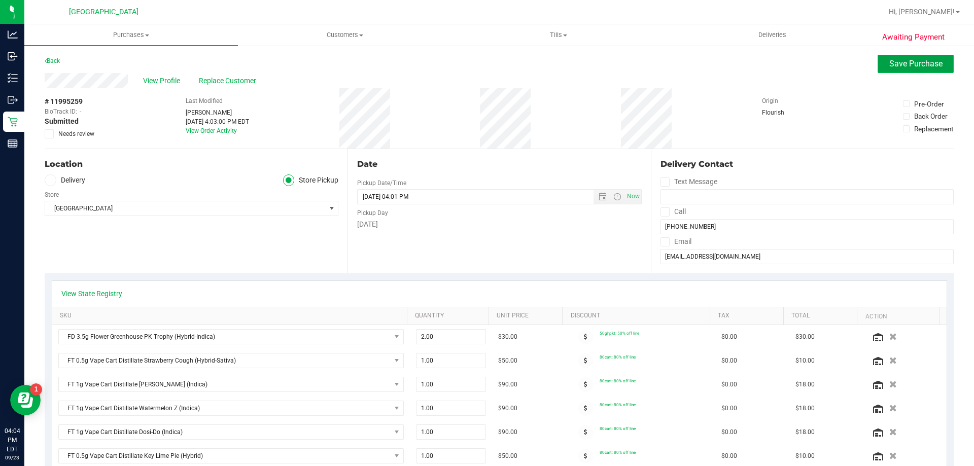
click at [907, 68] on button "Save Purchase" at bounding box center [916, 64] width 76 height 18
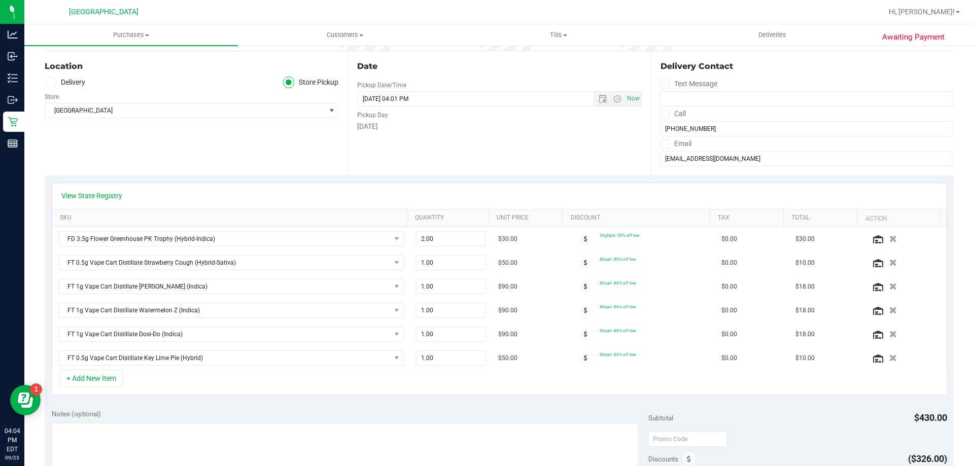
scroll to position [101, 0]
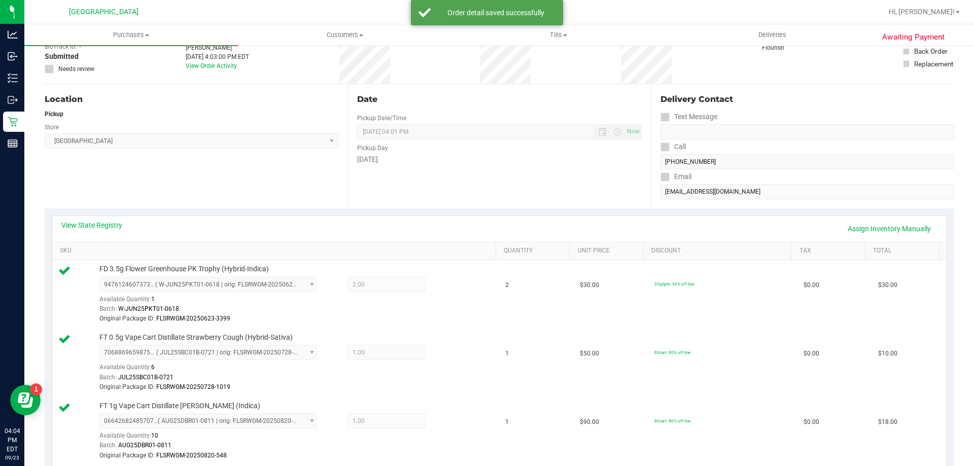
scroll to position [51, 0]
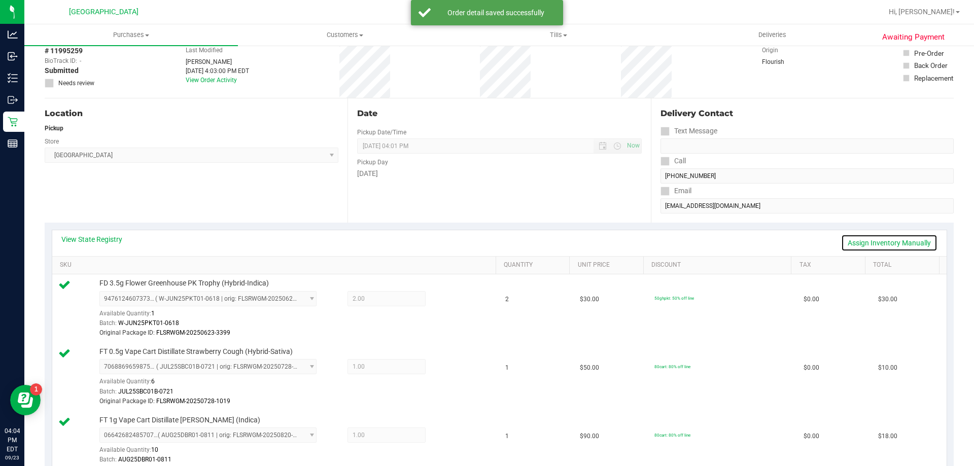
click at [867, 243] on link "Assign Inventory Manually" at bounding box center [889, 242] width 96 height 17
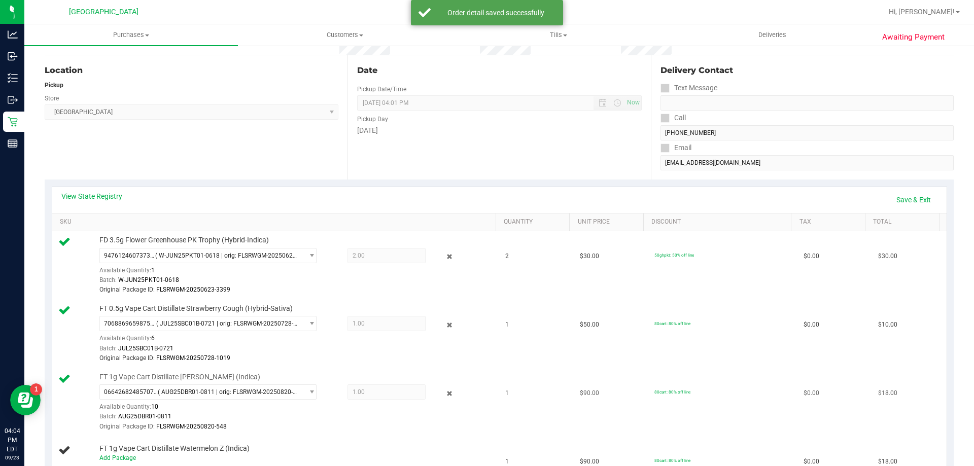
scroll to position [152, 0]
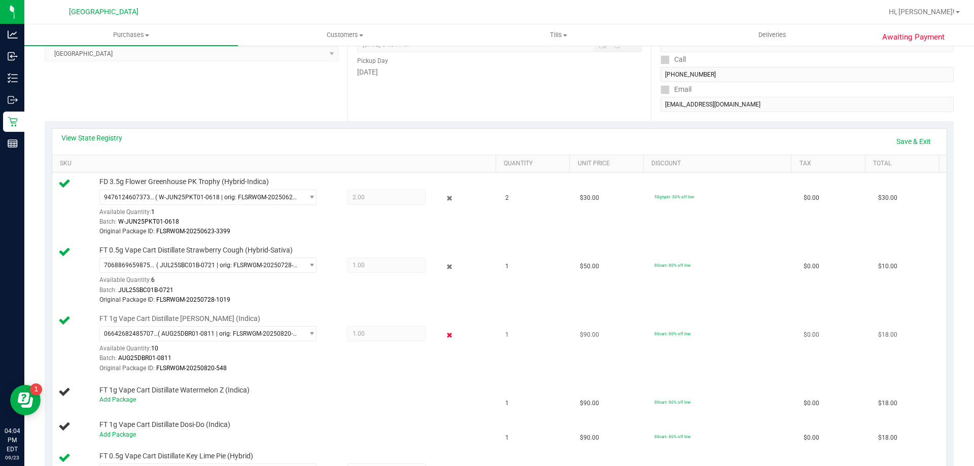
click at [444, 336] on icon at bounding box center [449, 335] width 11 height 12
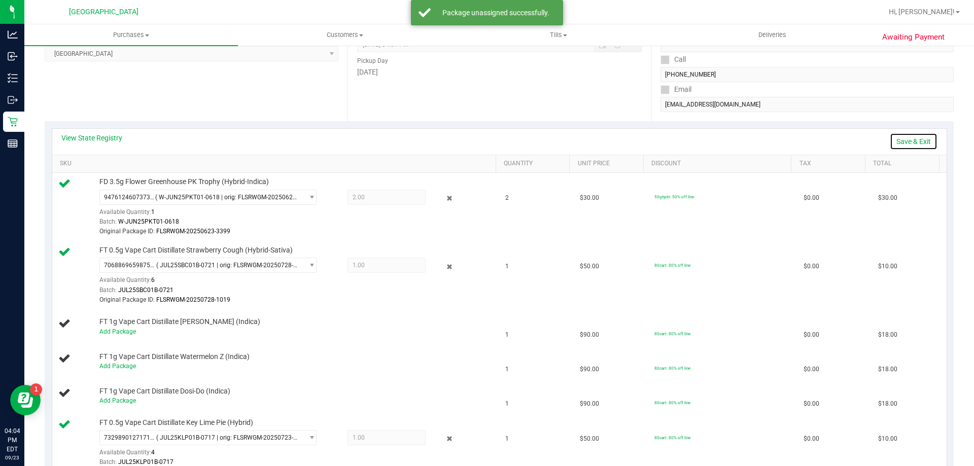
click at [902, 144] on link "Save & Exit" at bounding box center [914, 141] width 48 height 17
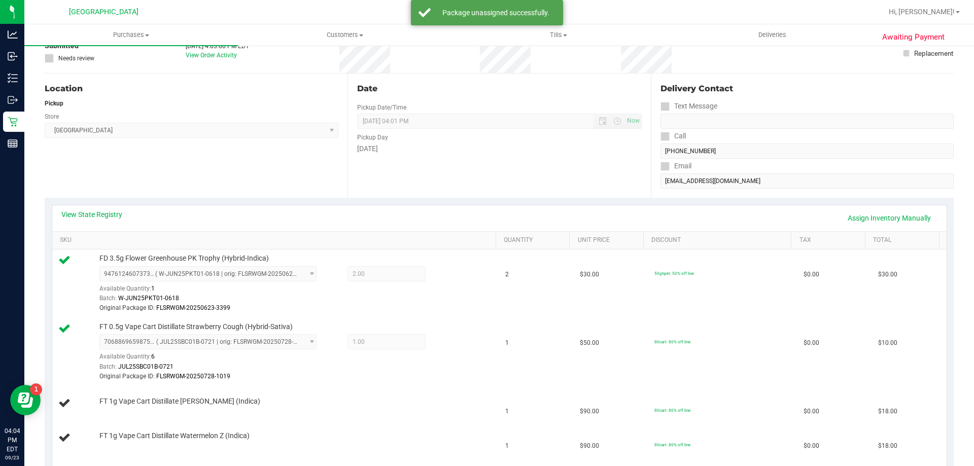
scroll to position [0, 0]
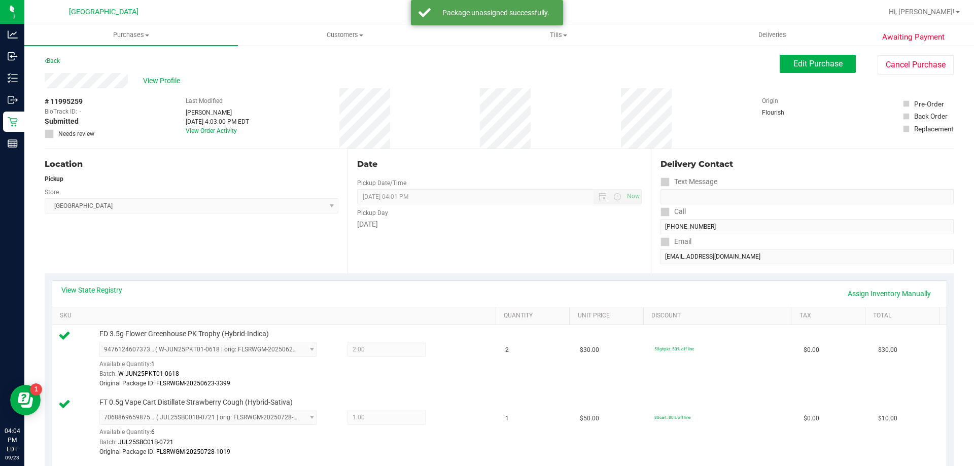
click at [810, 63] on span "Edit Purchase" at bounding box center [817, 64] width 49 height 10
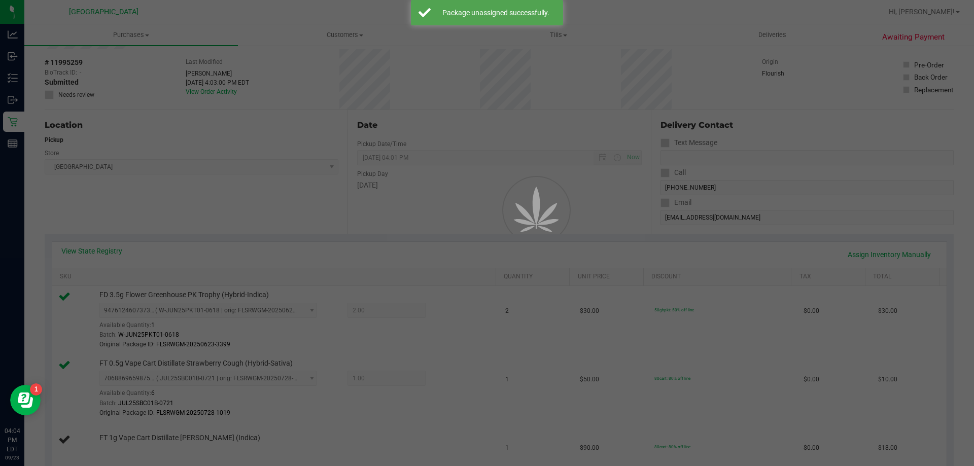
scroll to position [51, 0]
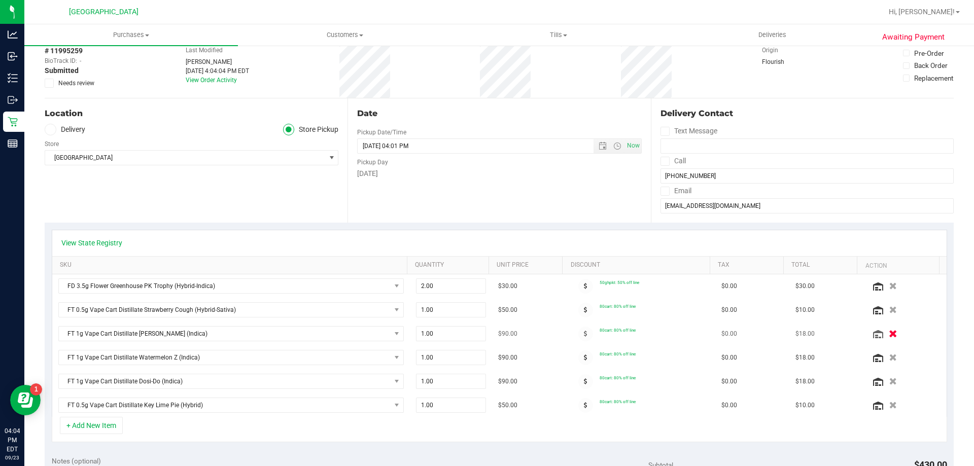
click at [889, 332] on icon "button" at bounding box center [893, 334] width 9 height 8
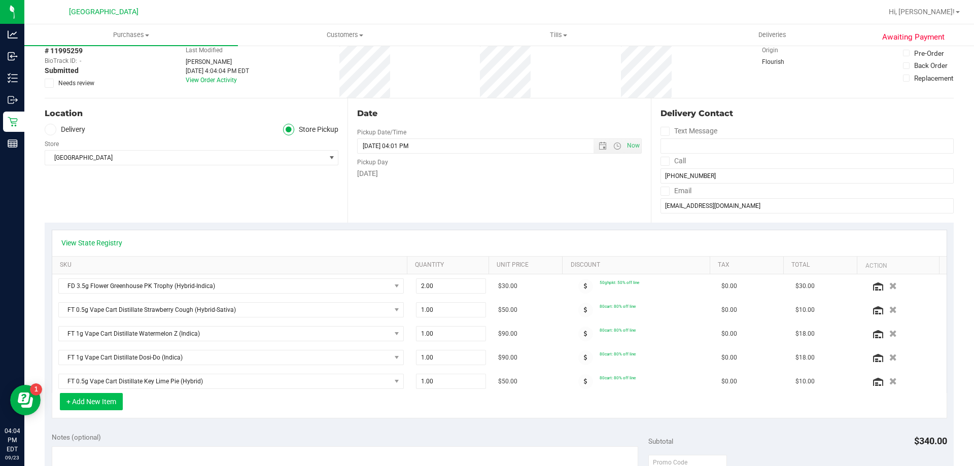
click at [103, 400] on button "+ Add New Item" at bounding box center [91, 401] width 63 height 17
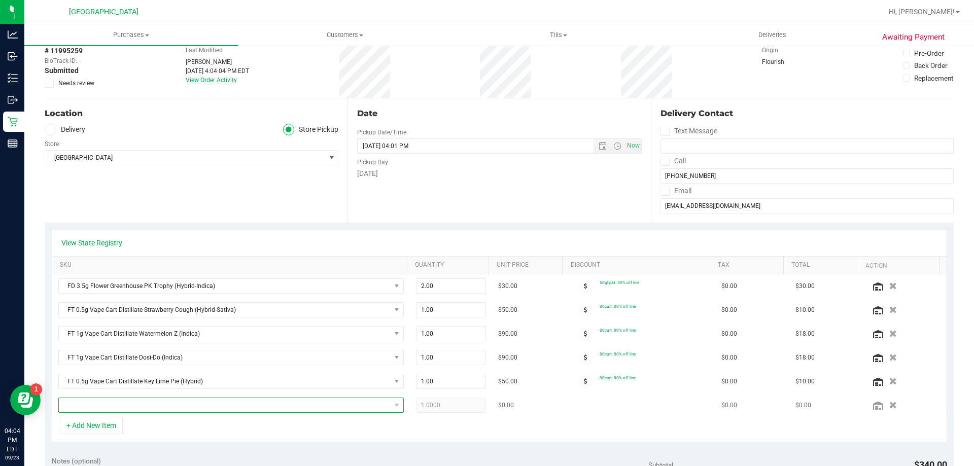
click at [112, 400] on span "NO DATA FOUND" at bounding box center [225, 405] width 332 height 14
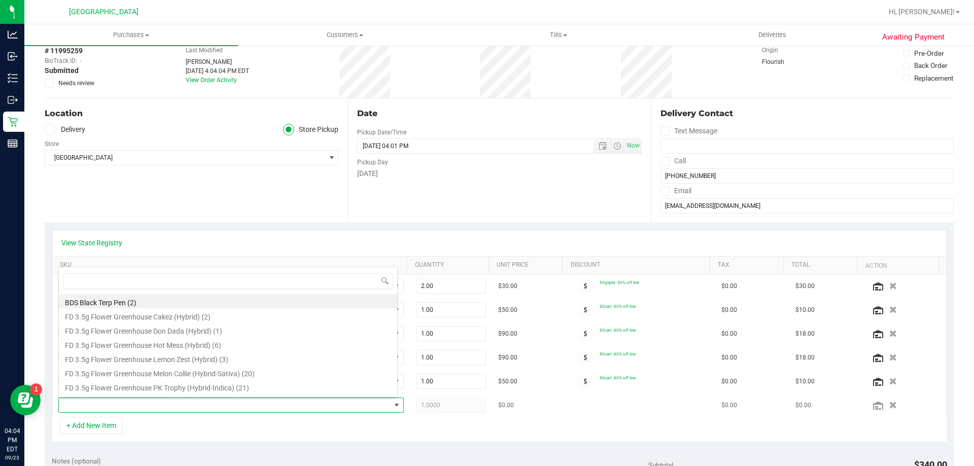
scroll to position [15, 336]
type input "dbr"
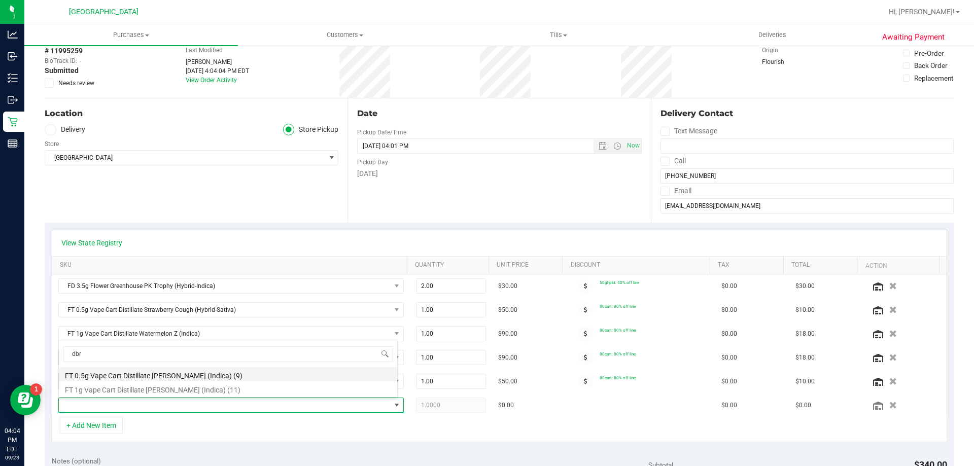
click at [129, 375] on li "FT 0.5g Vape Cart Distillate [PERSON_NAME] (Indica) (9)" at bounding box center [228, 374] width 338 height 14
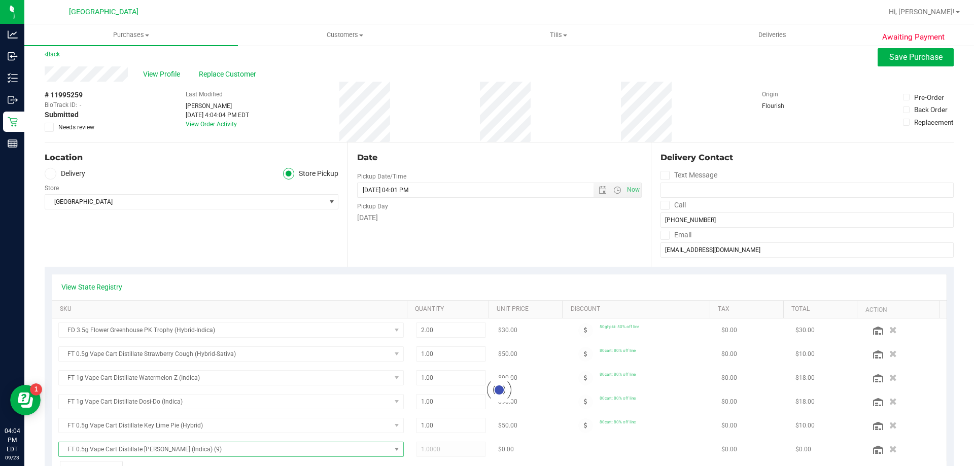
scroll to position [0, 0]
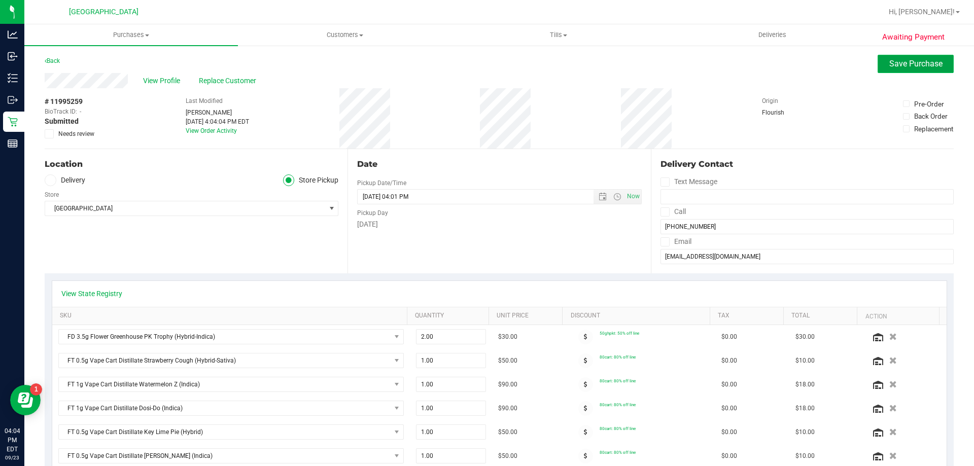
click at [904, 62] on span "Save Purchase" at bounding box center [915, 64] width 53 height 10
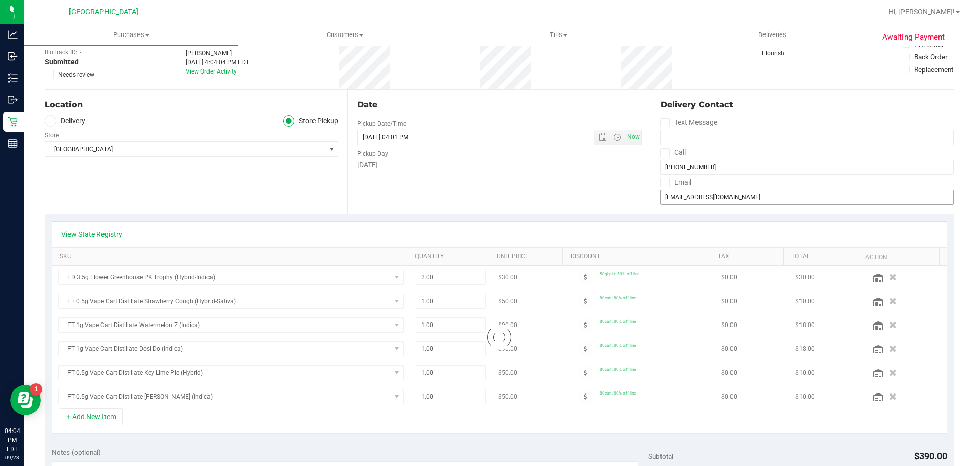
scroll to position [152, 0]
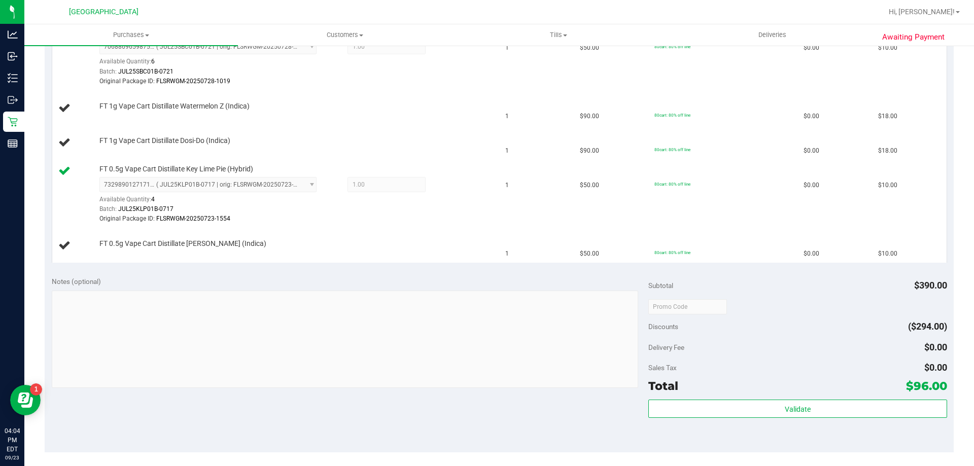
scroll to position [355, 0]
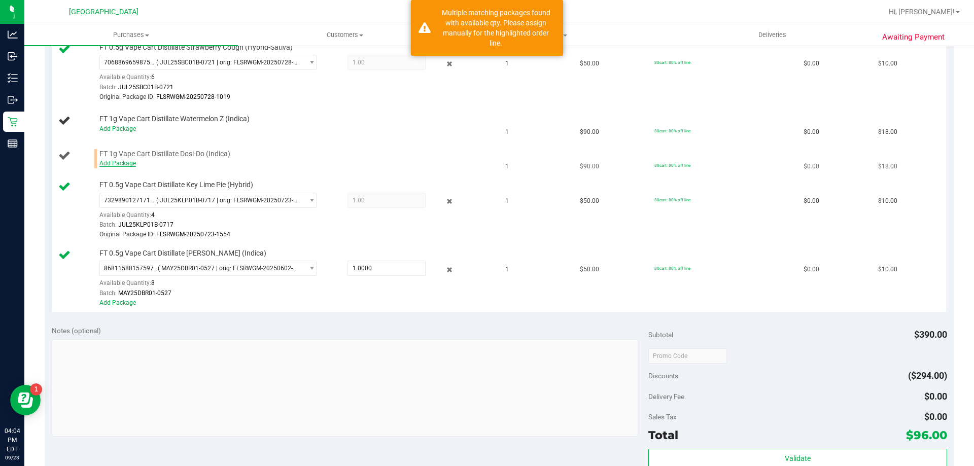
click at [121, 162] on link "Add Package" at bounding box center [117, 163] width 37 height 7
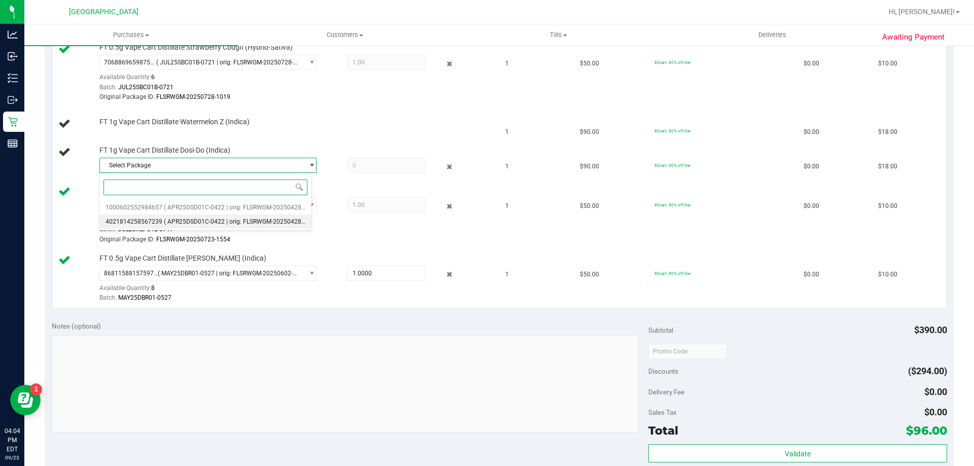
click at [175, 218] on li "4021814258567239 ( APR25DSD01C-0422 | orig: FLSRWGM-20250428-2161 )" at bounding box center [205, 222] width 212 height 14
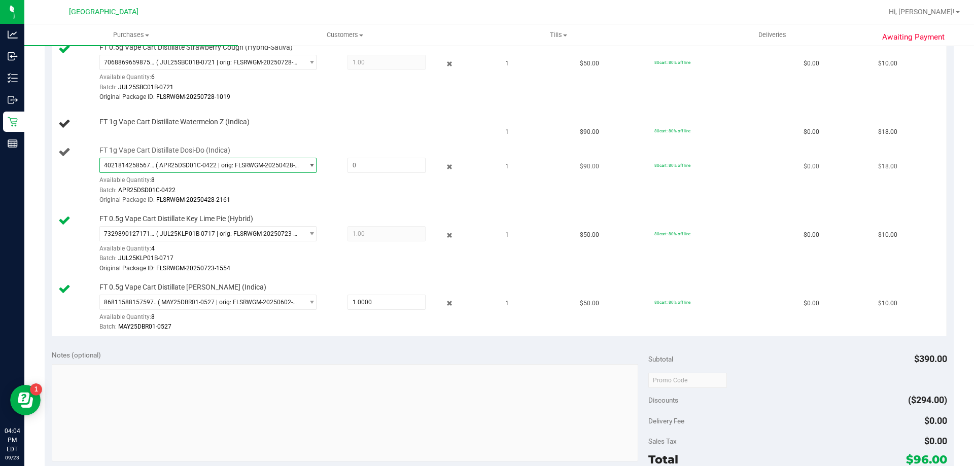
click at [215, 165] on span "( APR25DSD01C-0422 | orig: FLSRWGM-20250428-2161 )" at bounding box center [227, 165] width 143 height 7
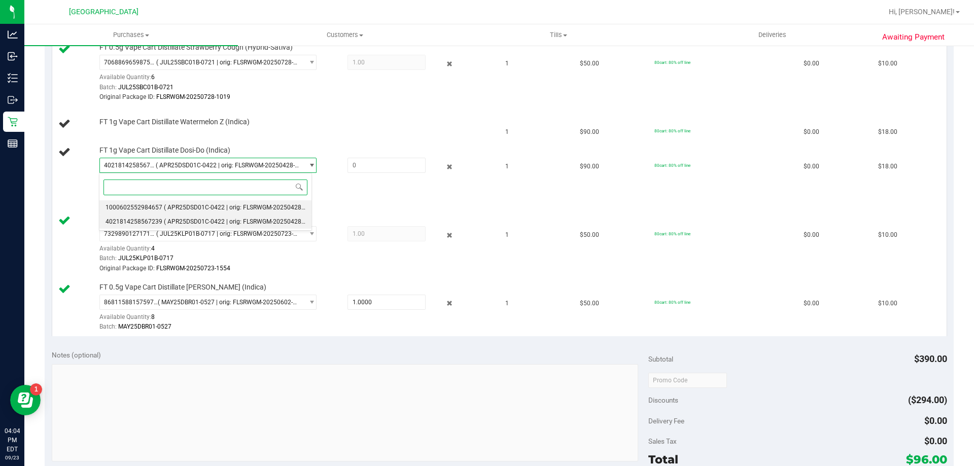
click at [175, 206] on span "( APR25DSD01C-0422 | orig: FLSRWGM-20250428-2300 )" at bounding box center [242, 207] width 157 height 7
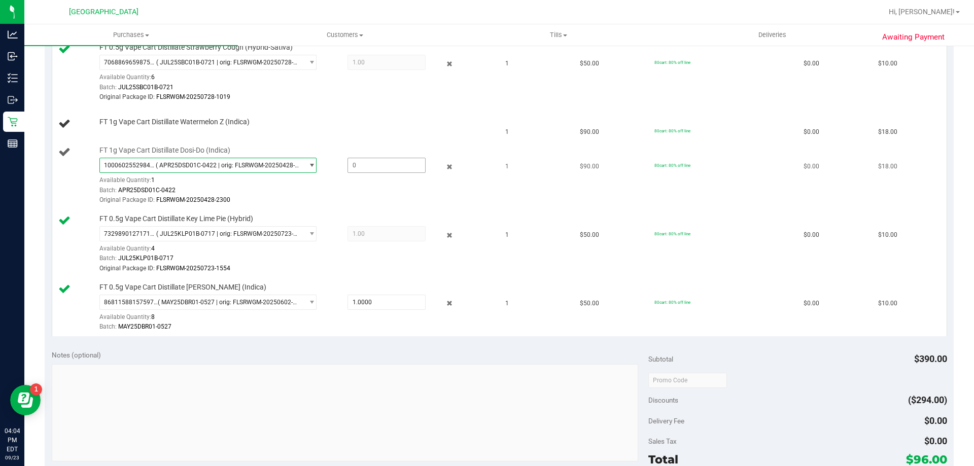
click at [366, 164] on span at bounding box center [387, 165] width 78 height 15
click at [366, 164] on input "text" at bounding box center [386, 165] width 77 height 14
type input "1"
type input "1.0000"
click at [385, 141] on td "FT 1g Vape Cart Distillate Watermelon Z (Indica)" at bounding box center [275, 124] width 447 height 34
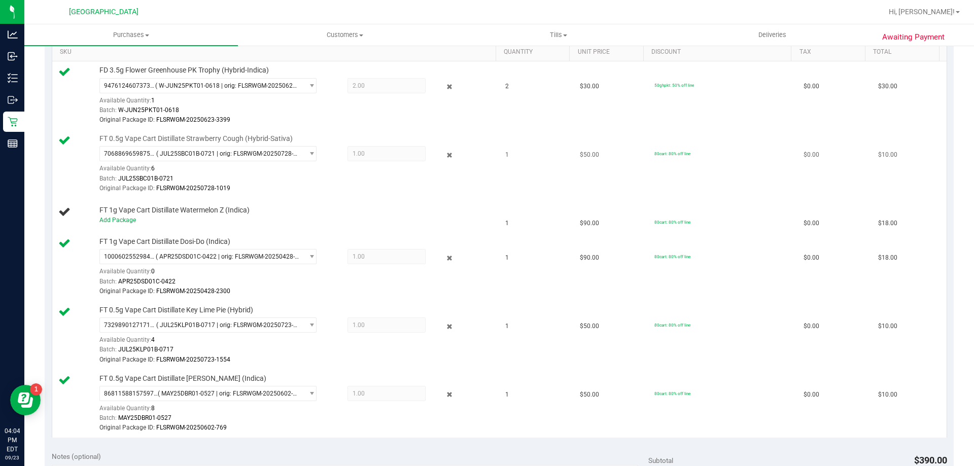
scroll to position [254, 0]
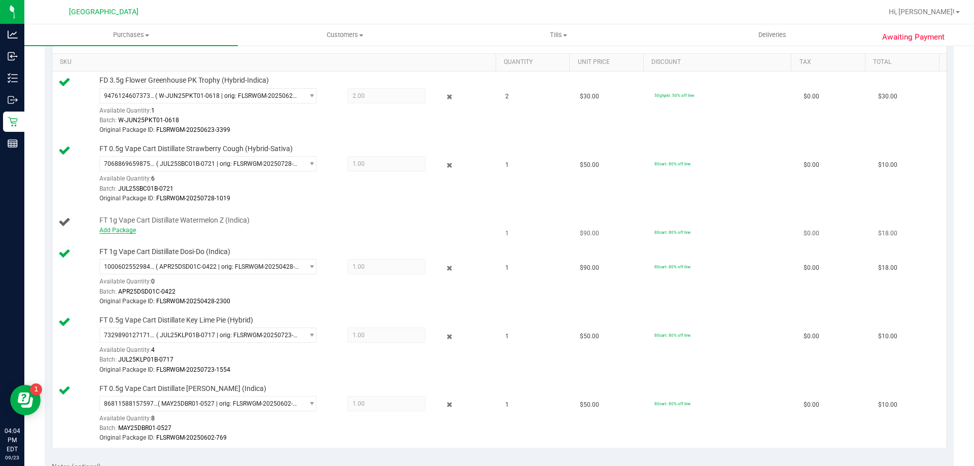
click at [122, 230] on link "Add Package" at bounding box center [117, 230] width 37 height 7
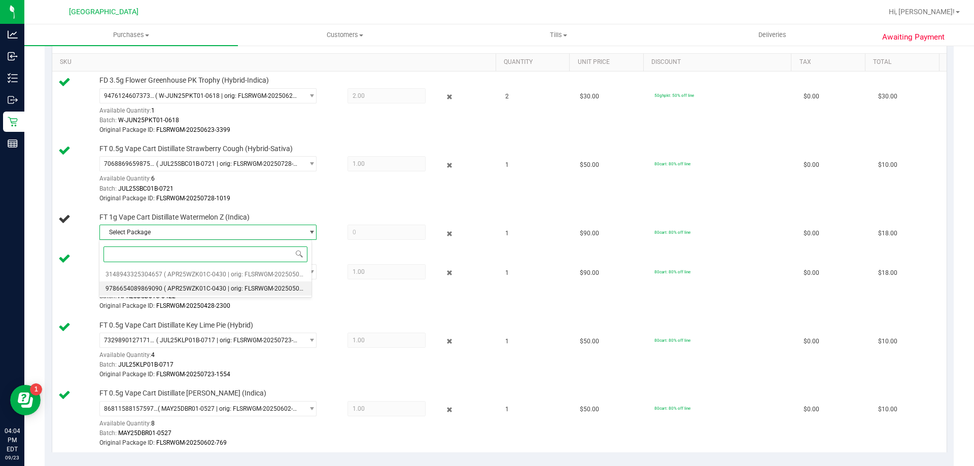
click at [211, 290] on span "( APR25WZK01C-0430 | orig: FLSRWGM-20250506-1412 )" at bounding box center [243, 288] width 158 height 7
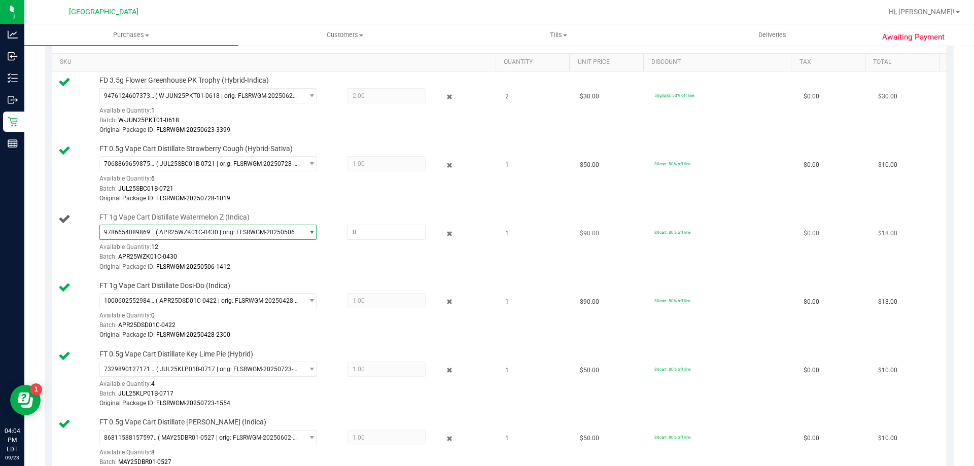
click at [250, 236] on span "( APR25WZK01C-0430 | orig: FLSRWGM-20250506-1412 )" at bounding box center [228, 232] width 144 height 7
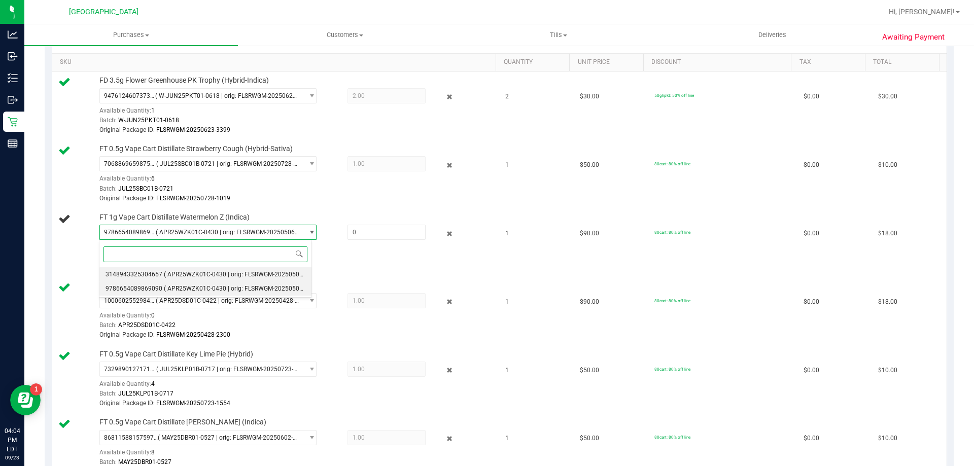
click at [231, 272] on span "( APR25WZK01C-0430 | orig: FLSRWGM-20250506-1325 )" at bounding box center [243, 274] width 158 height 7
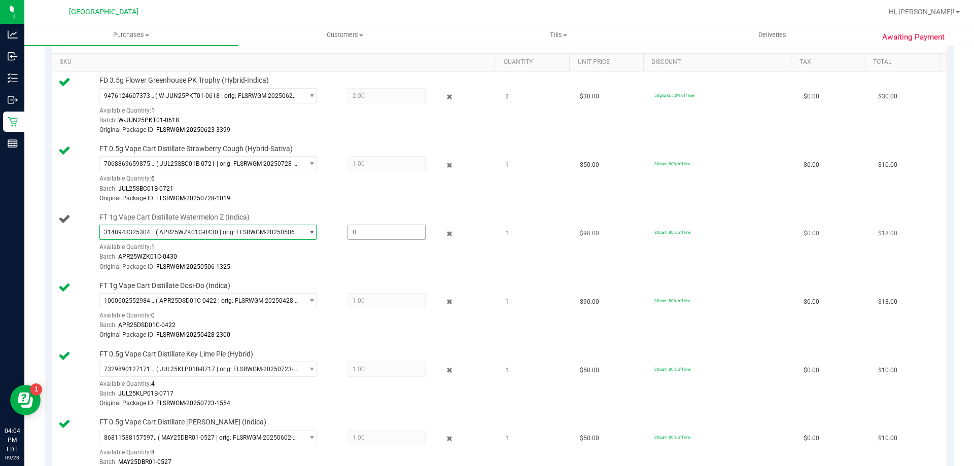
click at [373, 232] on span at bounding box center [387, 232] width 78 height 15
click at [373, 232] on input "text" at bounding box center [386, 232] width 77 height 14
type input "1"
type input "1.0000"
click at [324, 219] on div "FT 1g Vape Cart Distillate Watermelon Z (Indica) 3148943325304657 ( APR25WZK01C…" at bounding box center [292, 243] width 397 height 60
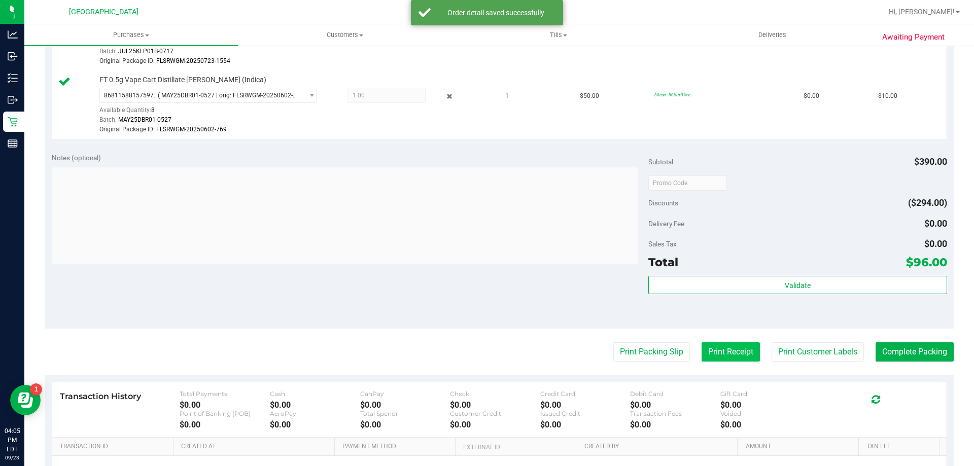
scroll to position [609, 0]
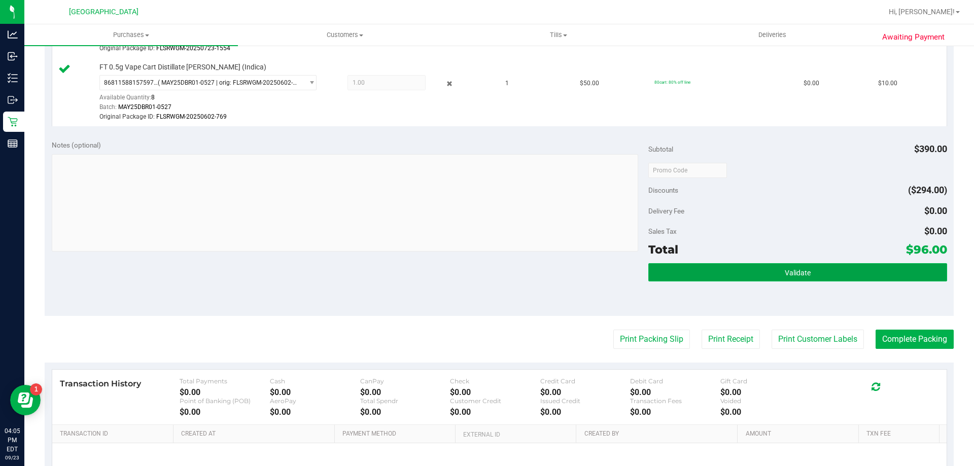
click at [760, 274] on button "Validate" at bounding box center [797, 272] width 298 height 18
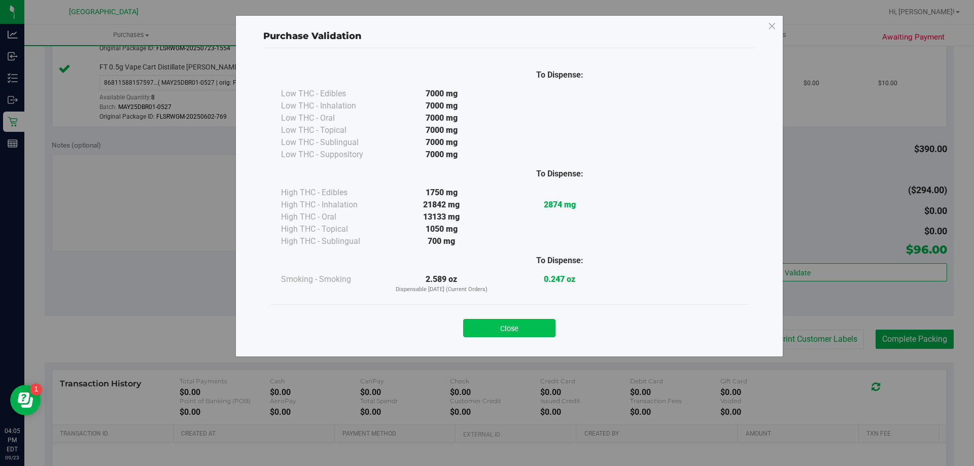
click at [523, 328] on button "Close" at bounding box center [509, 328] width 92 height 18
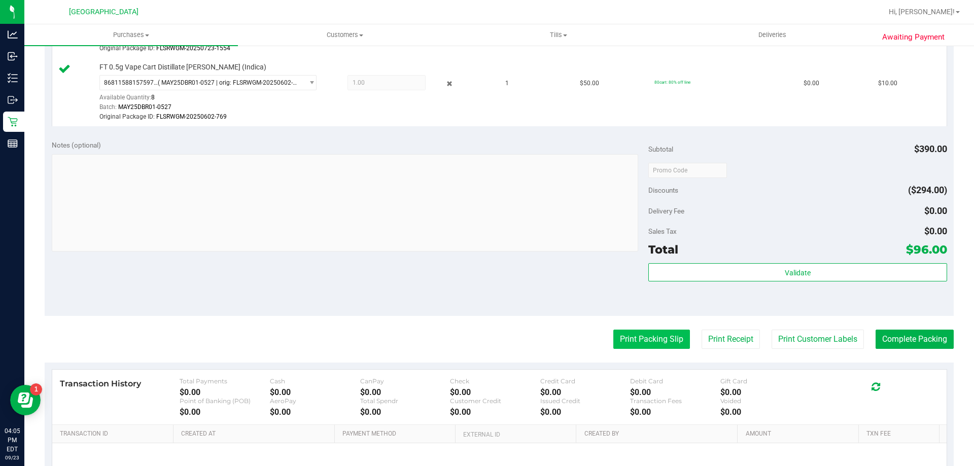
click at [646, 342] on button "Print Packing Slip" at bounding box center [651, 339] width 77 height 19
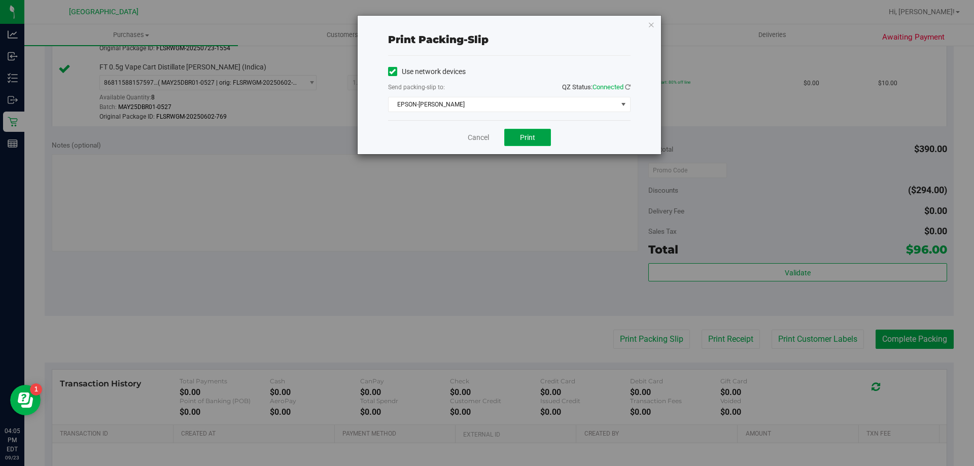
click at [537, 141] on button "Print" at bounding box center [527, 137] width 47 height 17
click at [650, 25] on icon "button" at bounding box center [651, 24] width 7 height 12
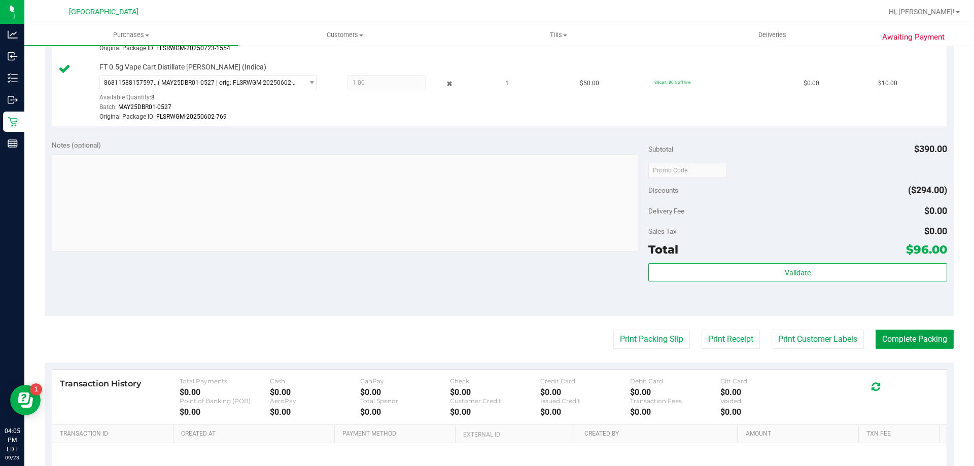
click at [901, 333] on button "Complete Packing" at bounding box center [915, 339] width 78 height 19
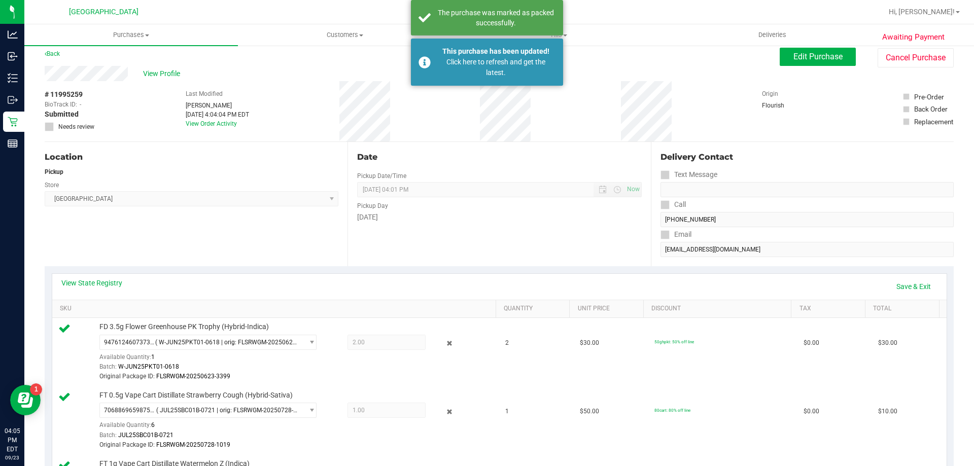
scroll to position [0, 0]
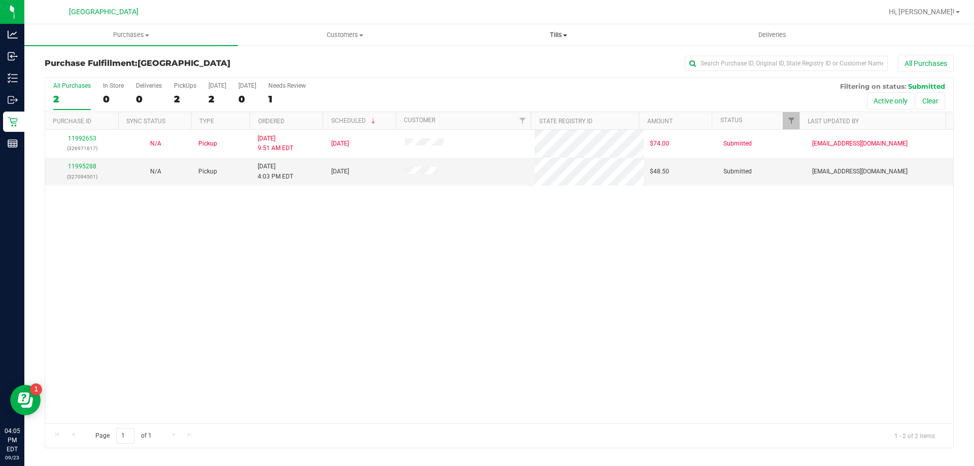
click at [566, 38] on span "Tills" at bounding box center [558, 34] width 213 height 9
click at [519, 61] on li "Manage tills" at bounding box center [559, 61] width 214 height 12
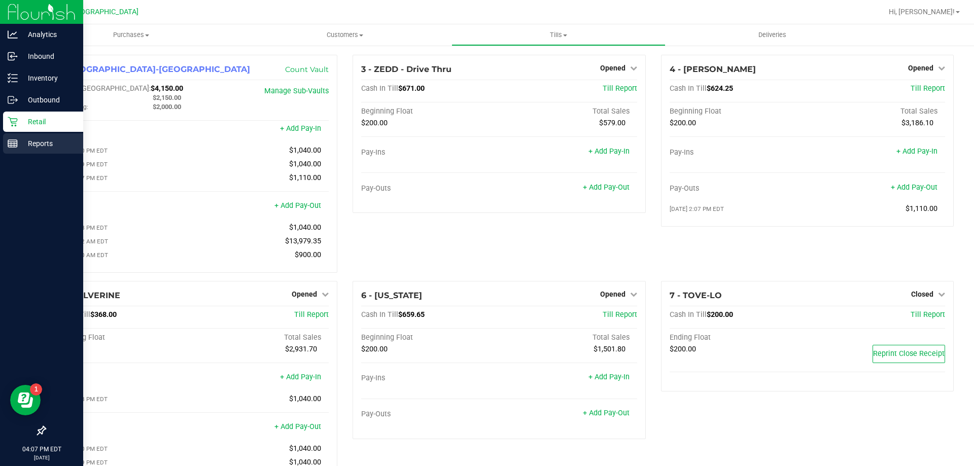
click at [27, 141] on p "Reports" at bounding box center [48, 143] width 61 height 12
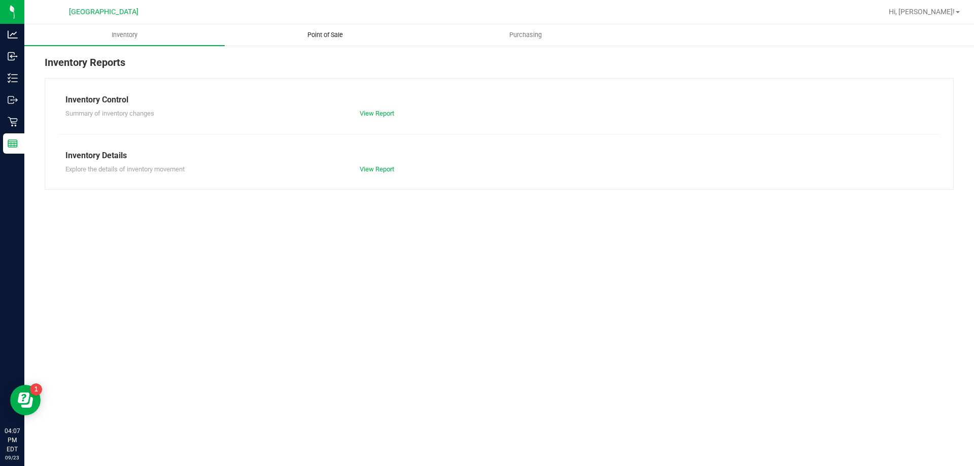
click at [336, 35] on span "Point of Sale" at bounding box center [325, 34] width 63 height 9
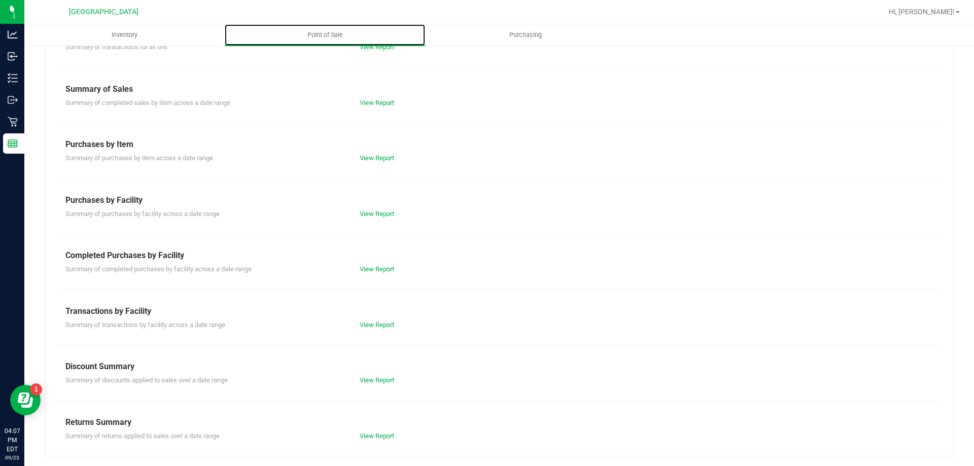
scroll to position [67, 0]
click at [366, 324] on link "View Report" at bounding box center [377, 325] width 34 height 8
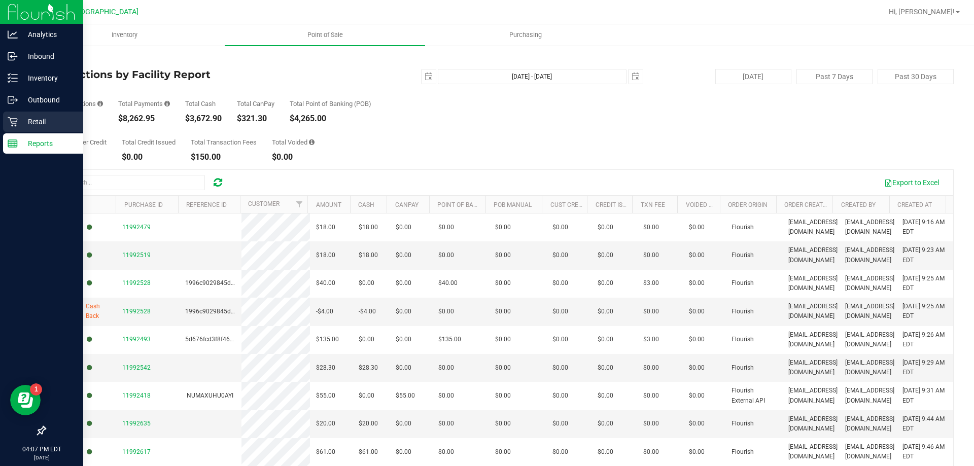
click at [34, 117] on p "Retail" at bounding box center [48, 122] width 61 height 12
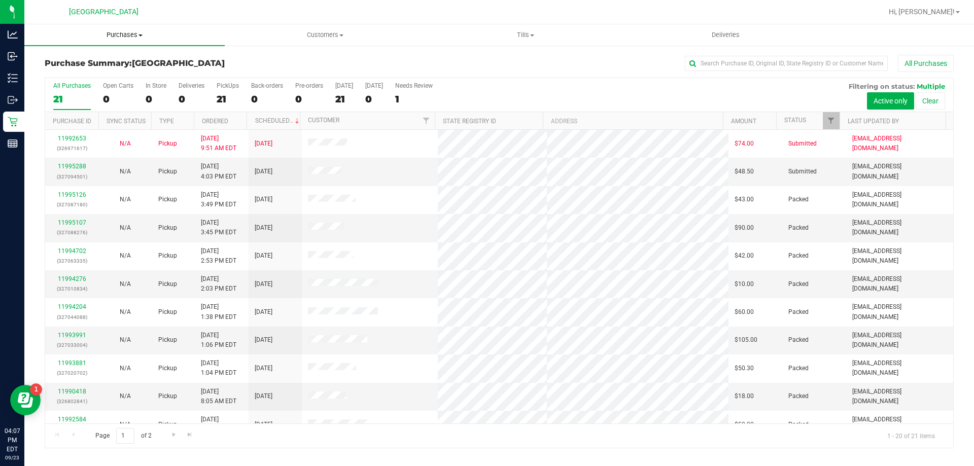
click at [118, 34] on span "Purchases" at bounding box center [124, 34] width 200 height 9
click at [70, 71] on span "Fulfillment" at bounding box center [55, 73] width 63 height 9
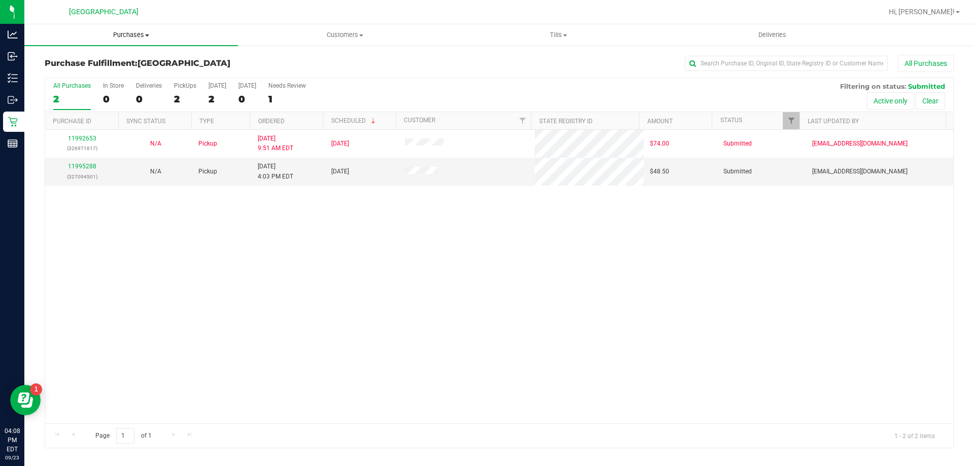
click at [130, 38] on span "Purchases" at bounding box center [131, 34] width 214 height 9
click at [66, 74] on span "Fulfillment" at bounding box center [55, 73] width 63 height 9
click at [78, 161] on td "11995288 (327094501)" at bounding box center [82, 171] width 74 height 27
click at [77, 168] on link "11995288" at bounding box center [82, 166] width 28 height 7
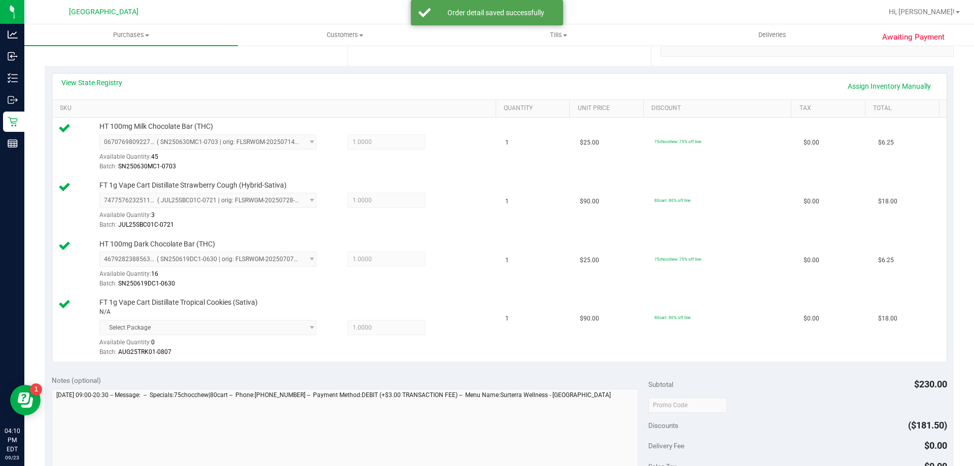
scroll to position [304, 0]
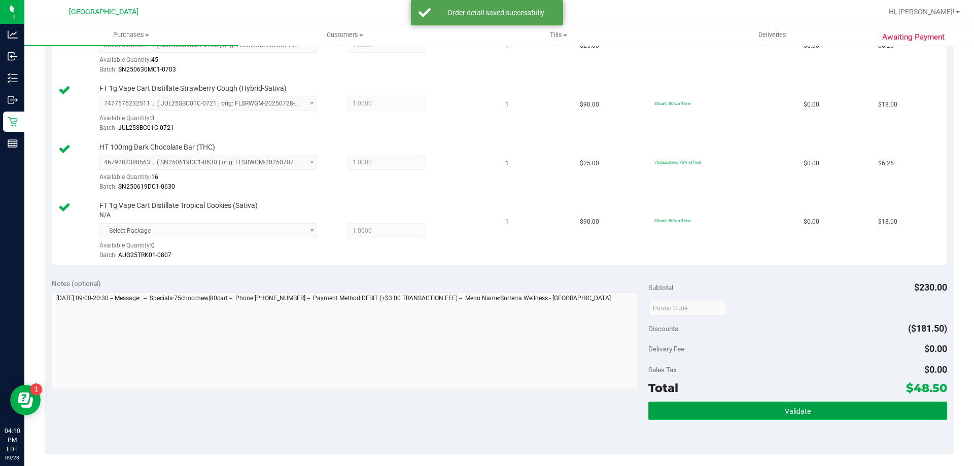
click at [743, 406] on button "Validate" at bounding box center [797, 411] width 298 height 18
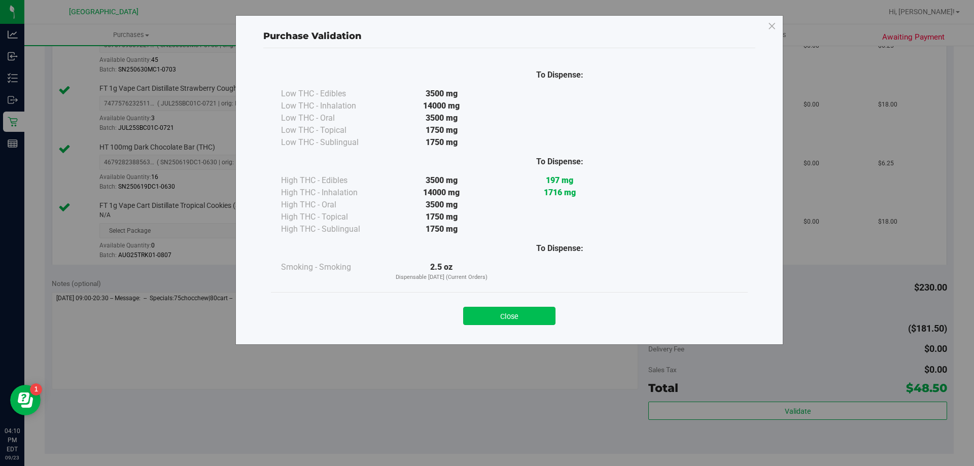
click at [533, 314] on button "Close" at bounding box center [509, 316] width 92 height 18
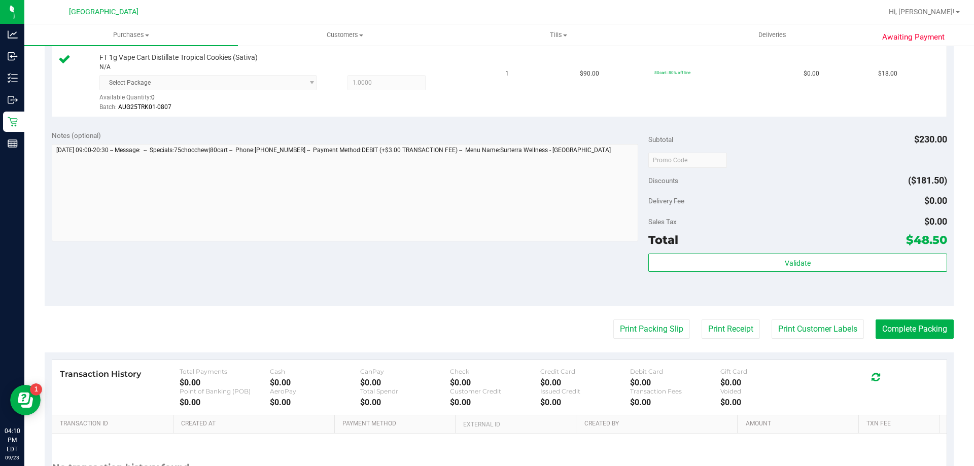
scroll to position [457, 0]
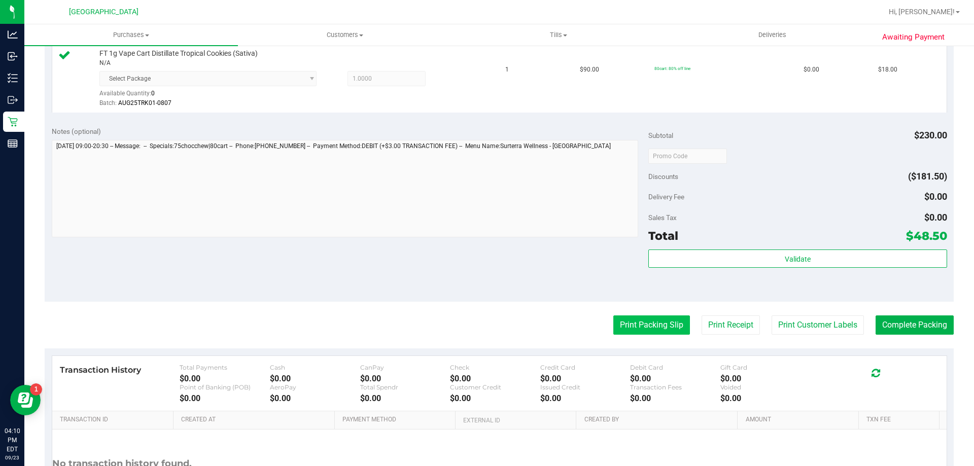
click at [647, 329] on button "Print Packing Slip" at bounding box center [651, 325] width 77 height 19
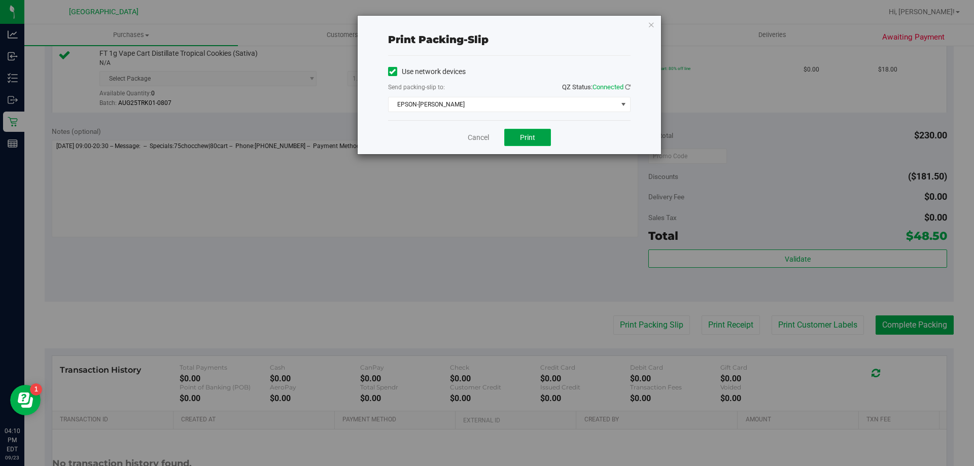
click at [525, 135] on span "Print" at bounding box center [527, 137] width 15 height 8
click at [656, 23] on div "Print packing-slip Use network devices Send packing-slip to: QZ Status: Connect…" at bounding box center [509, 85] width 303 height 139
click at [650, 24] on icon "button" at bounding box center [651, 24] width 7 height 12
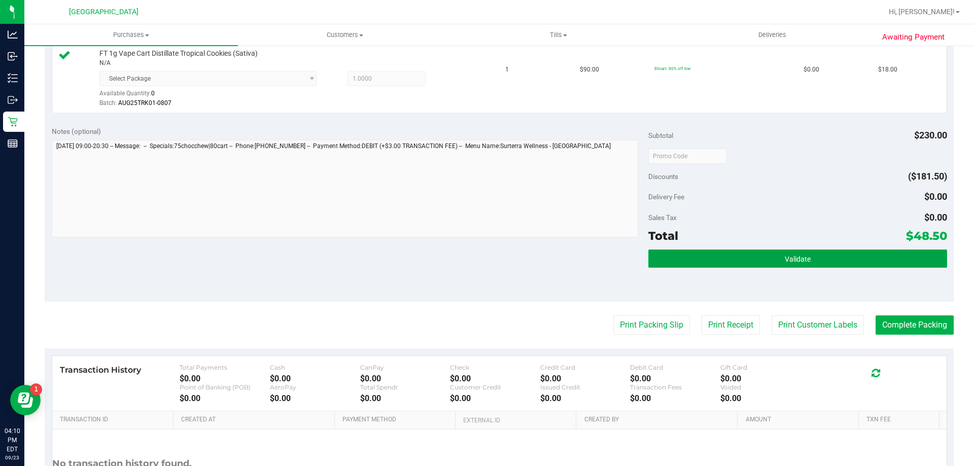
click at [809, 258] on button "Validate" at bounding box center [797, 259] width 298 height 18
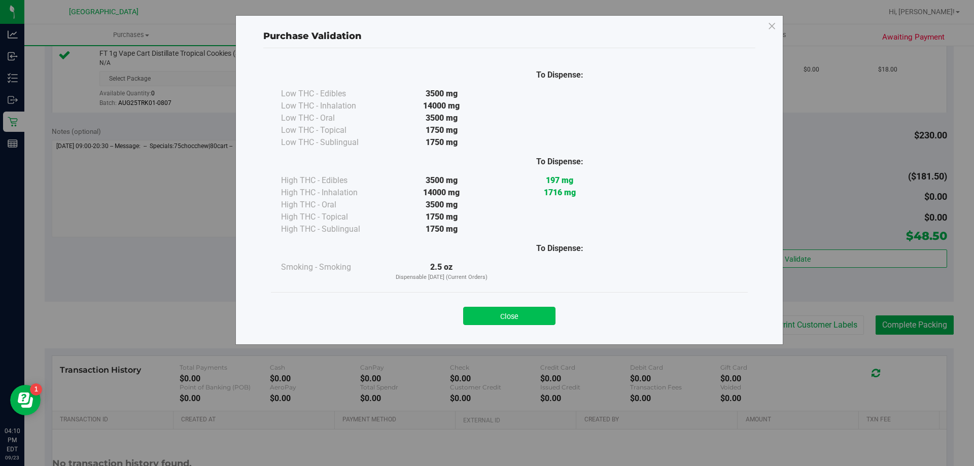
click at [511, 313] on button "Close" at bounding box center [509, 316] width 92 height 18
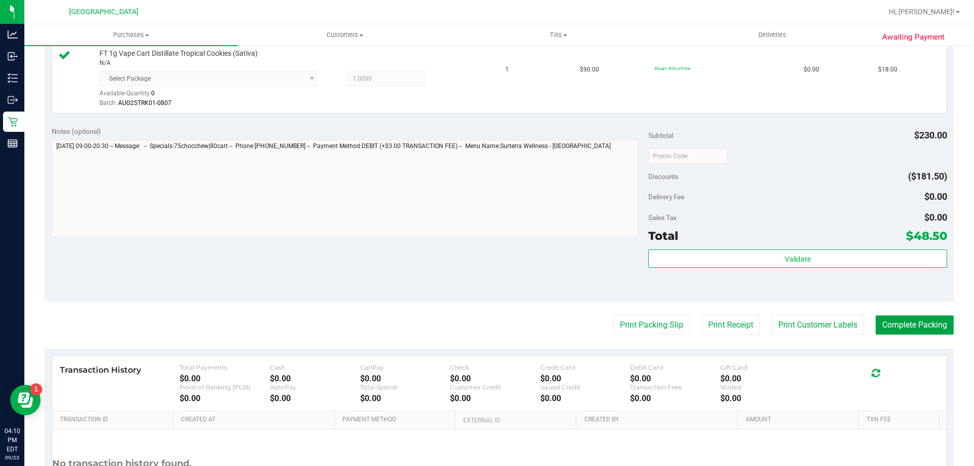
click at [896, 327] on button "Complete Packing" at bounding box center [915, 325] width 78 height 19
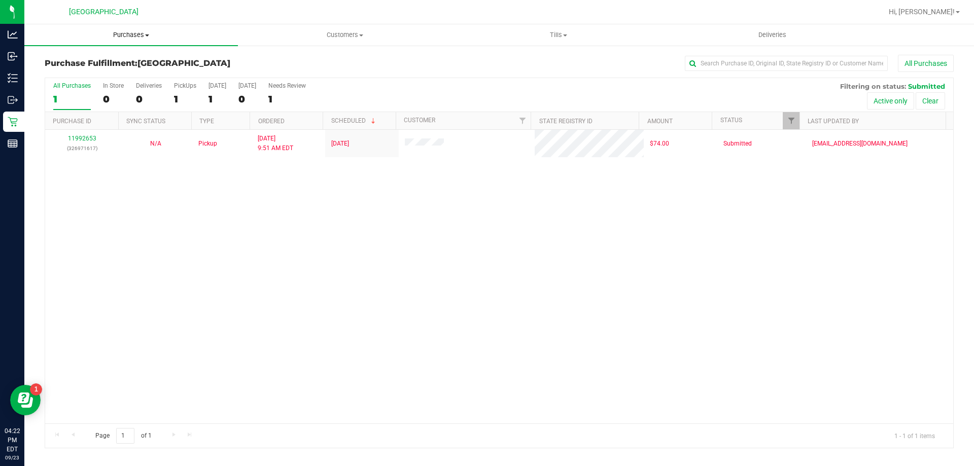
click at [120, 35] on span "Purchases" at bounding box center [131, 34] width 214 height 9
click at [89, 70] on li "Fulfillment" at bounding box center [131, 73] width 214 height 12
click at [552, 34] on span "Tills" at bounding box center [558, 34] width 213 height 9
click at [509, 57] on span "Manage tills" at bounding box center [486, 61] width 68 height 9
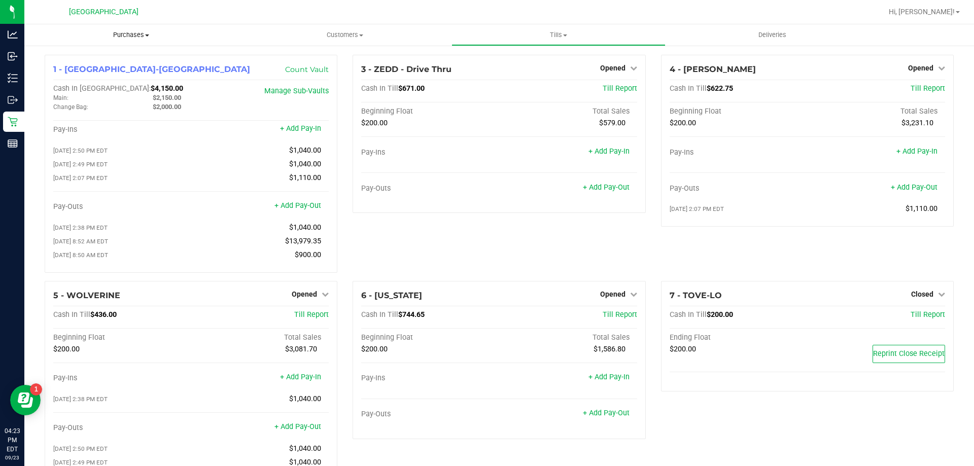
click at [139, 39] on span "Purchases" at bounding box center [131, 34] width 214 height 9
click at [63, 77] on span "Fulfillment" at bounding box center [55, 73] width 63 height 9
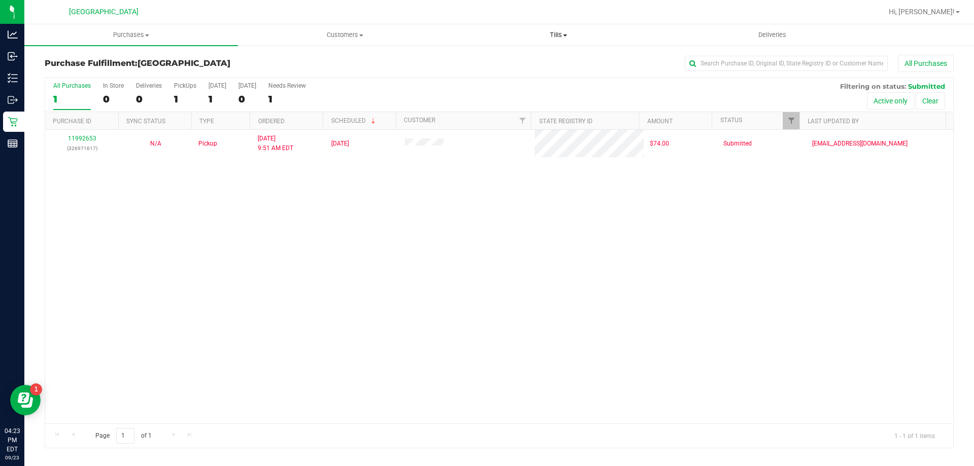
click at [561, 31] on span "Tills" at bounding box center [558, 34] width 213 height 9
click at [477, 61] on span "Manage tills" at bounding box center [486, 61] width 68 height 9
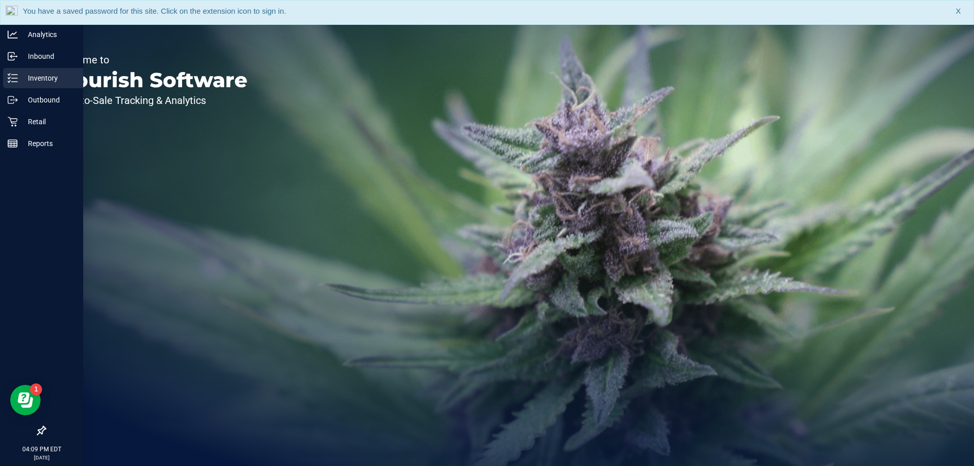
click at [42, 75] on p "Inventory" at bounding box center [48, 78] width 61 height 12
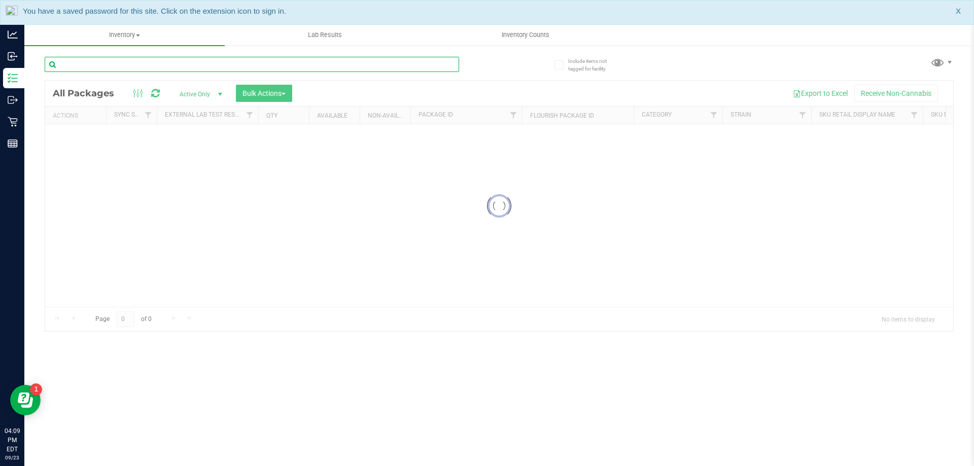
click at [122, 69] on input "text" at bounding box center [252, 64] width 415 height 15
type input "trk"
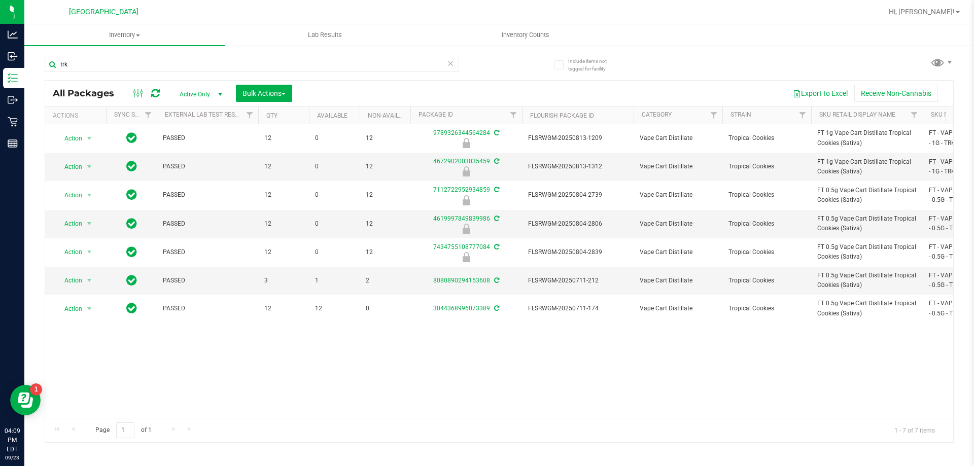
click at [207, 92] on span "Active Only" at bounding box center [199, 94] width 56 height 14
click at [200, 110] on li "Active Only" at bounding box center [198, 110] width 55 height 15
click at [205, 100] on span "Active Only" at bounding box center [199, 94] width 56 height 14
click at [194, 152] on li "All" at bounding box center [198, 155] width 55 height 15
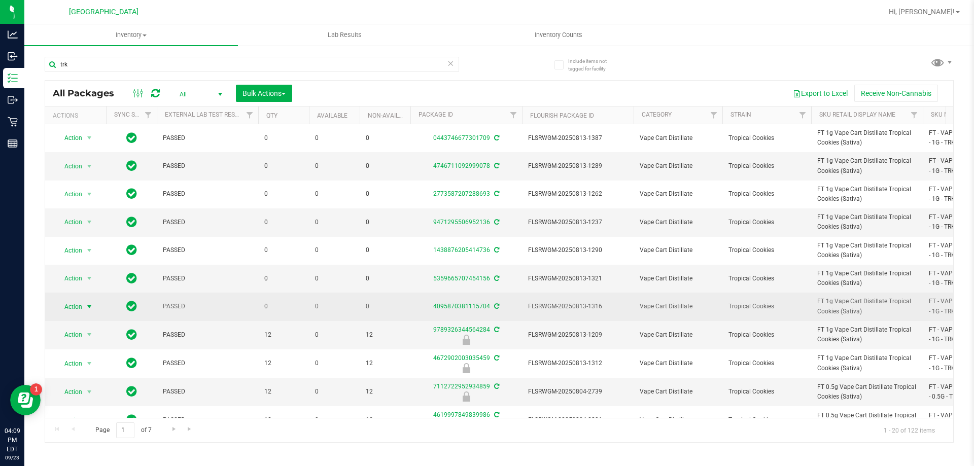
click at [81, 306] on span "Action" at bounding box center [68, 307] width 27 height 14
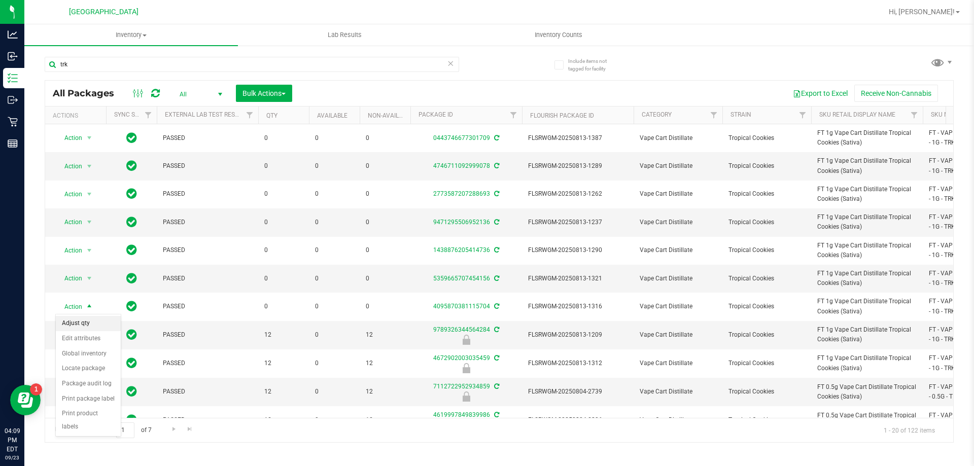
click at [86, 322] on li "Adjust qty" at bounding box center [88, 323] width 65 height 15
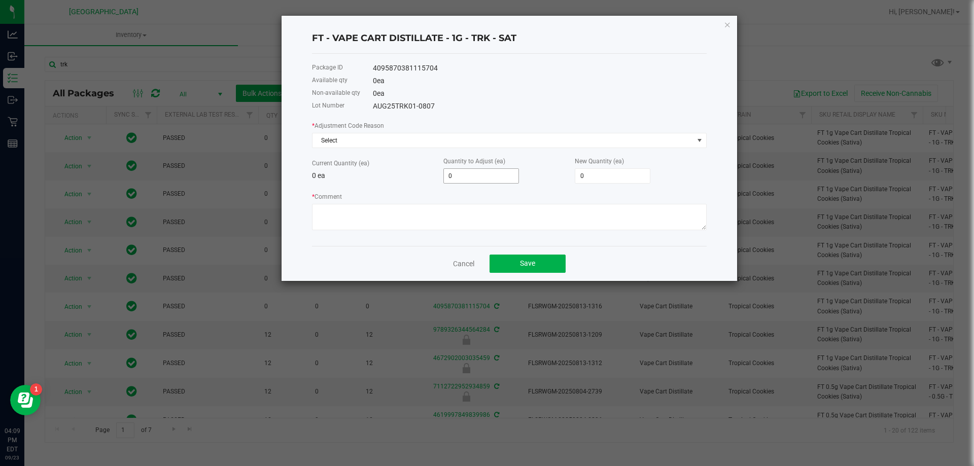
click at [468, 178] on input "0" at bounding box center [481, 176] width 75 height 14
type input "1"
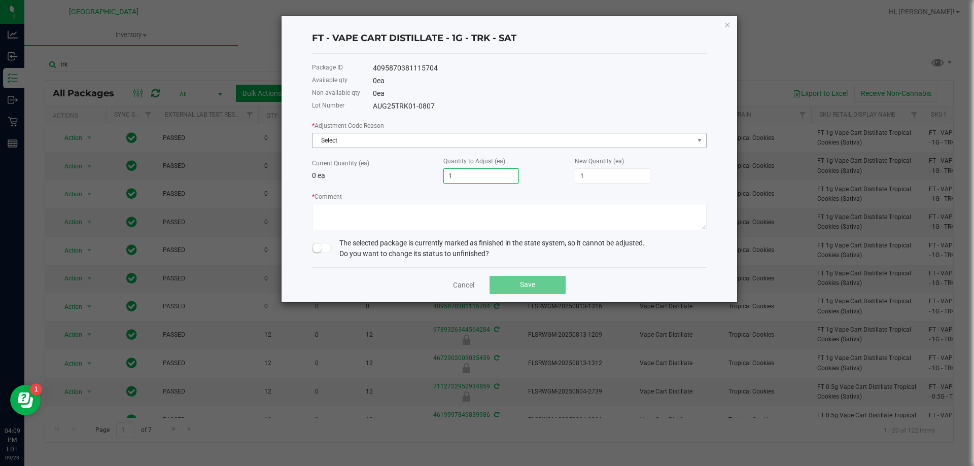
type input "1"
click at [469, 143] on span "Select" at bounding box center [503, 140] width 381 height 14
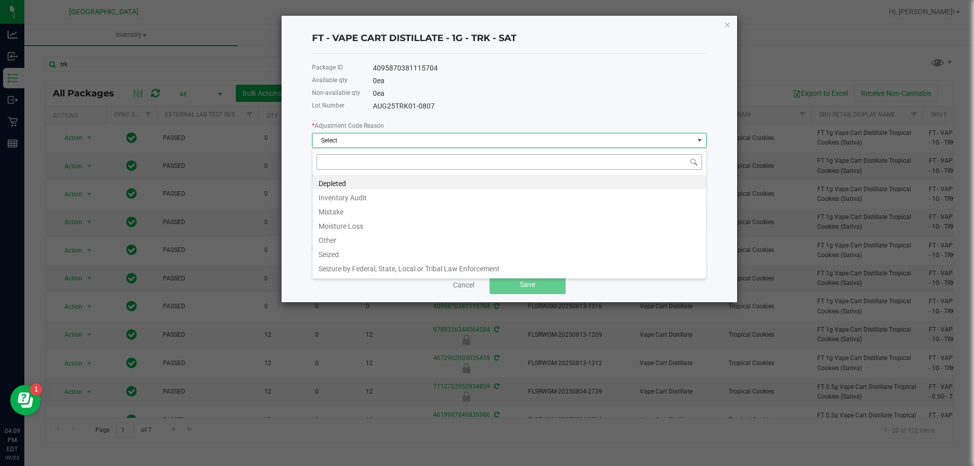
scroll to position [15, 395]
click at [367, 196] on li "Inventory Audit" at bounding box center [510, 196] width 394 height 14
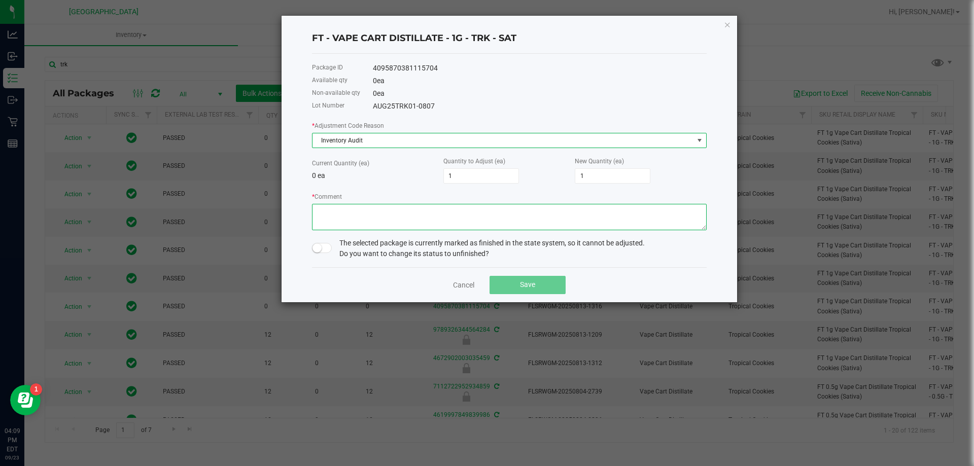
click at [346, 213] on textarea "* Comment" at bounding box center [509, 217] width 395 height 26
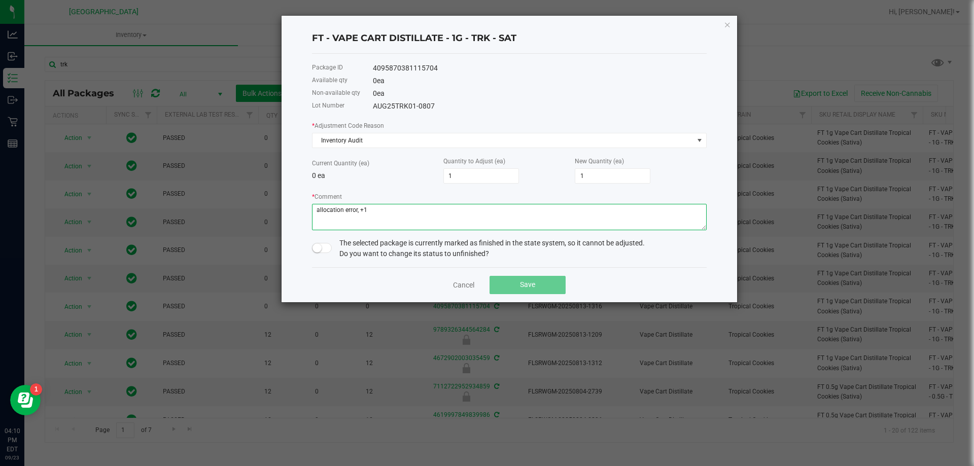
type textarea "allocation error, +1"
click at [326, 246] on span at bounding box center [322, 248] width 20 height 10
click at [508, 283] on button "Save" at bounding box center [528, 285] width 76 height 18
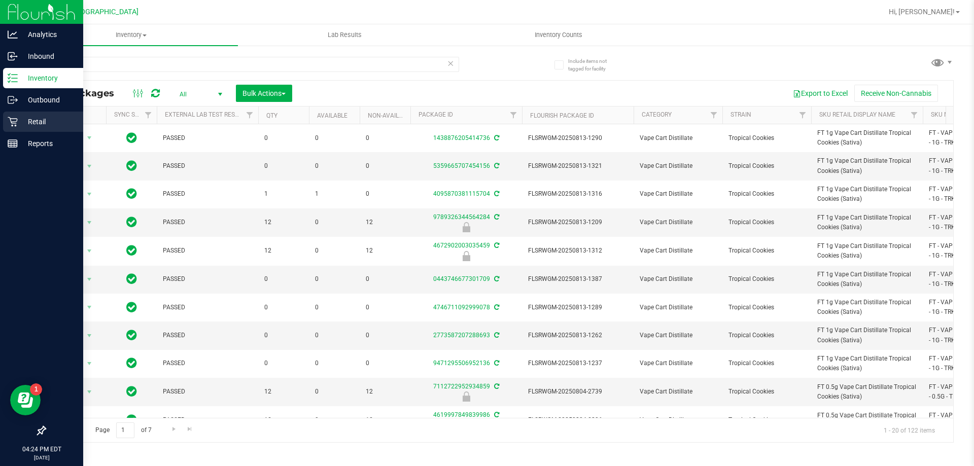
click at [46, 117] on p "Retail" at bounding box center [48, 122] width 61 height 12
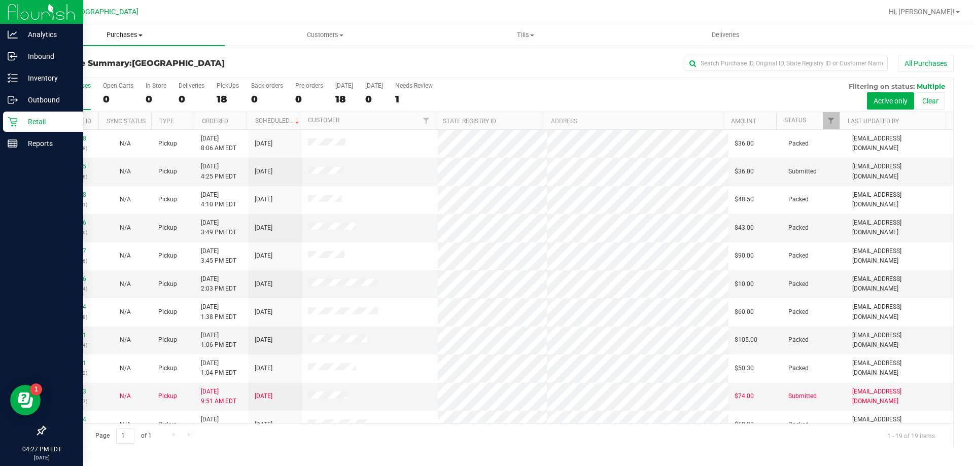
click at [137, 40] on uib-tab-heading "Purchases Summary of purchases Fulfillment All purchases" at bounding box center [124, 34] width 200 height 21
click at [89, 72] on li "Fulfillment" at bounding box center [124, 73] width 200 height 12
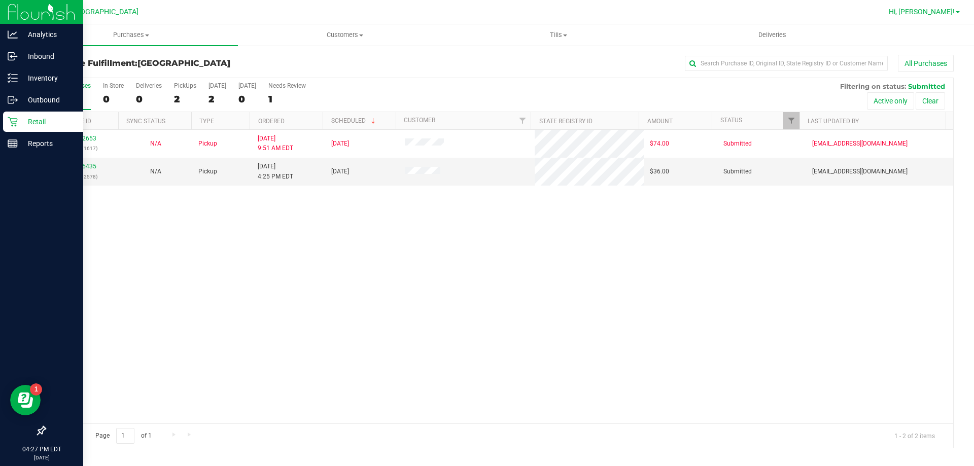
click at [949, 9] on span "Hi, [PERSON_NAME]!" at bounding box center [922, 12] width 66 height 8
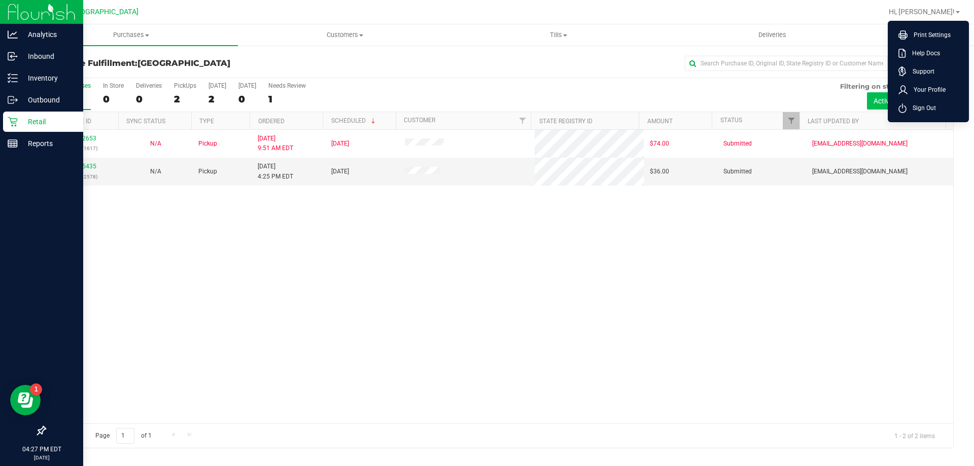
click at [913, 103] on span "Sign Out" at bounding box center [921, 108] width 29 height 10
